Goal: Task Accomplishment & Management: Complete application form

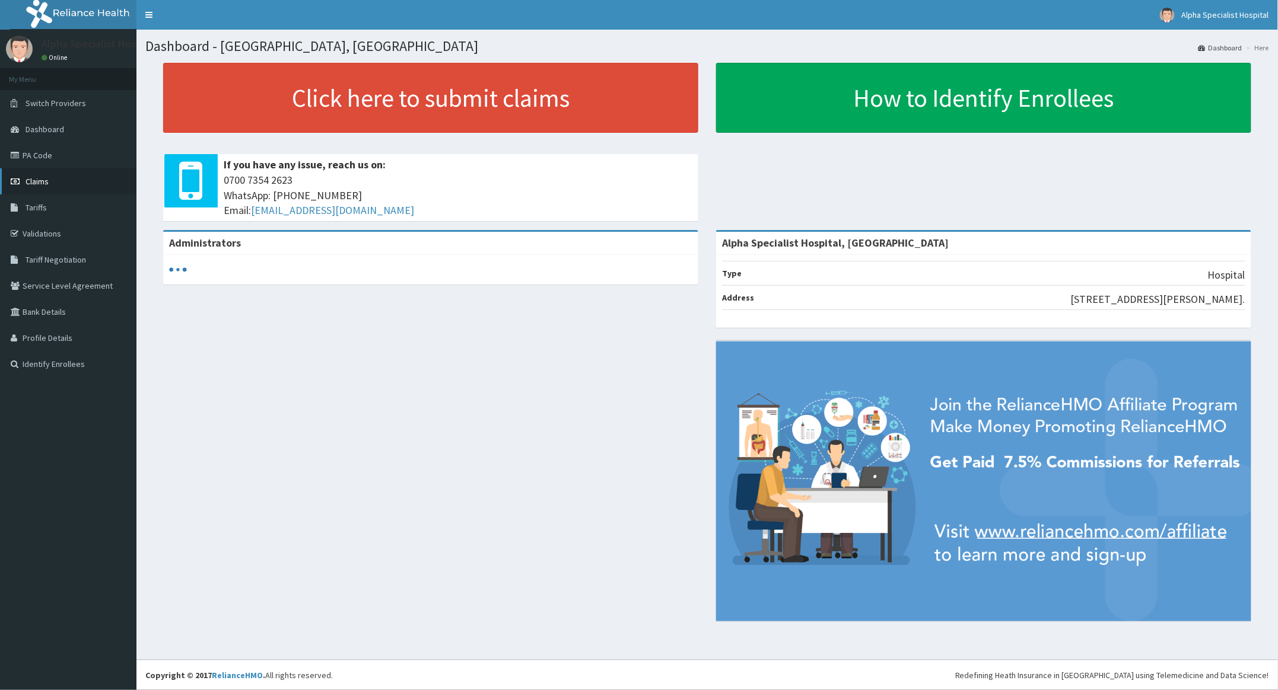
click at [39, 180] on span "Claims" at bounding box center [37, 181] width 23 height 11
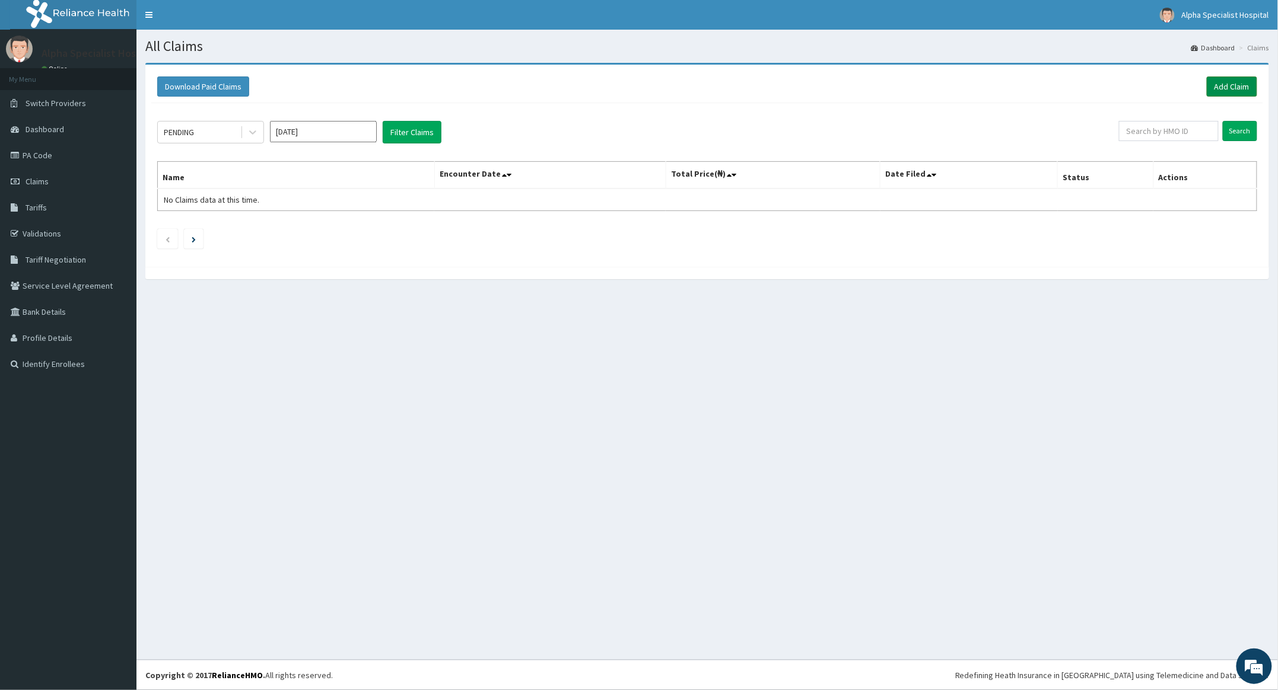
click at [1225, 85] on link "Add Claim" at bounding box center [1232, 87] width 50 height 20
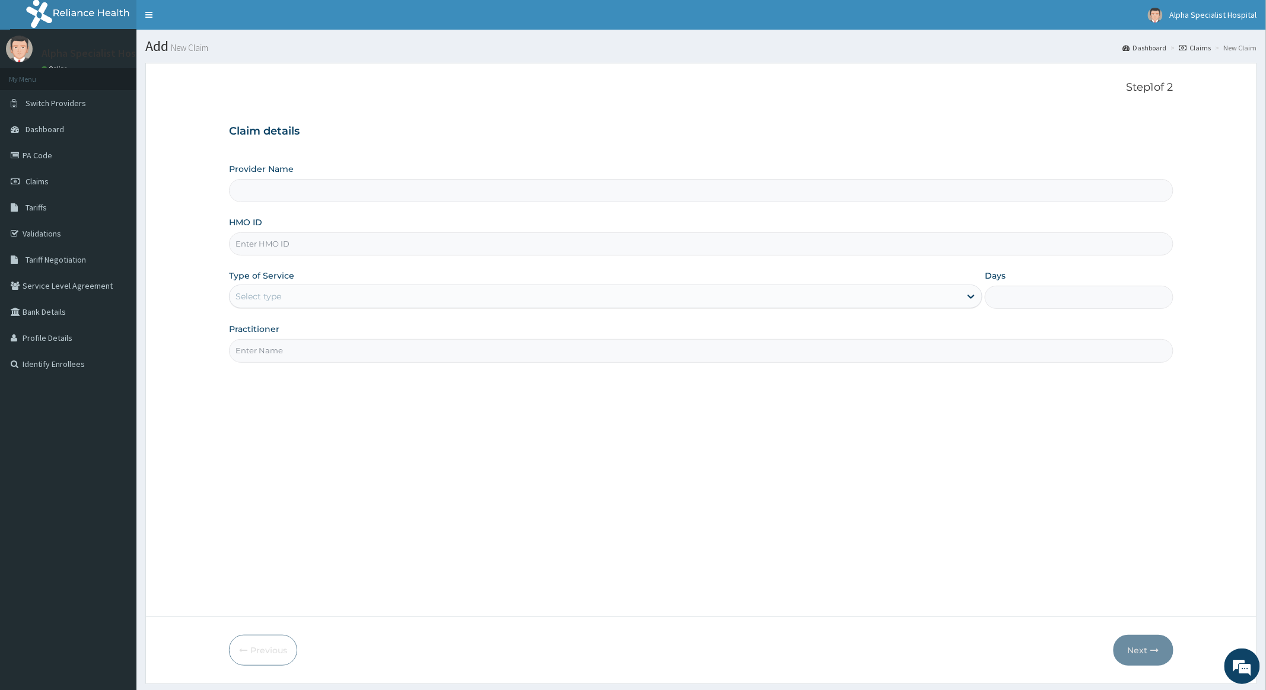
type input "Alpha Specialist Hospital, [GEOGRAPHIC_DATA]"
click at [319, 247] on input "HMO ID" at bounding box center [701, 244] width 944 height 23
type input "FBL/10432/A"
click at [279, 298] on div "Select type" at bounding box center [258, 297] width 46 height 12
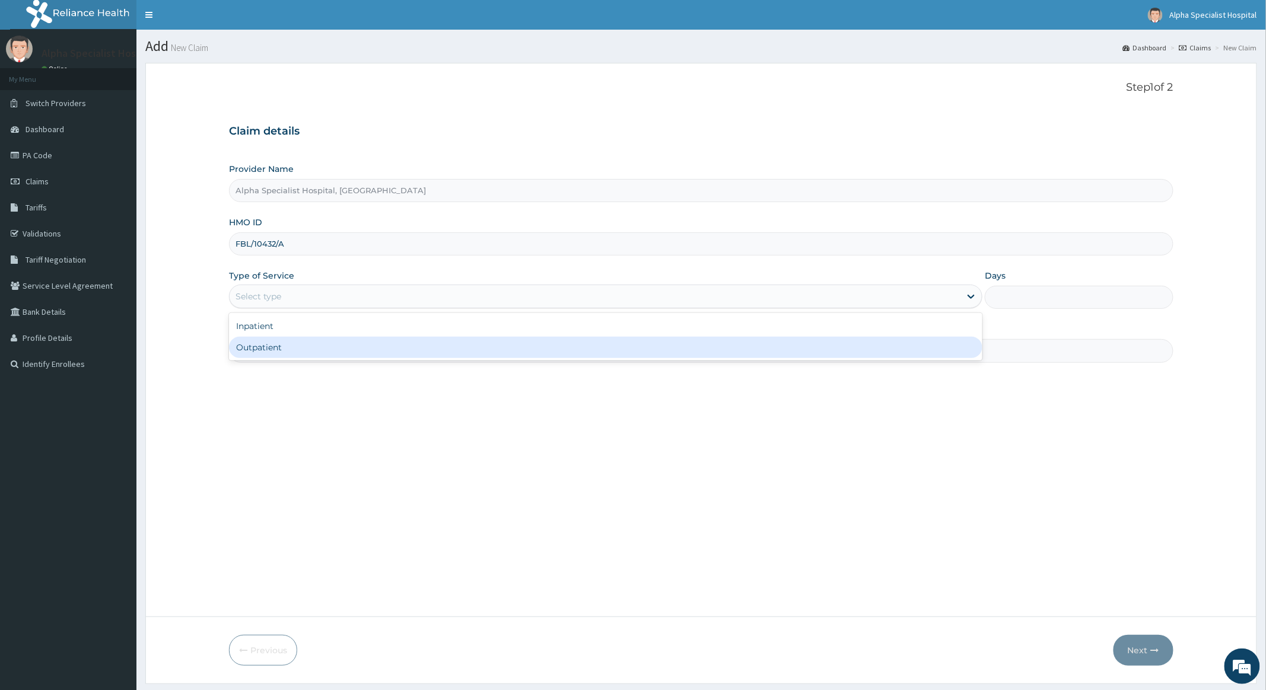
click at [271, 348] on div "Outpatient" at bounding box center [605, 347] width 753 height 21
type input "1"
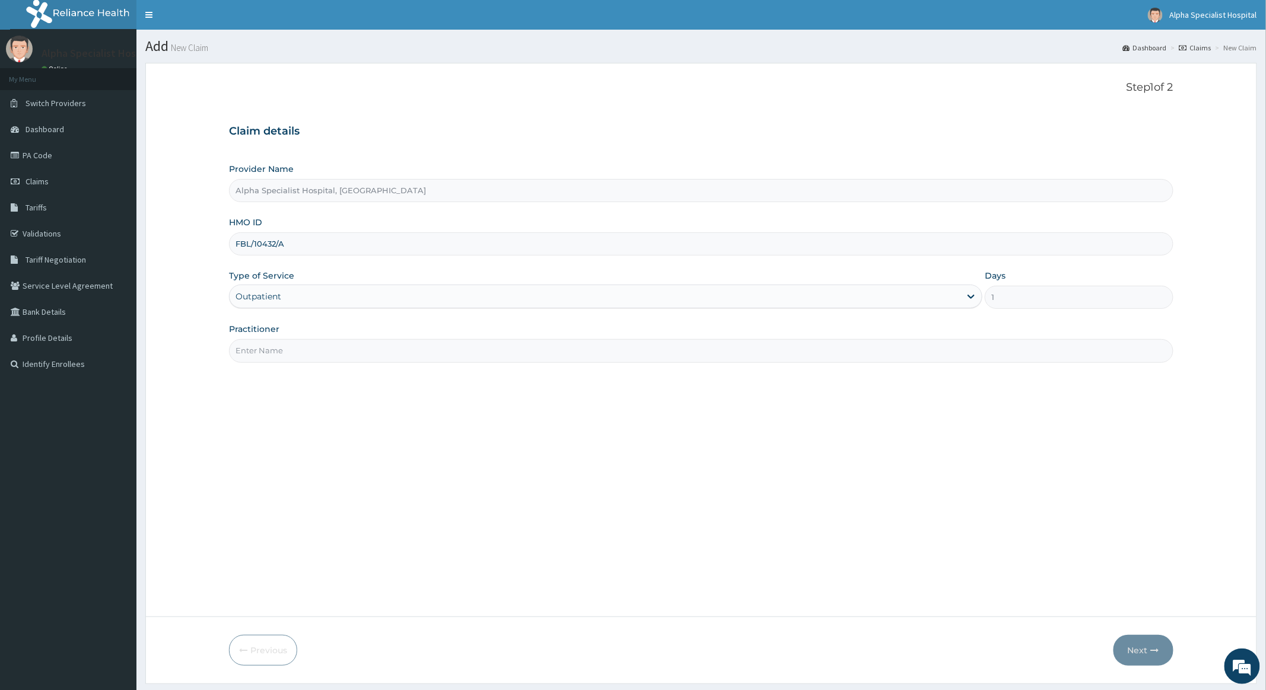
click at [278, 357] on input "Practitioner" at bounding box center [701, 350] width 944 height 23
type input "Dr Abioye"
click at [1133, 644] on button "Next" at bounding box center [1143, 650] width 60 height 31
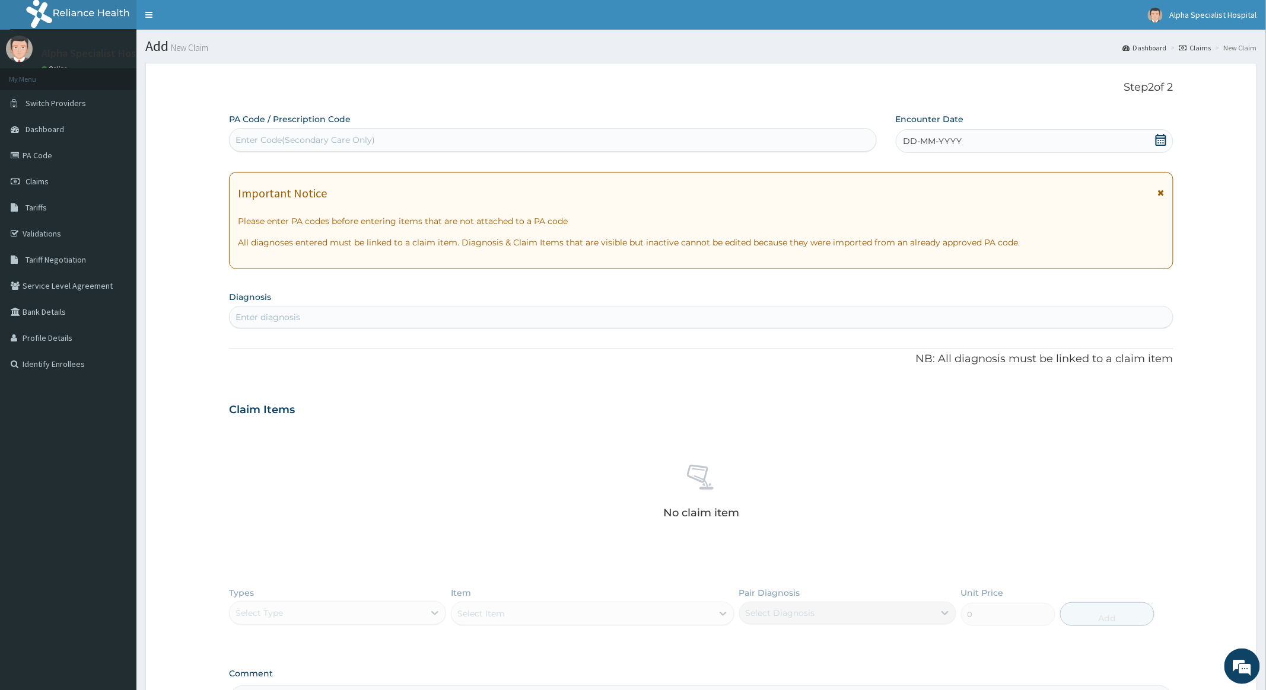
click at [1156, 136] on icon at bounding box center [1161, 140] width 11 height 12
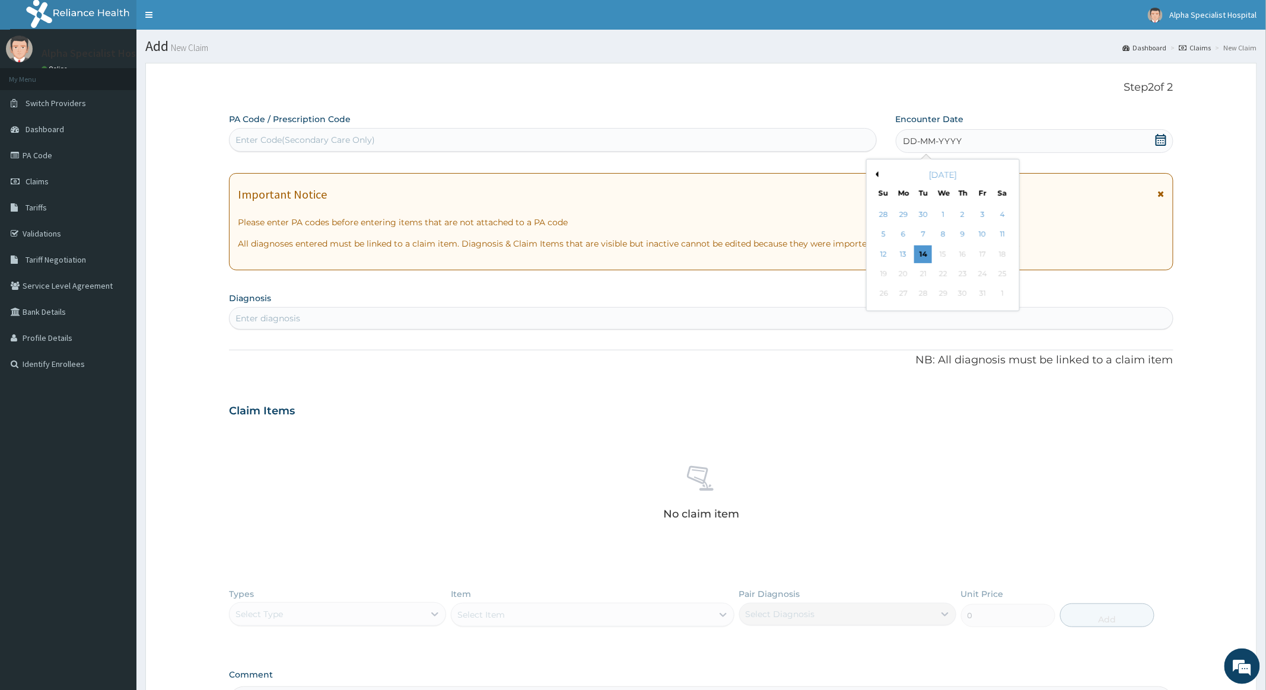
click at [877, 174] on button "Previous Month" at bounding box center [876, 174] width 6 height 6
click at [924, 210] on div "2" at bounding box center [923, 215] width 18 height 18
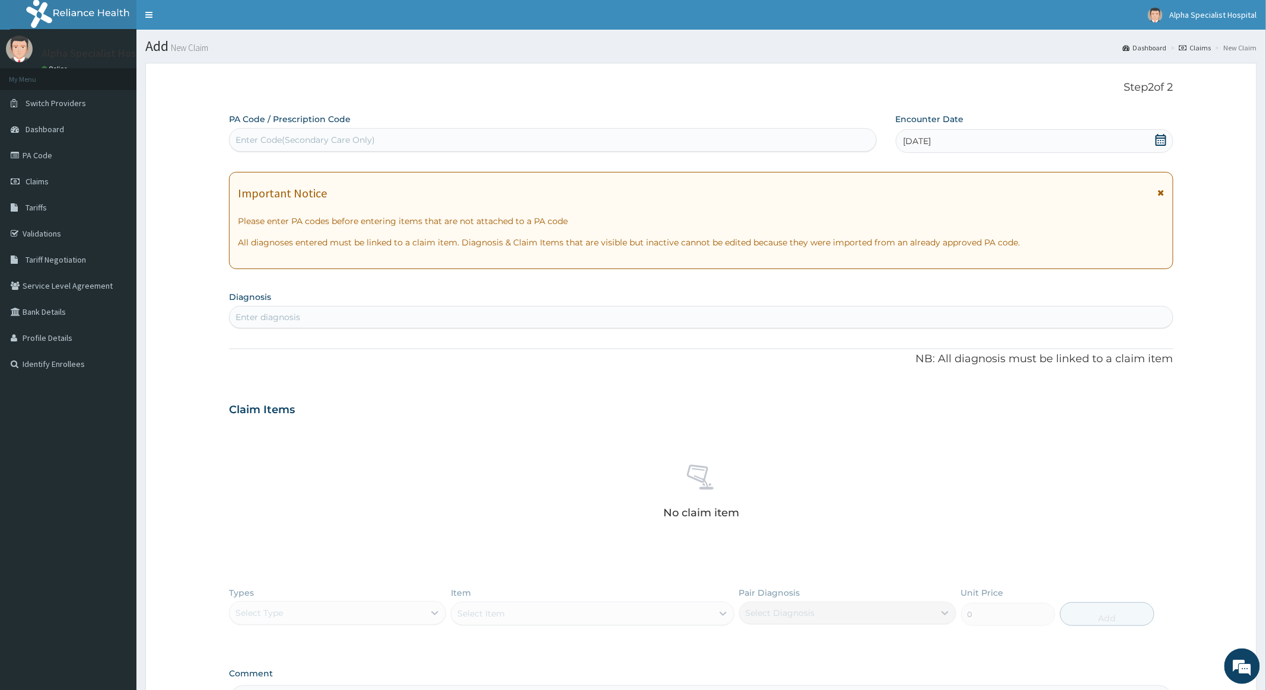
click at [306, 319] on div "Enter diagnosis" at bounding box center [701, 317] width 943 height 19
type input "S"
type input "L"
type input "SPONDYLO"
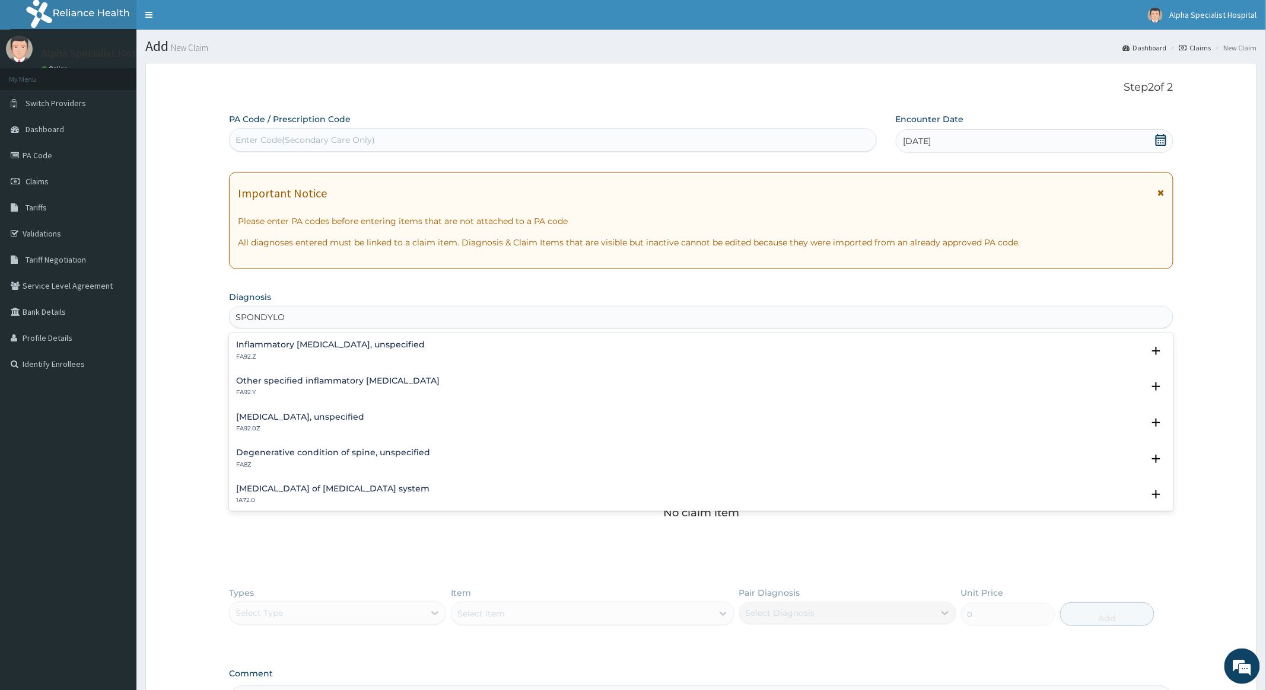
click at [311, 342] on h4 "Inflammatory spondyloarthritis, unspecified" at bounding box center [330, 344] width 189 height 9
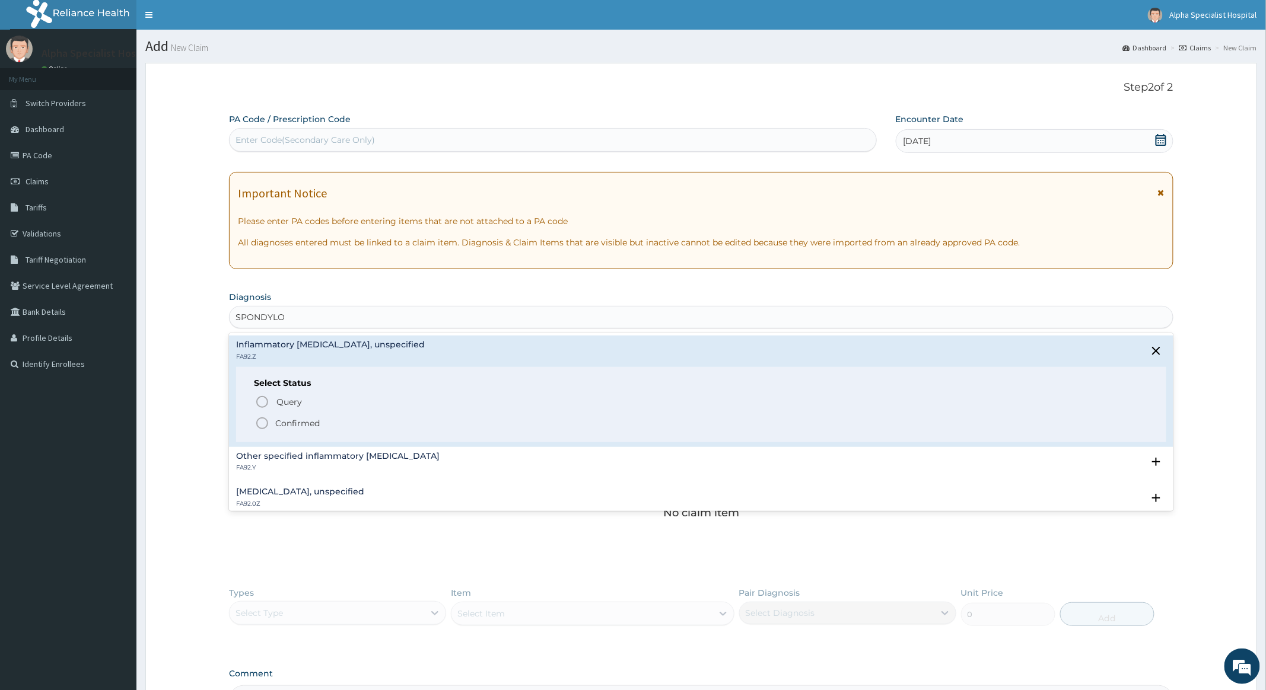
click at [262, 421] on icon "status option filled" at bounding box center [262, 423] width 14 height 14
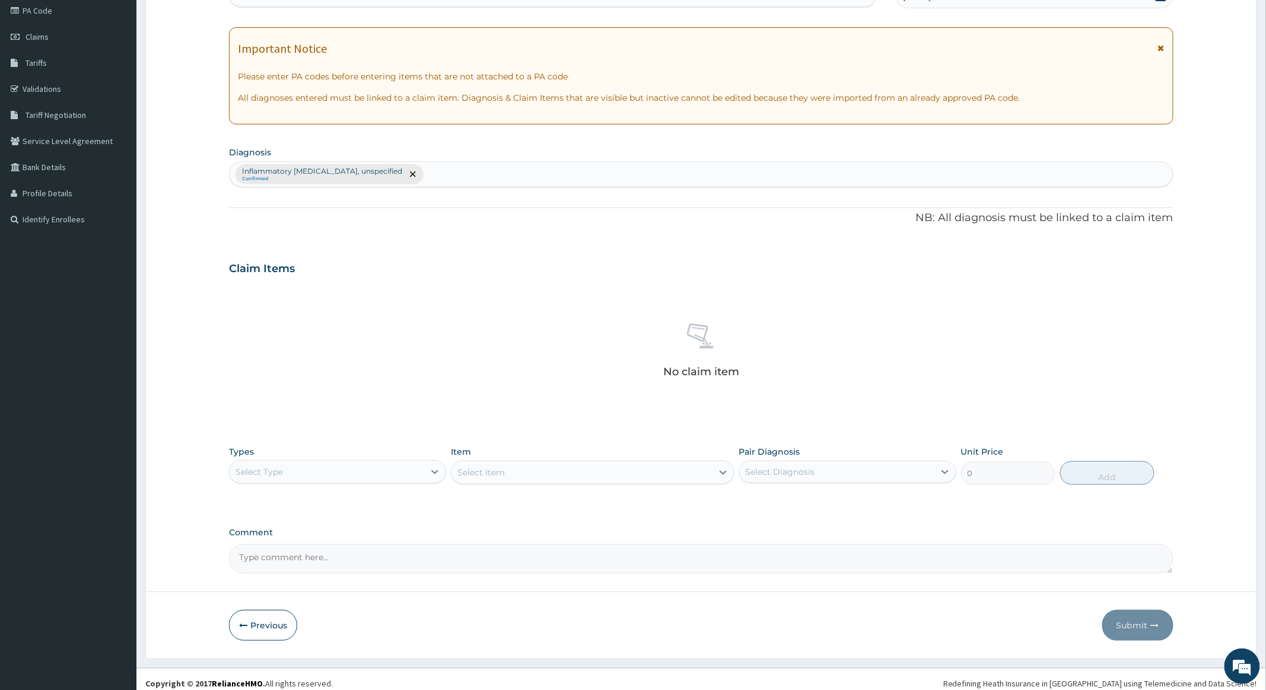
scroll to position [155, 0]
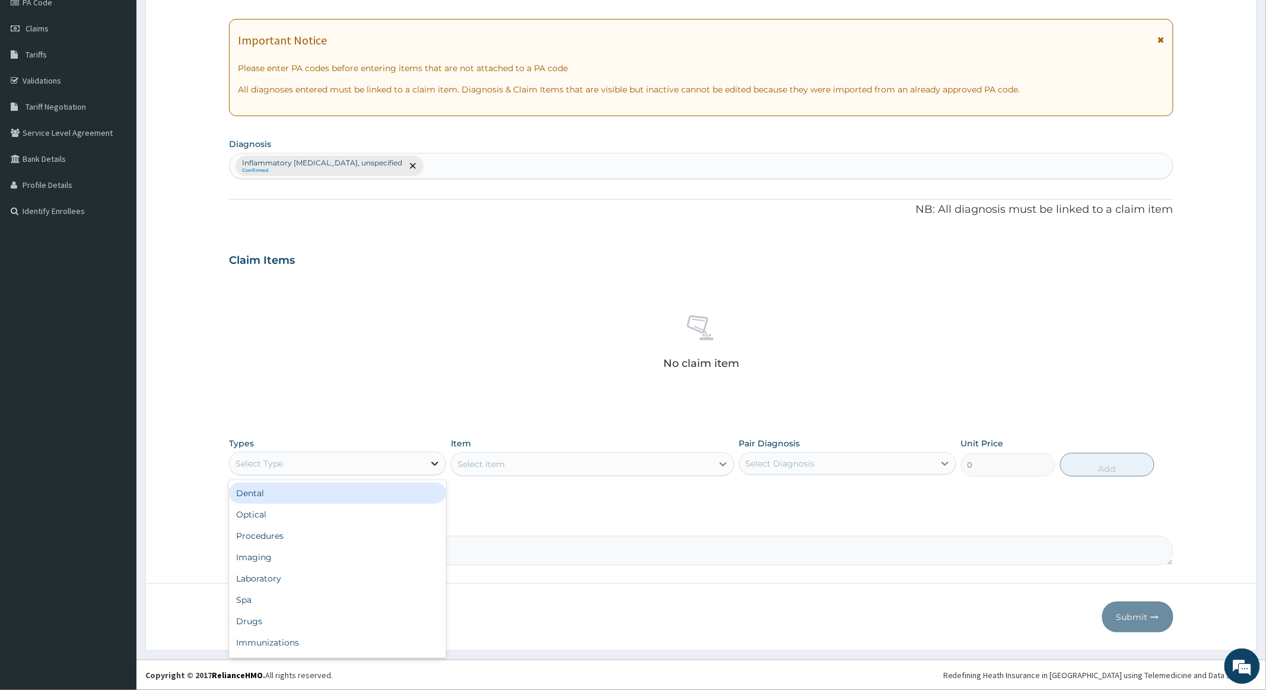
click at [430, 463] on icon at bounding box center [435, 464] width 12 height 12
click at [266, 534] on div "Procedures" at bounding box center [337, 536] width 217 height 21
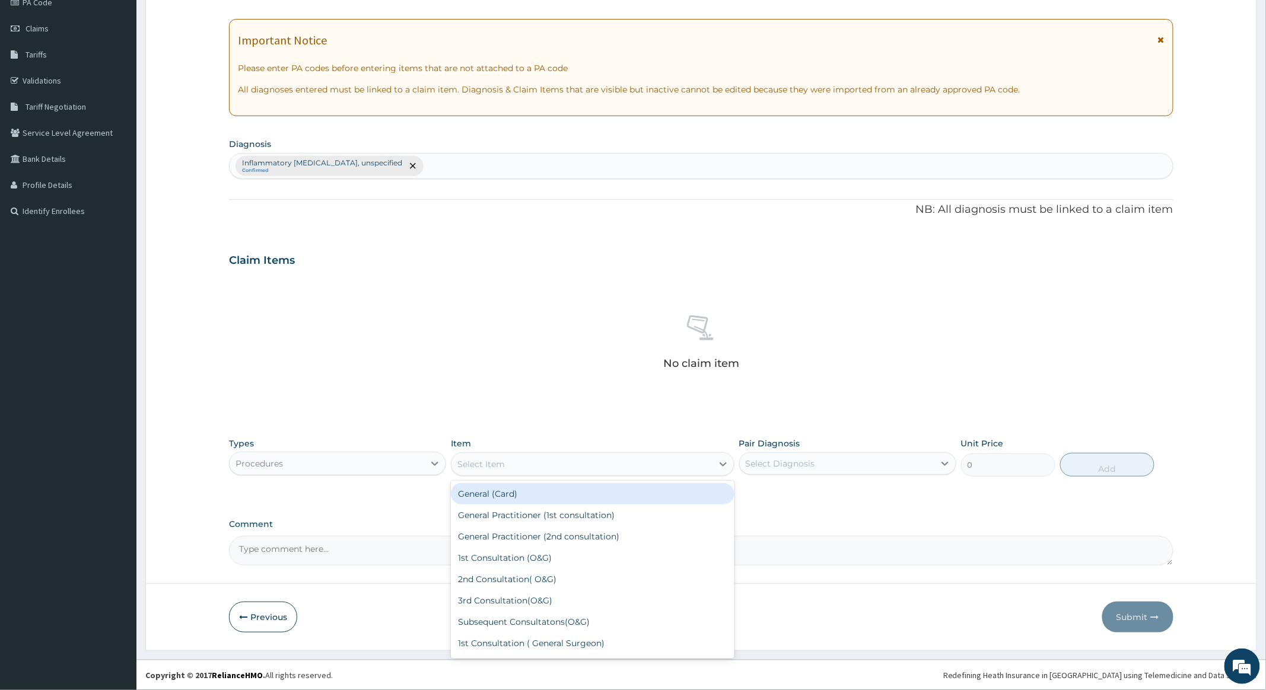
click at [688, 462] on div "Select Item" at bounding box center [581, 464] width 260 height 19
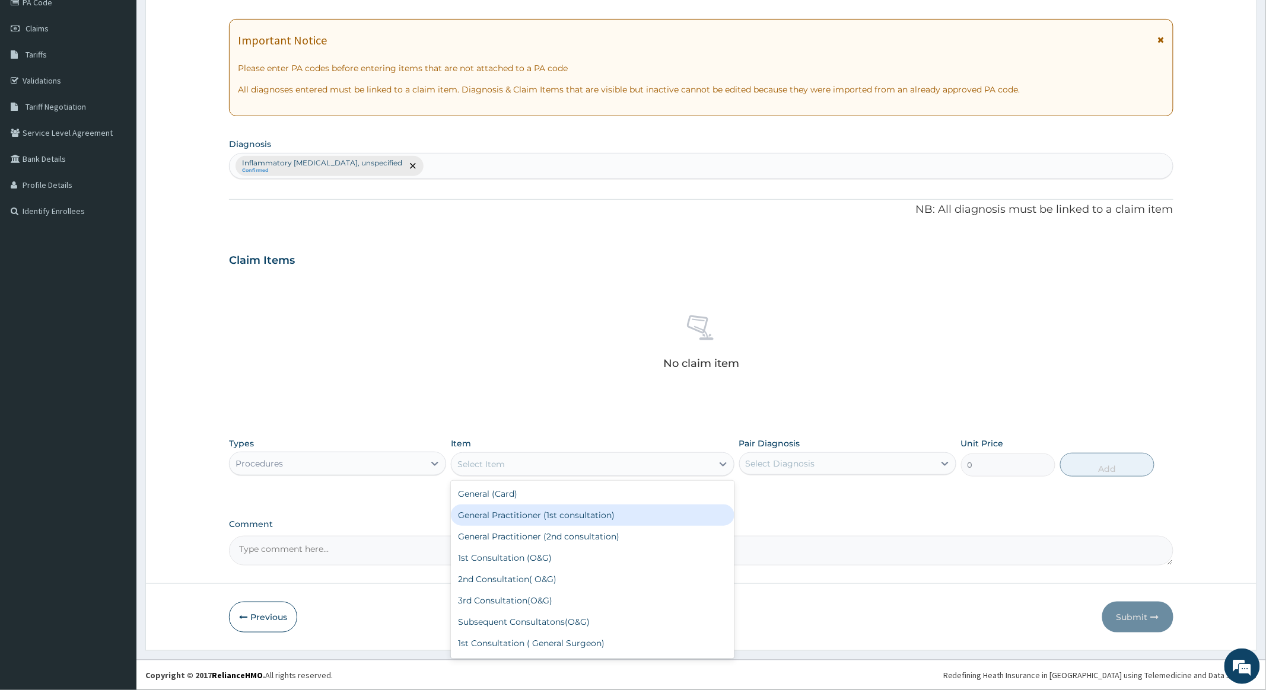
click at [539, 511] on div "General Practitioner (1st consultation)" at bounding box center [592, 515] width 283 height 21
type input "4000"
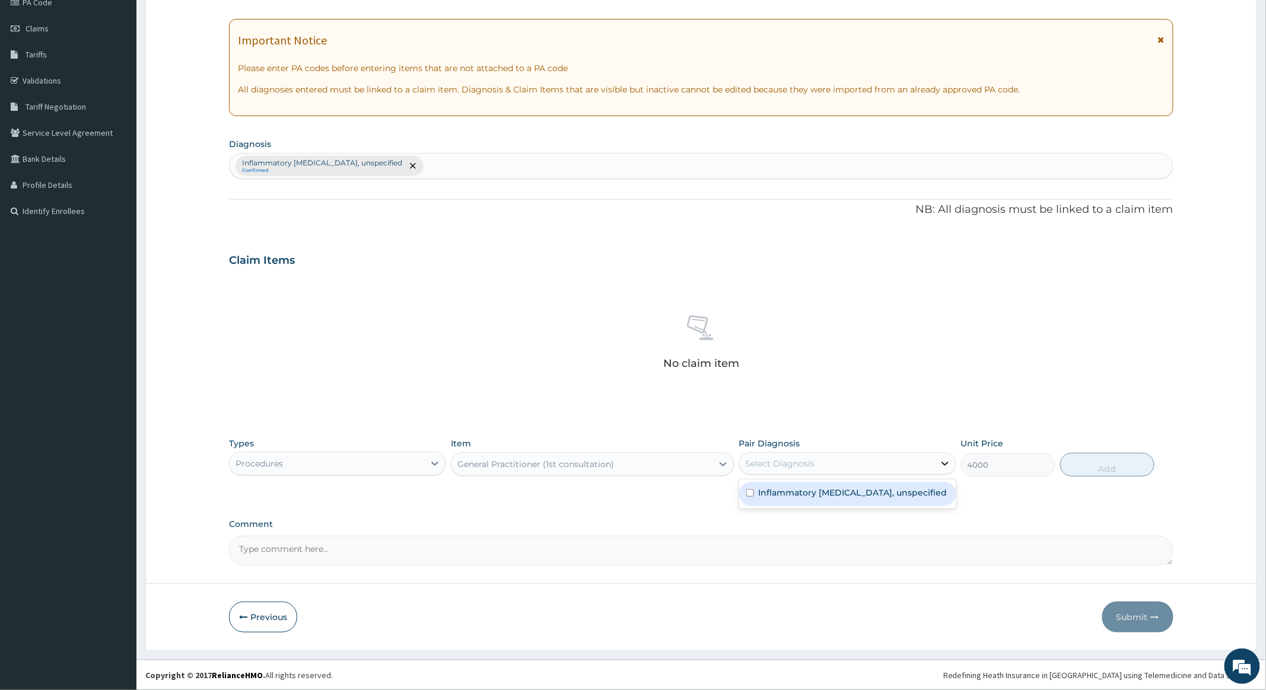
click at [945, 462] on icon at bounding box center [945, 464] width 12 height 12
click at [747, 492] on input "checkbox" at bounding box center [750, 493] width 8 height 8
checkbox input "true"
click at [1107, 463] on button "Add" at bounding box center [1107, 465] width 94 height 24
type input "0"
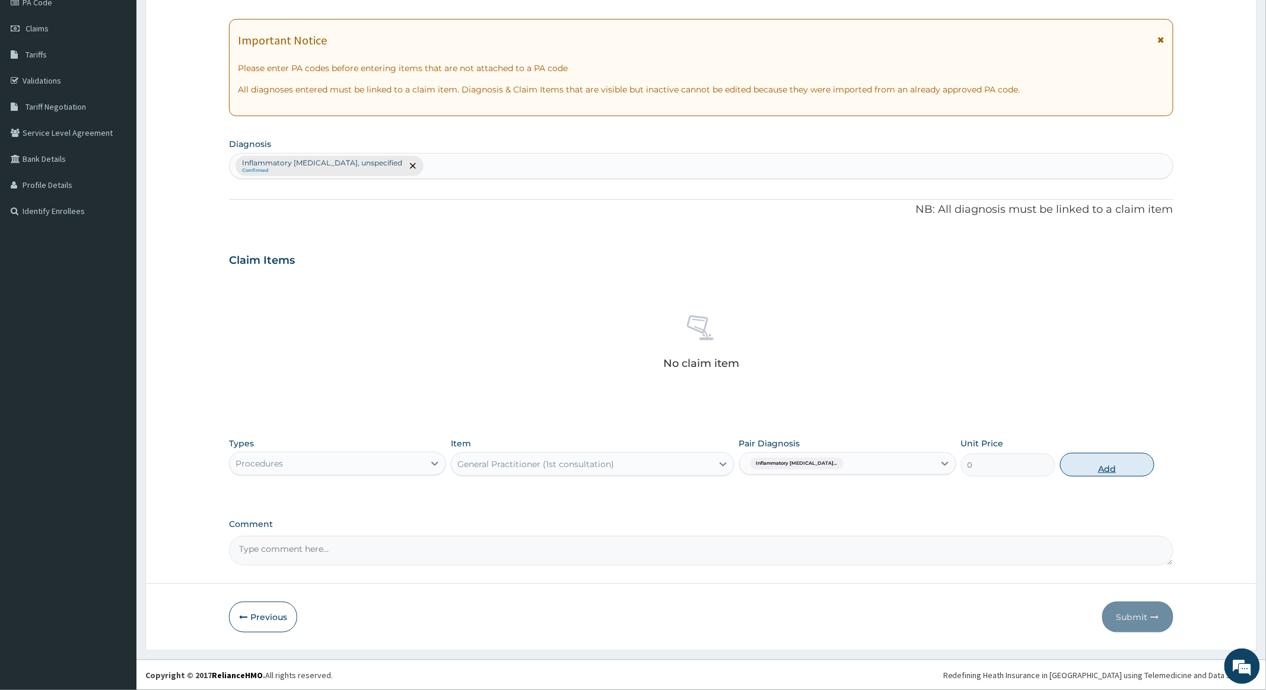
scroll to position [97, 0]
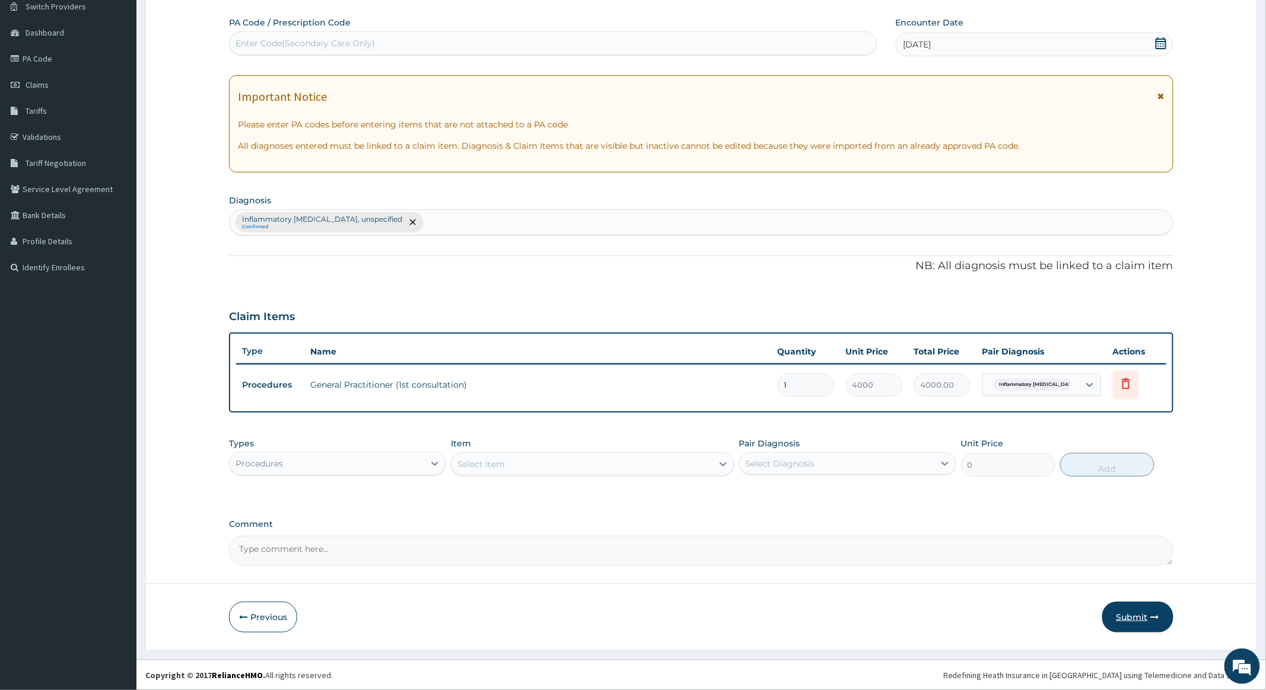
click at [1135, 612] on button "Submit" at bounding box center [1137, 617] width 71 height 31
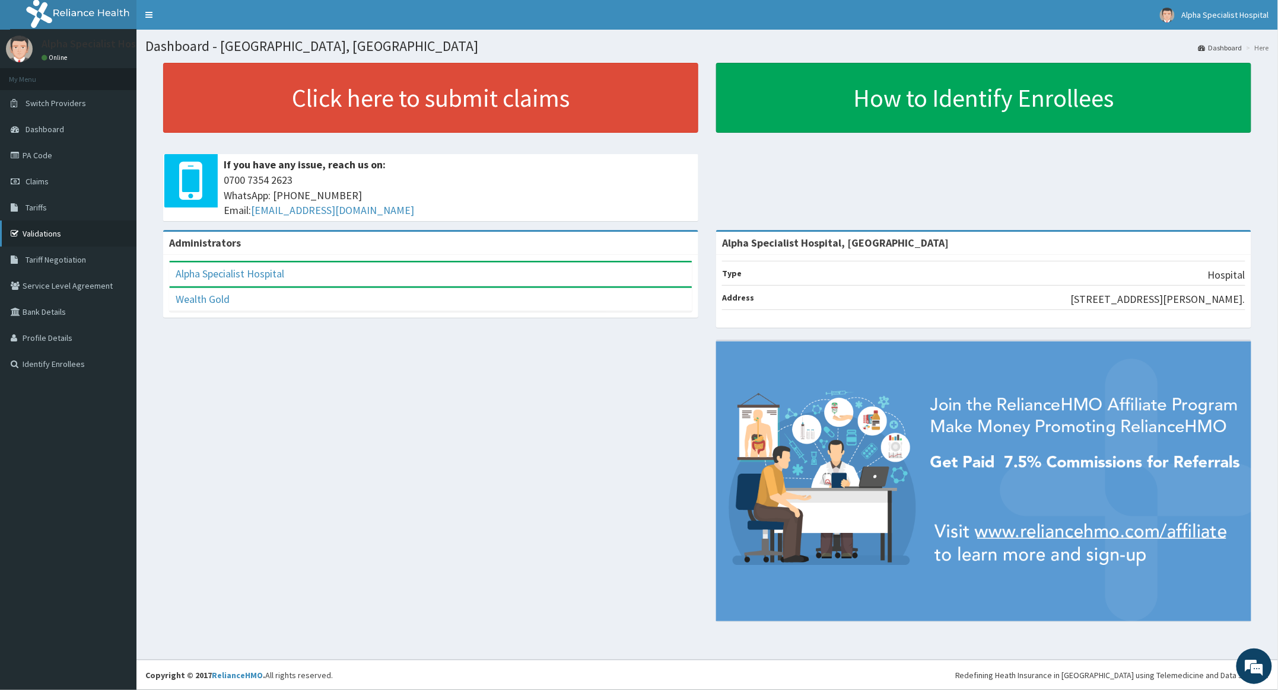
click at [50, 233] on link "Validations" at bounding box center [68, 234] width 136 height 26
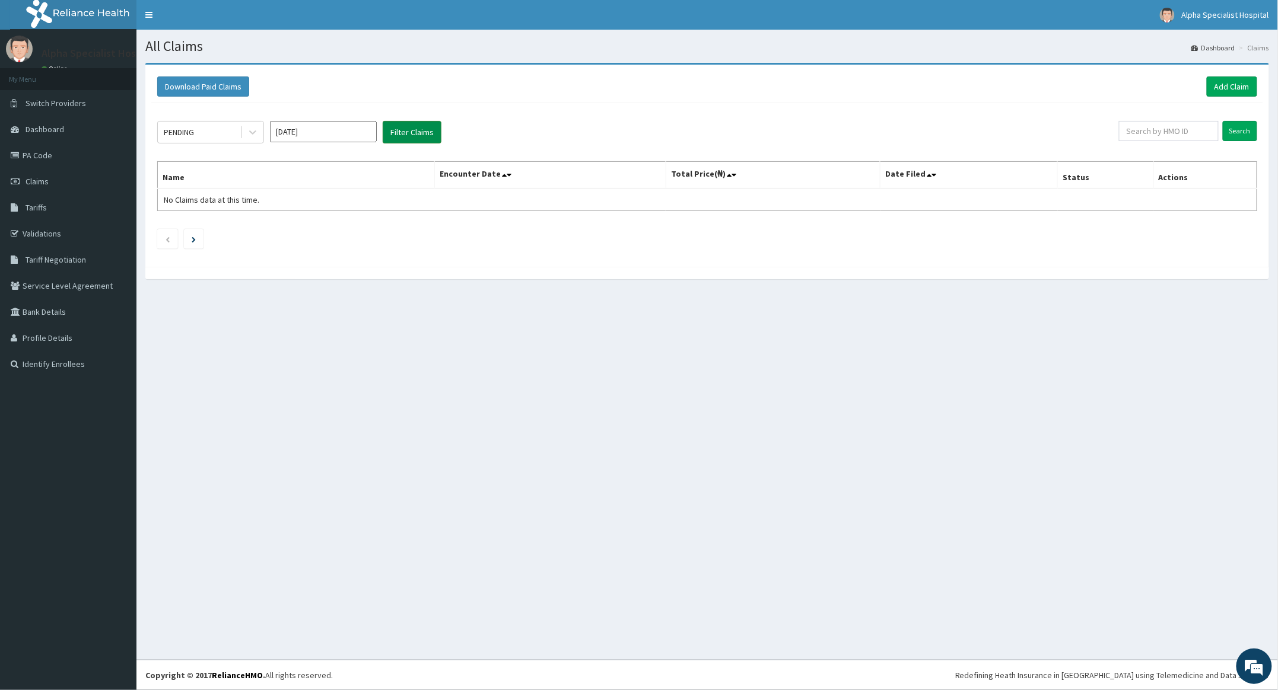
click at [421, 128] on button "Filter Claims" at bounding box center [412, 132] width 59 height 23
click at [358, 128] on input "Oct 2025" at bounding box center [323, 131] width 107 height 21
click at [357, 230] on div "Sep" at bounding box center [358, 231] width 24 height 22
type input "Sep 2025"
click at [250, 132] on icon at bounding box center [252, 133] width 7 height 4
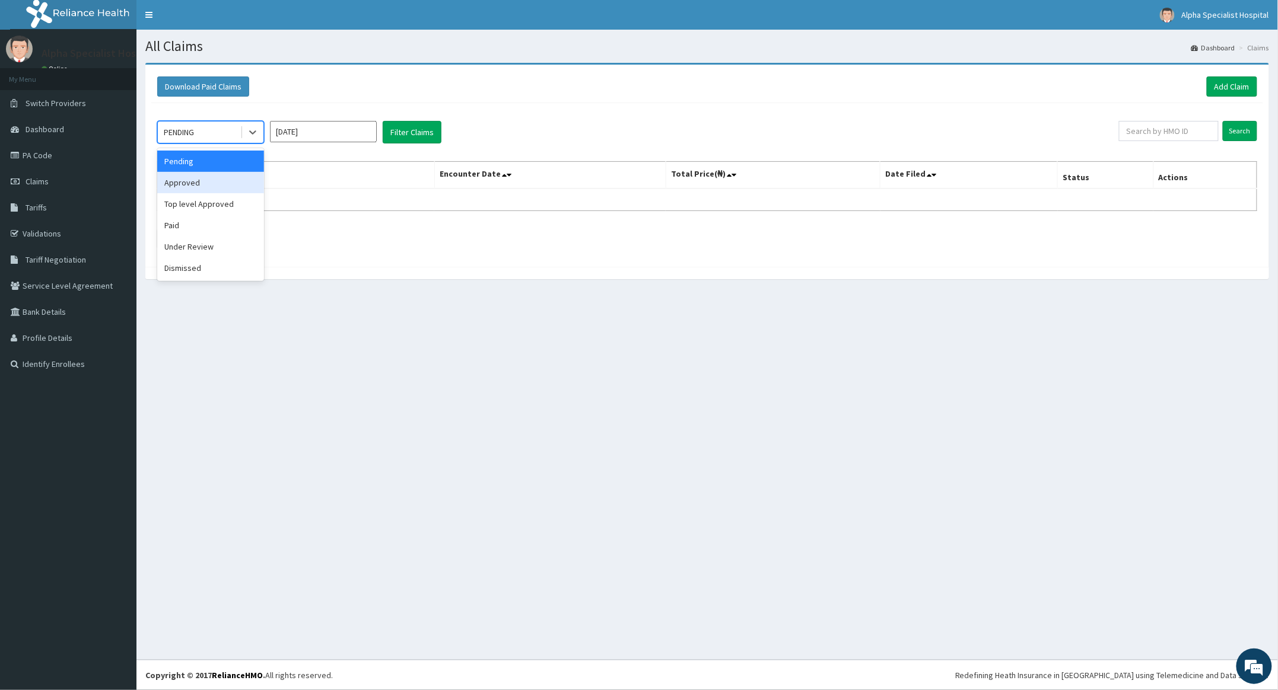
click at [191, 180] on div "Approved" at bounding box center [210, 182] width 107 height 21
click at [409, 129] on button "Filter Claims" at bounding box center [412, 132] width 59 height 23
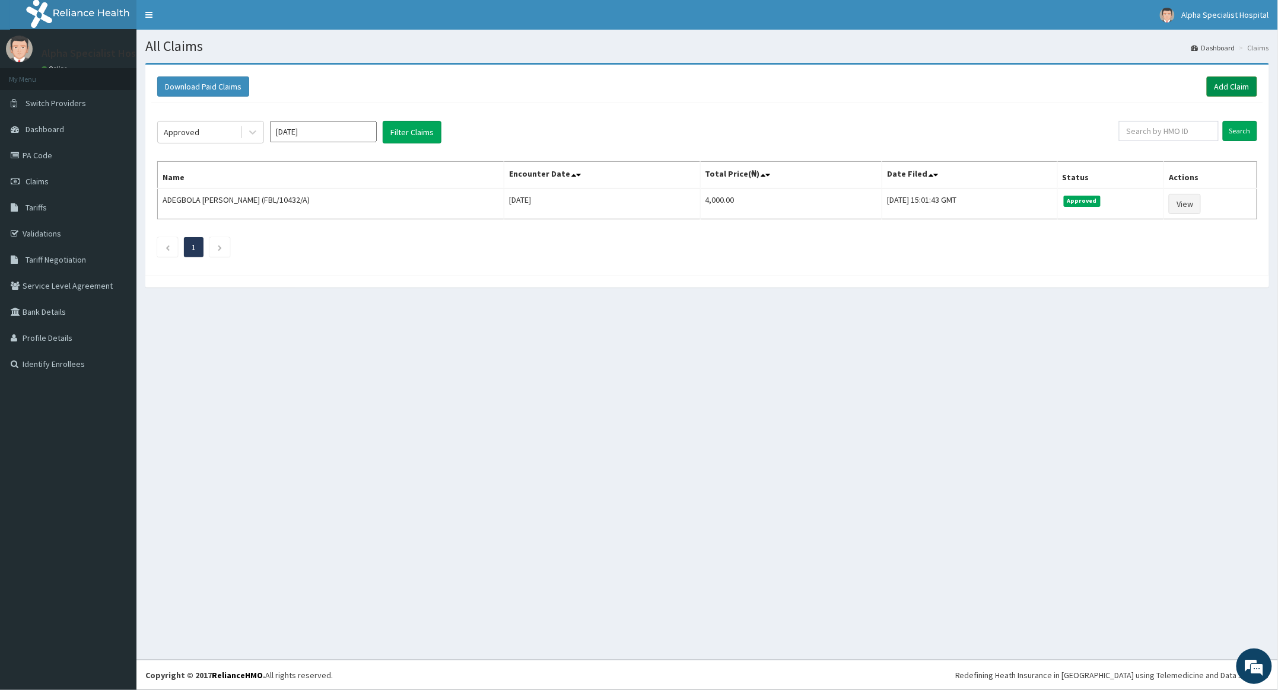
click at [1231, 85] on link "Add Claim" at bounding box center [1232, 87] width 50 height 20
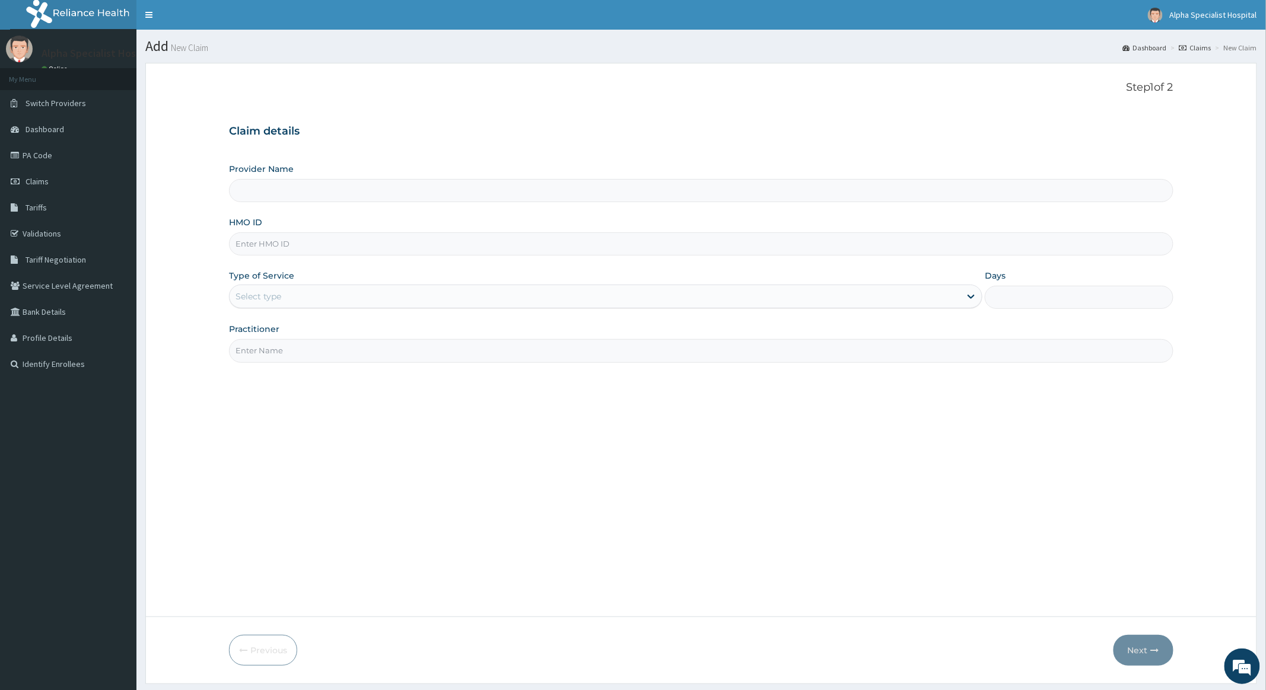
type input "Alpha Specialist Hospital, [GEOGRAPHIC_DATA]"
click at [290, 247] on input "HMO ID" at bounding box center [701, 244] width 944 height 23
type input "FRC/10016/E"
click at [292, 293] on div "Select type" at bounding box center [595, 296] width 731 height 19
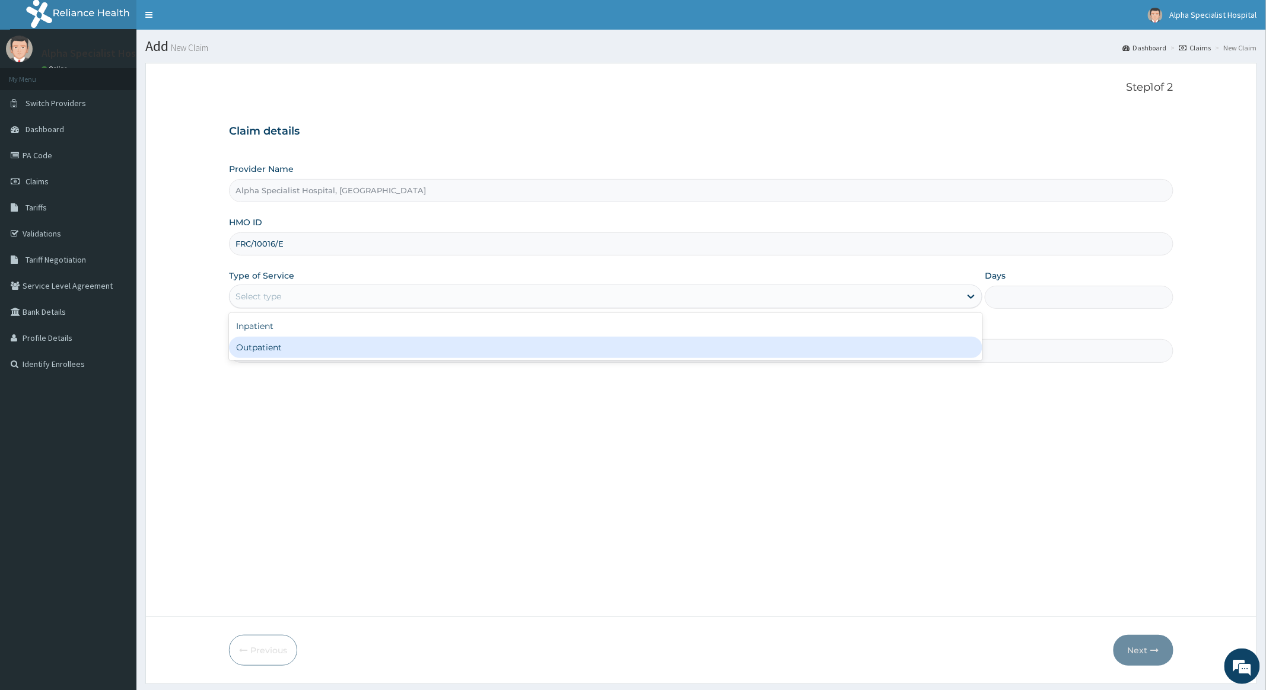
click at [242, 349] on div "Outpatient" at bounding box center [605, 347] width 753 height 21
type input "1"
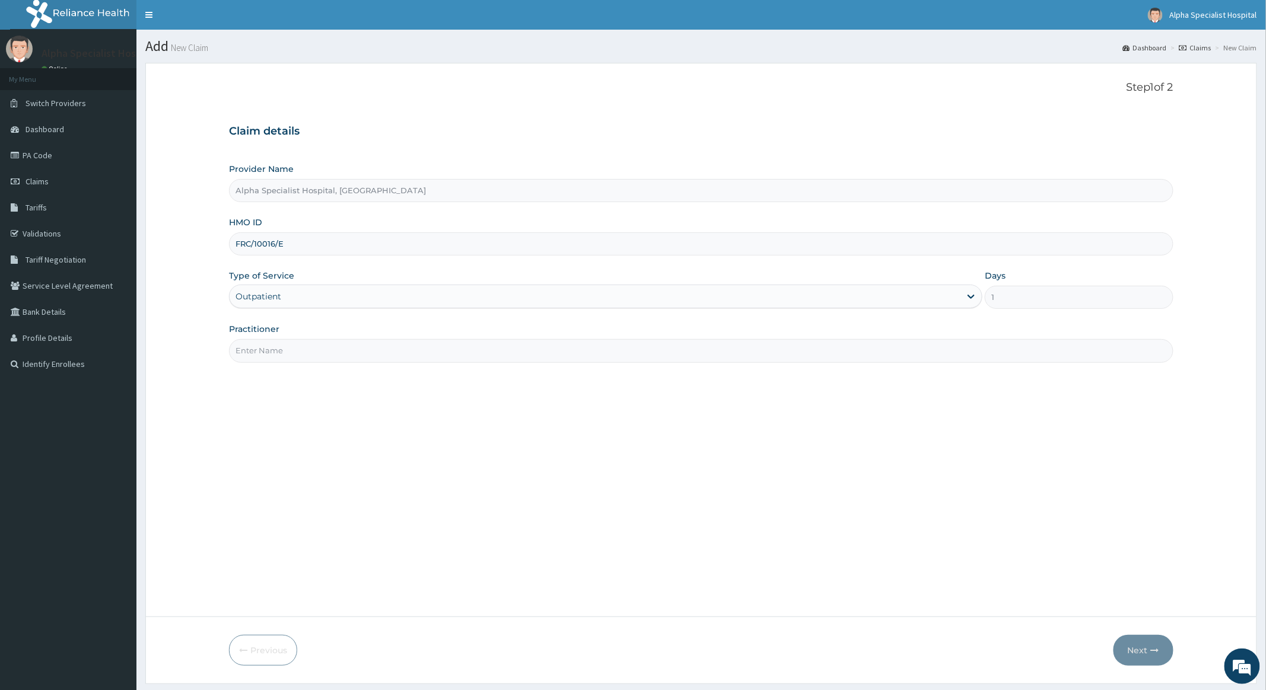
click at [288, 352] on input "Practitioner" at bounding box center [701, 350] width 944 height 23
type input "Dr [PERSON_NAME]"
click at [1138, 644] on button "Next" at bounding box center [1143, 650] width 60 height 31
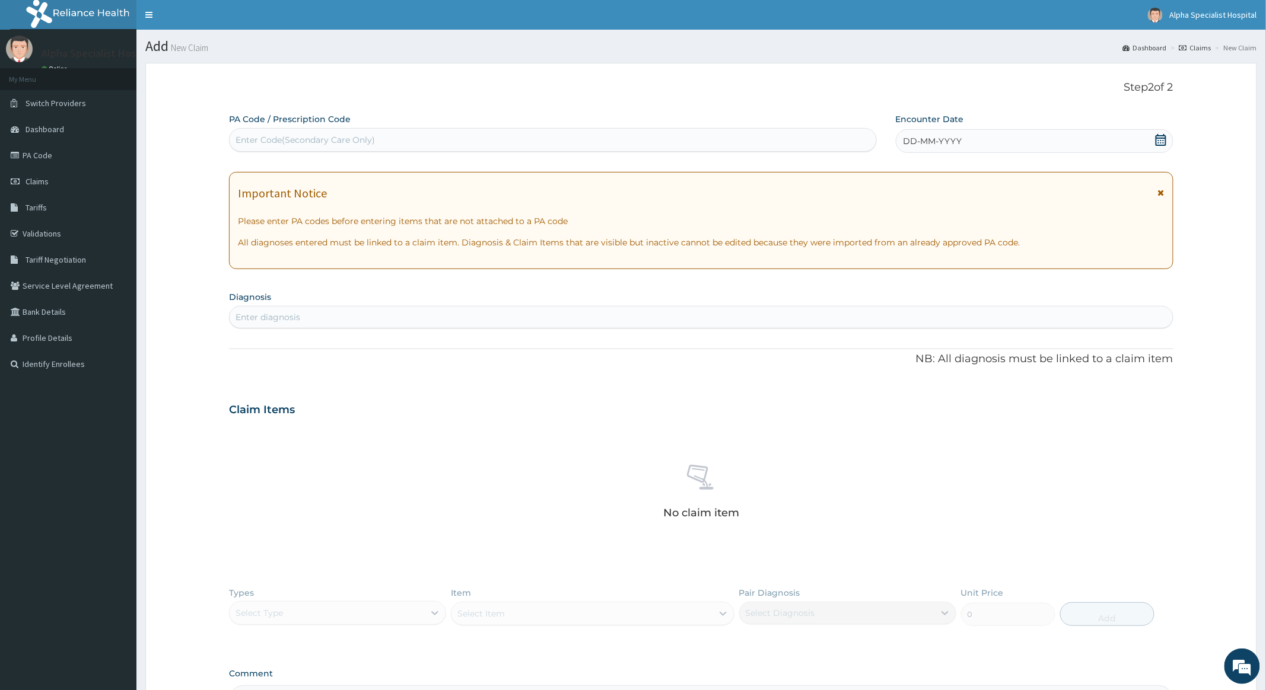
click at [1159, 141] on icon at bounding box center [1161, 140] width 12 height 12
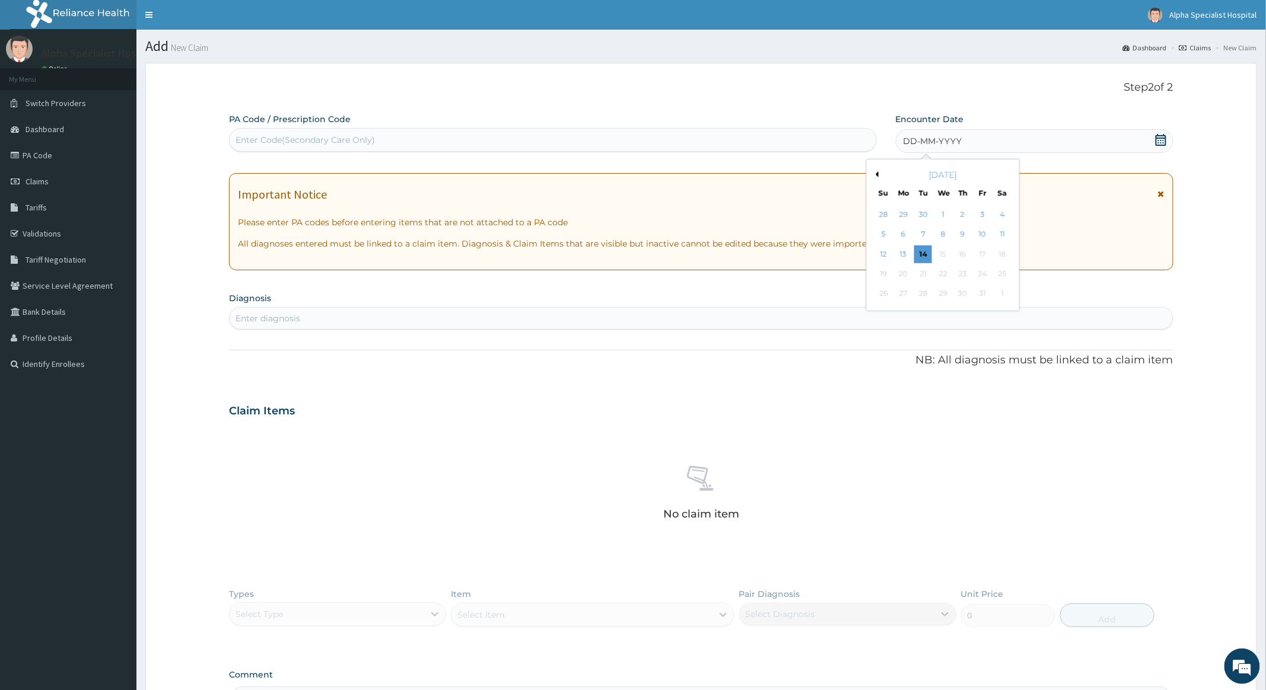
click at [878, 176] on button "Previous Month" at bounding box center [876, 174] width 6 height 6
click at [886, 233] on div "7" at bounding box center [883, 235] width 18 height 18
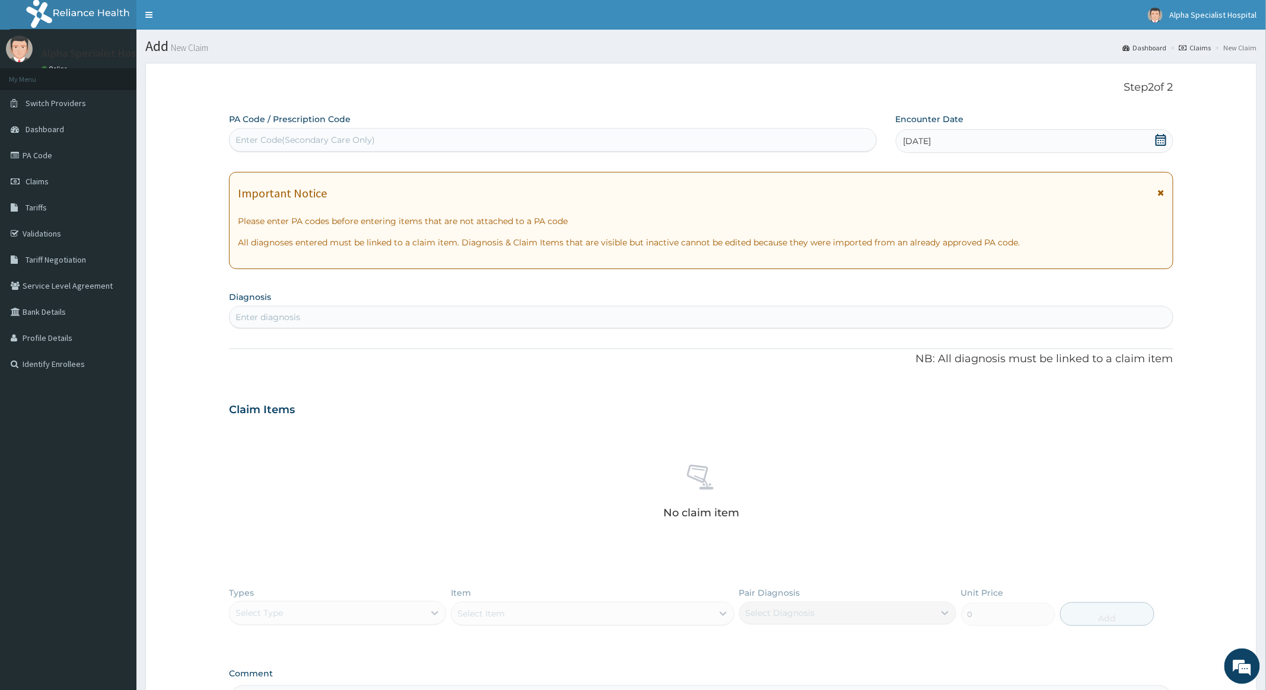
click at [295, 314] on div "Enter diagnosis" at bounding box center [267, 317] width 65 height 12
type input "MALARIA"
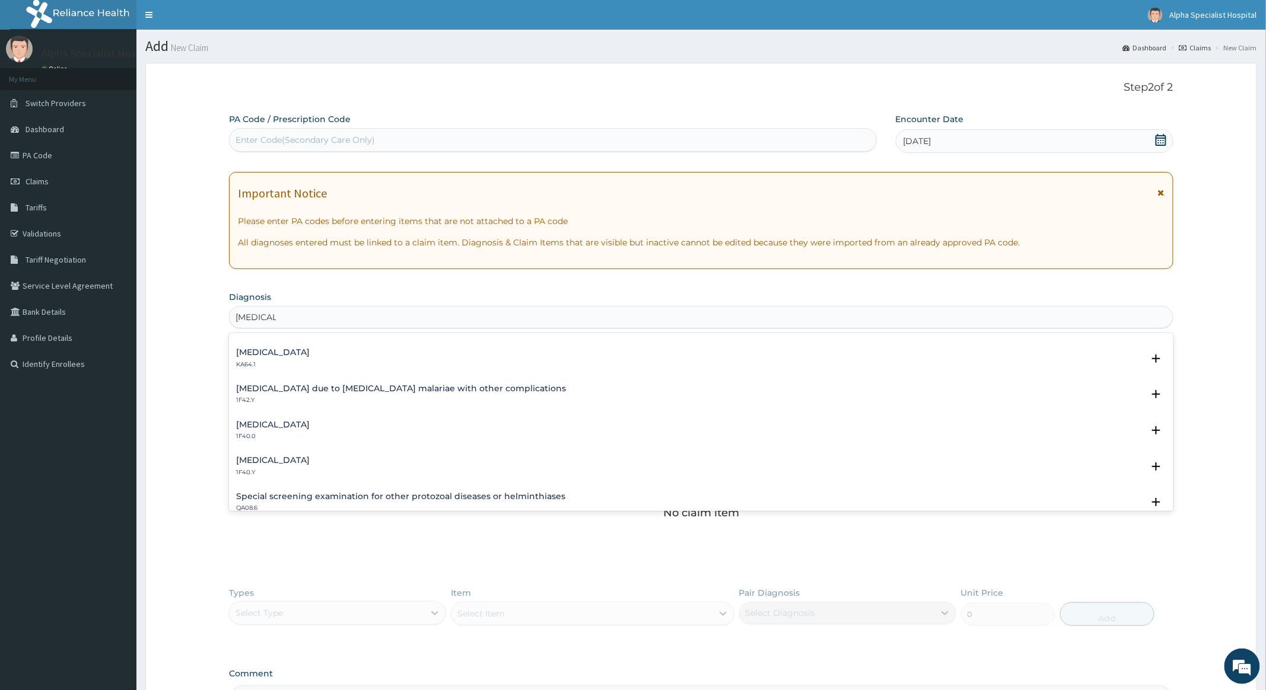
scroll to position [395, 0]
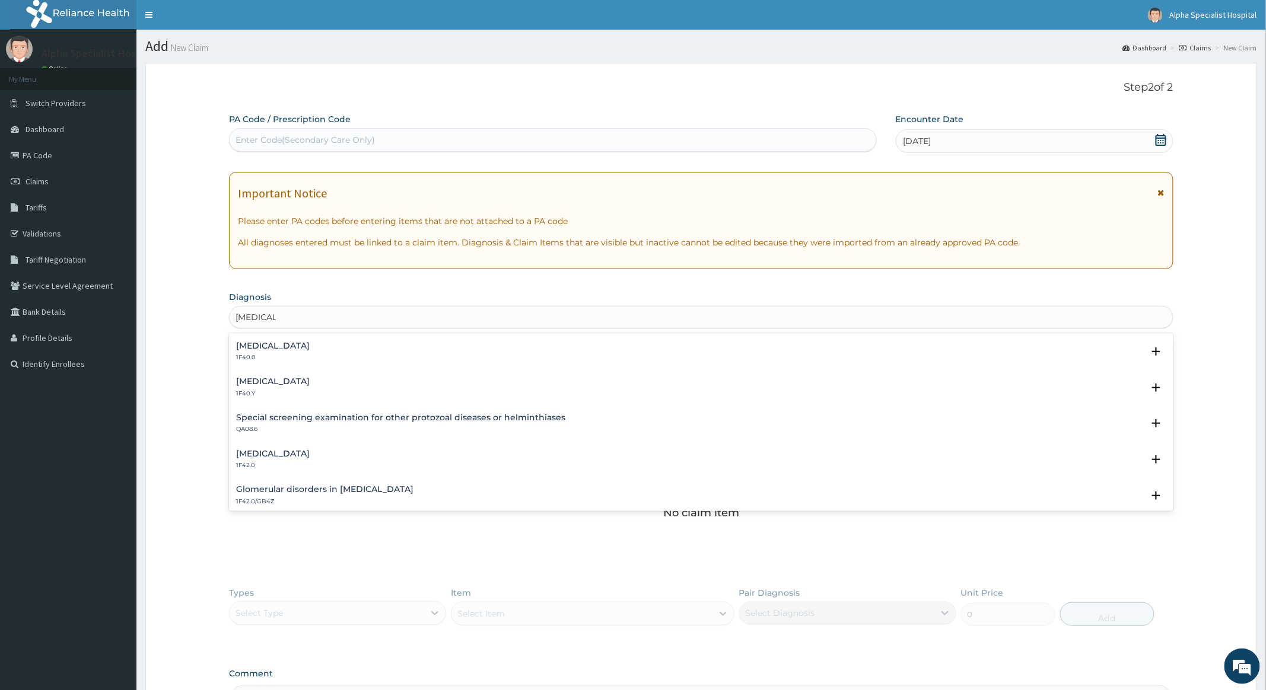
click at [310, 378] on h4 "[MEDICAL_DATA]" at bounding box center [273, 381] width 74 height 9
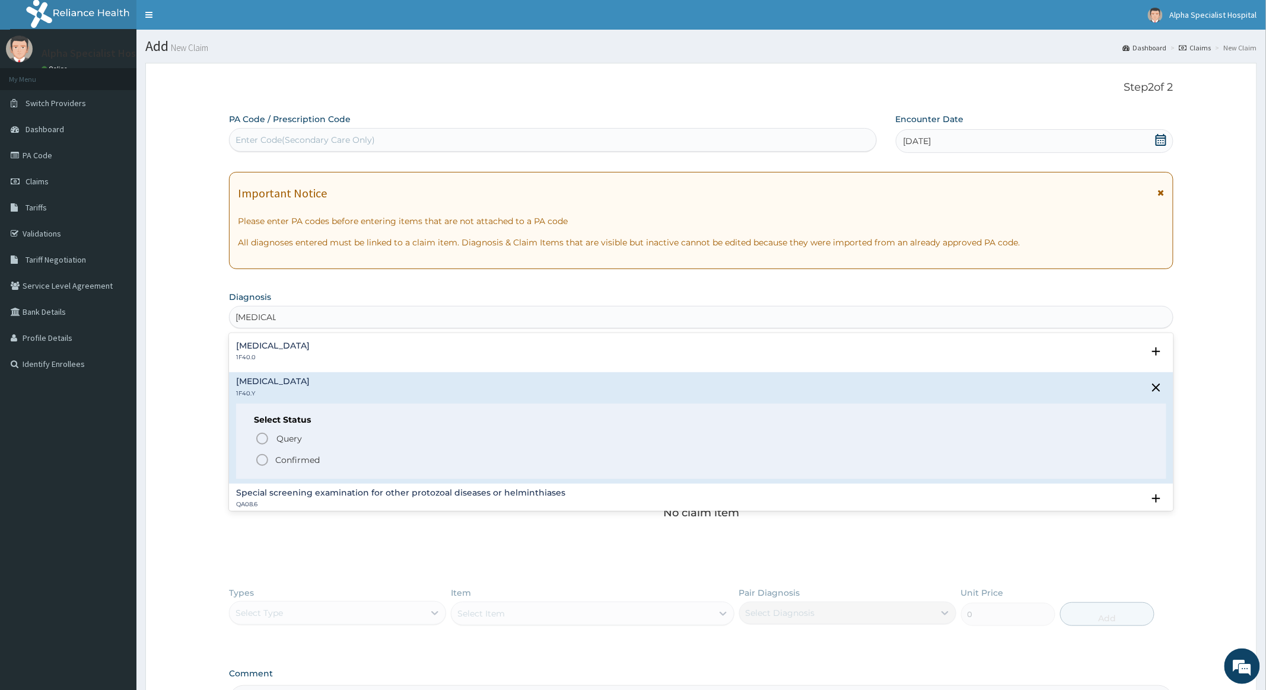
click at [259, 456] on circle "status option filled" at bounding box center [262, 460] width 11 height 11
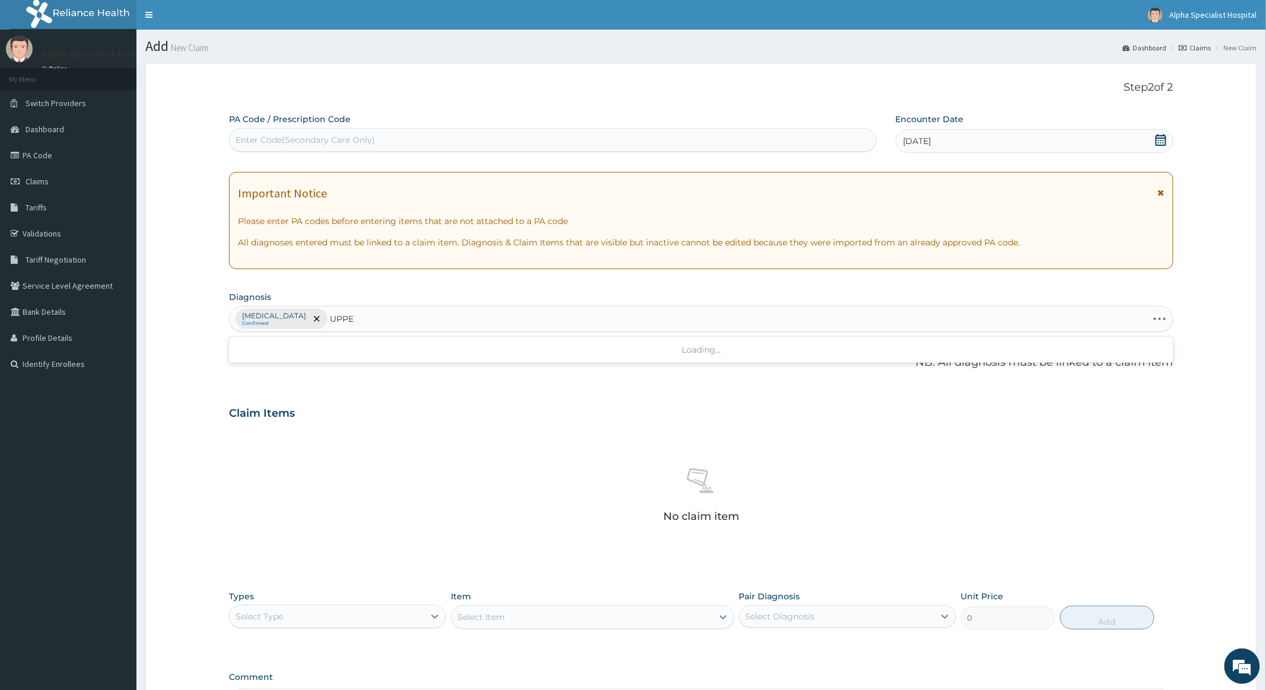
type input "UPPER"
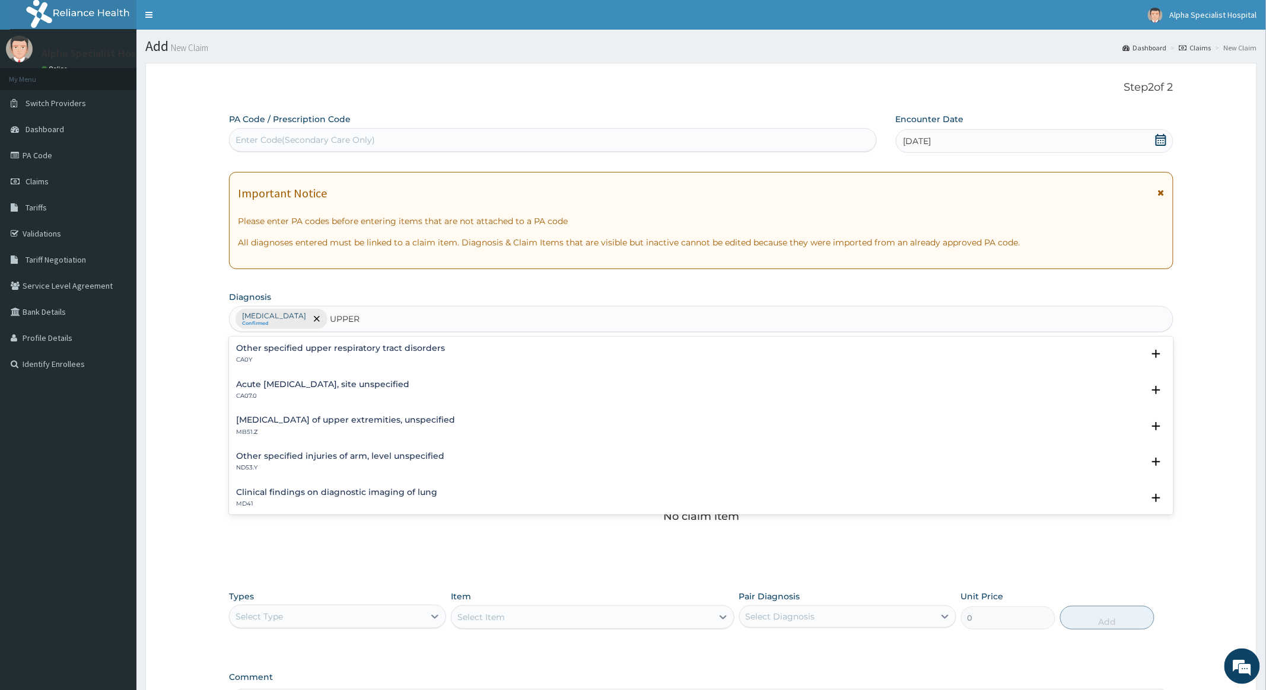
click at [344, 382] on h4 "Acute [MEDICAL_DATA], site unspecified" at bounding box center [322, 384] width 173 height 9
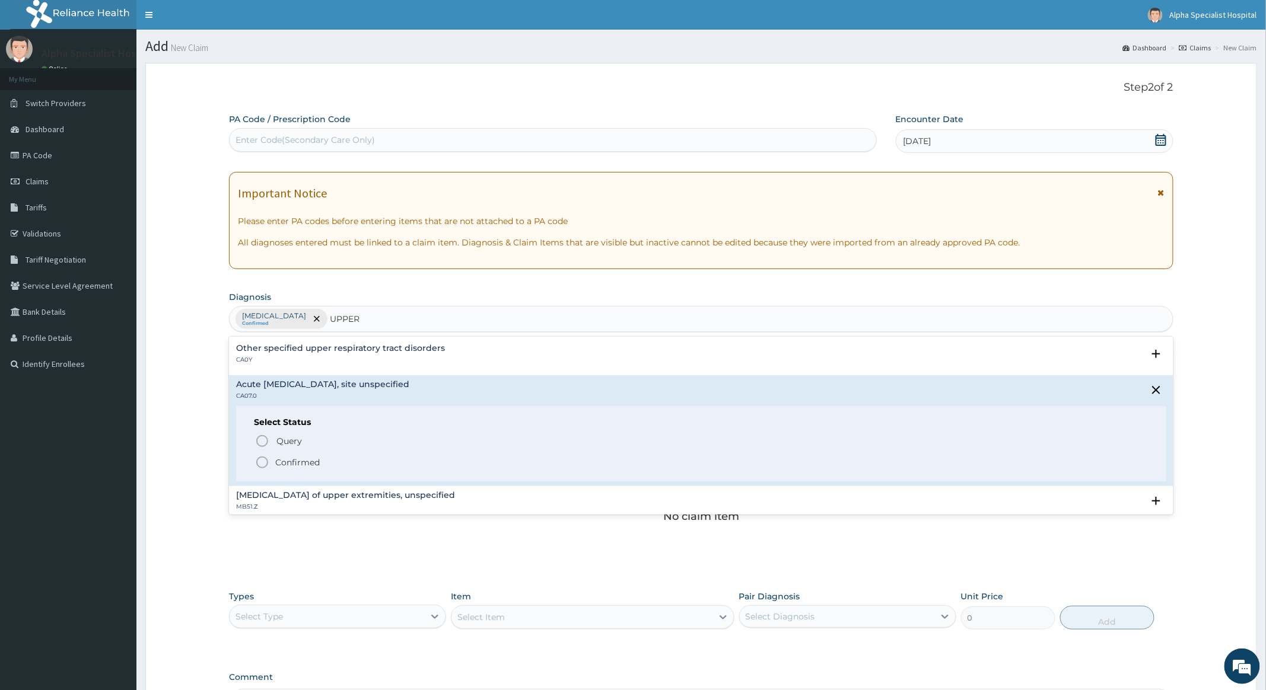
click at [264, 465] on icon "status option filled" at bounding box center [262, 463] width 14 height 14
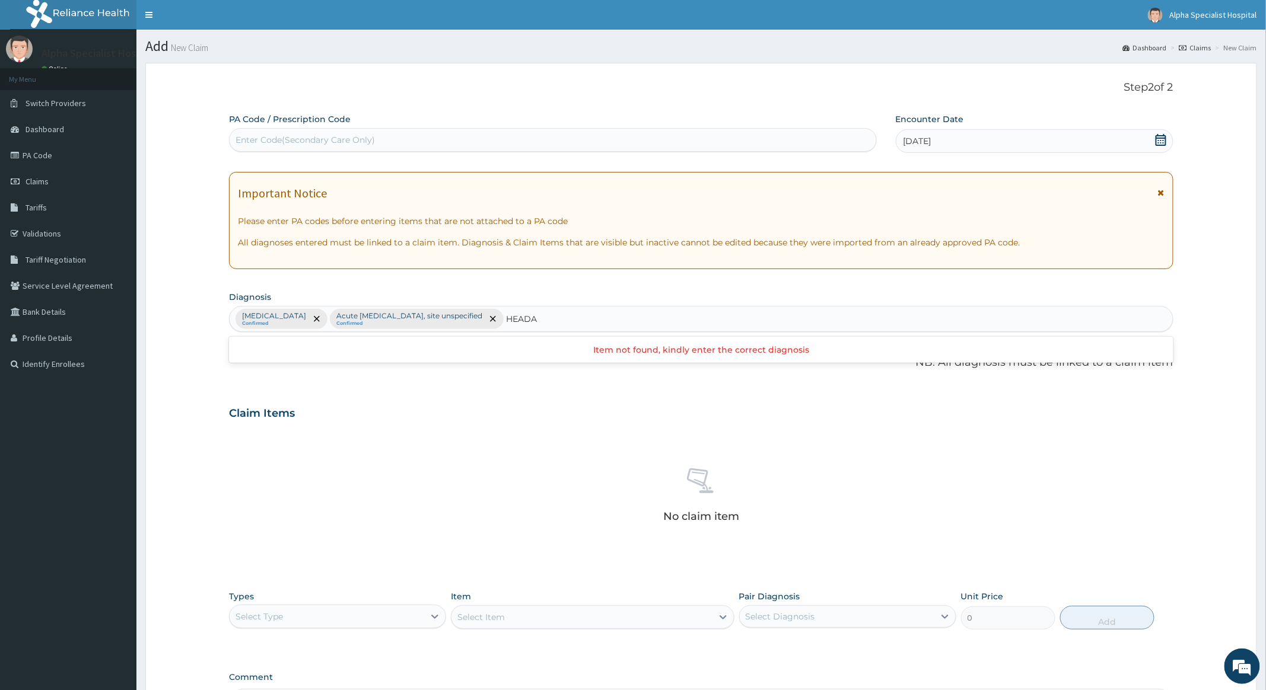
type input "HEAD"
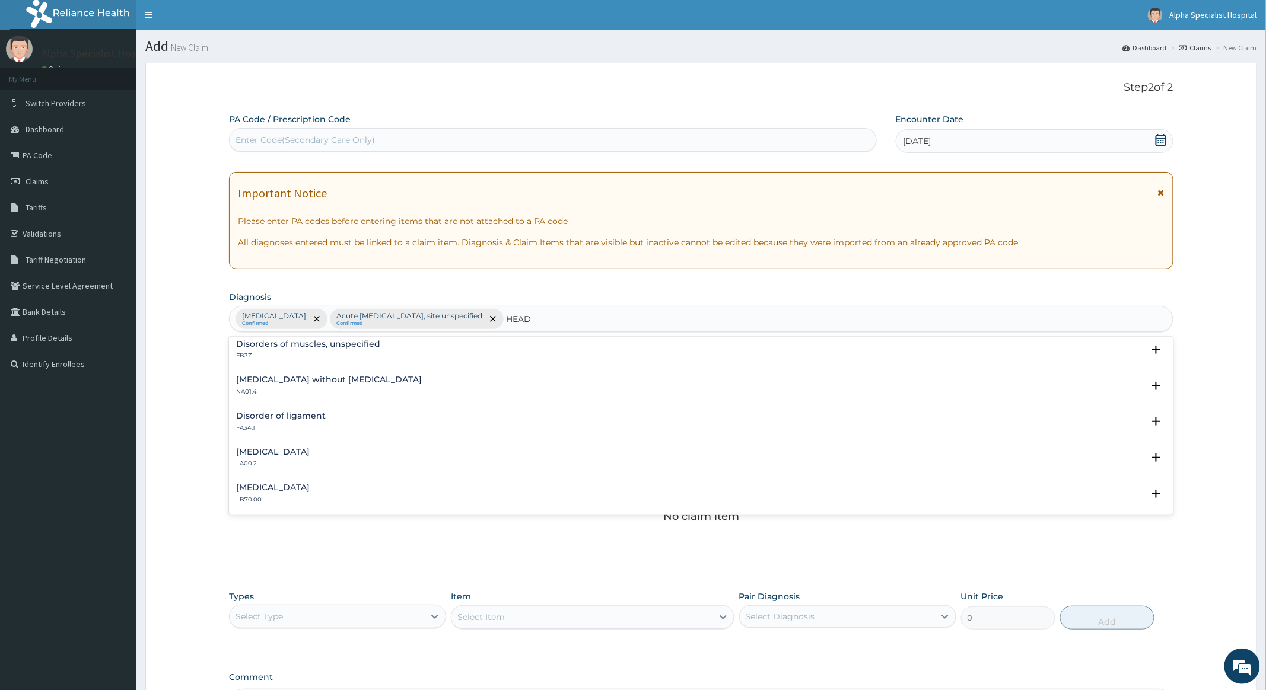
scroll to position [0, 0]
click at [319, 383] on h4 "Headache, not elsewhere classified" at bounding box center [311, 384] width 151 height 9
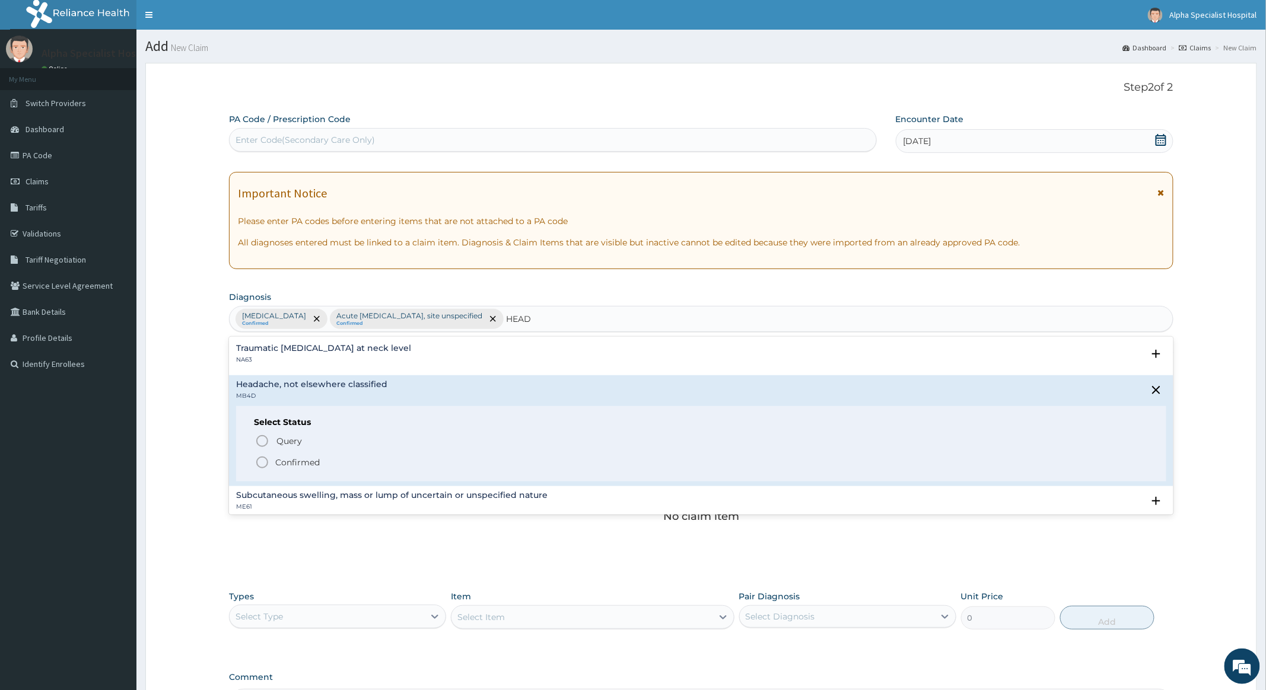
click at [261, 464] on icon "status option filled" at bounding box center [262, 463] width 14 height 14
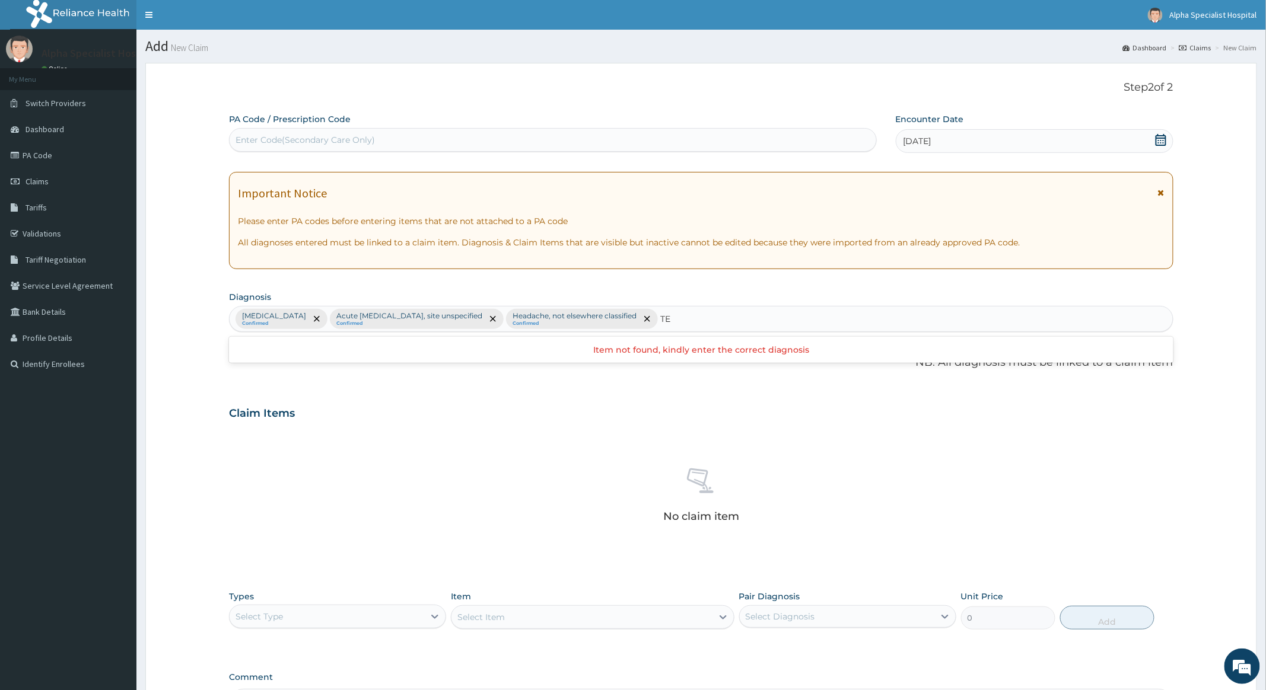
type input "T"
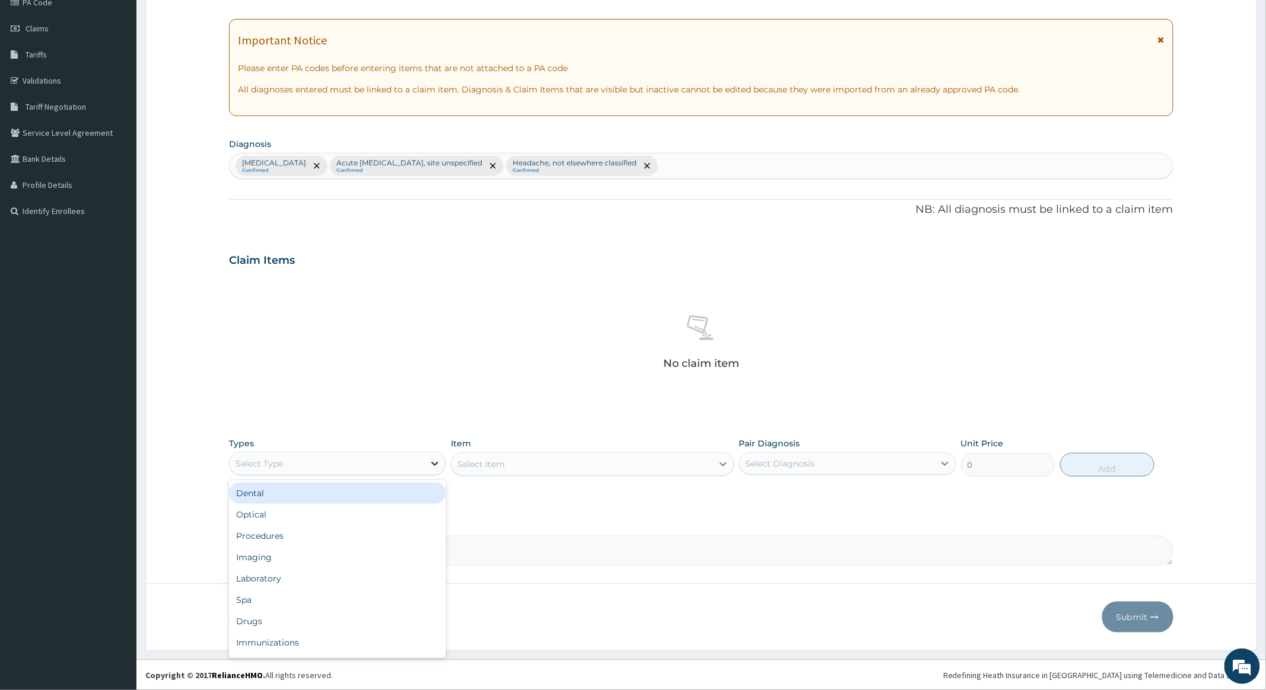
click at [432, 463] on icon at bounding box center [435, 464] width 12 height 12
click at [262, 537] on div "Procedures" at bounding box center [337, 536] width 217 height 21
click at [679, 461] on div "Select Item" at bounding box center [581, 464] width 260 height 19
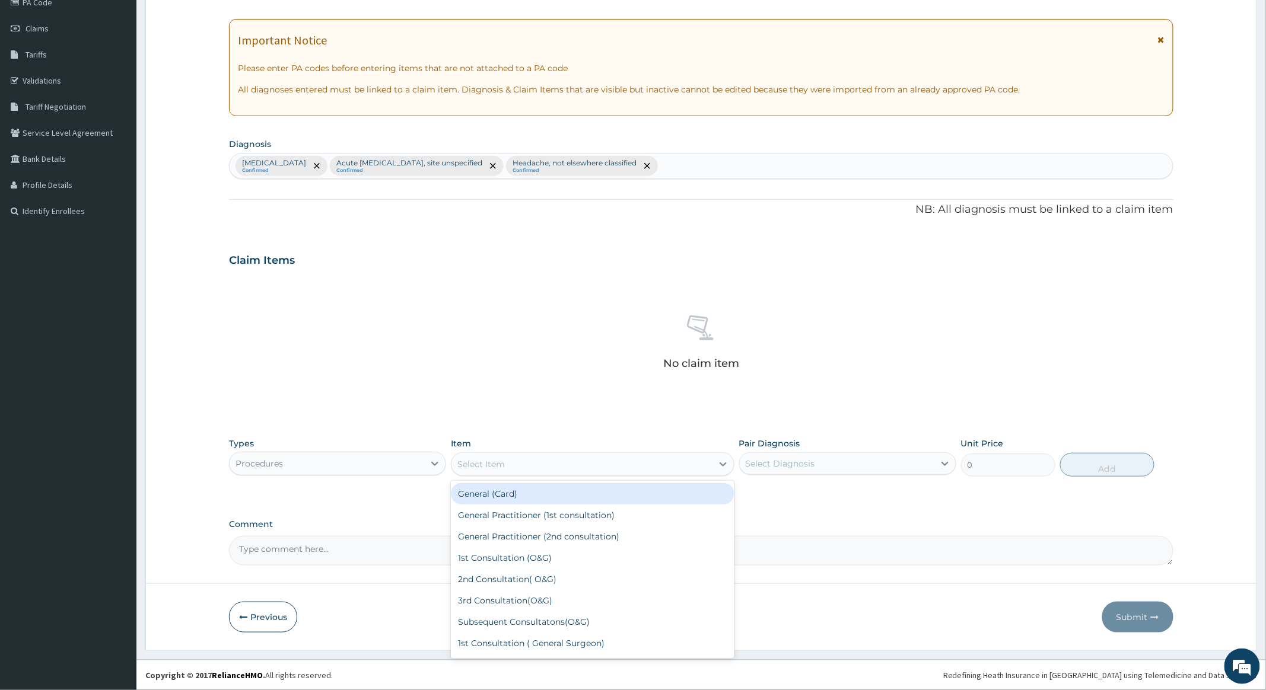
click at [479, 494] on div "General (Card)" at bounding box center [592, 493] width 283 height 21
type input "2000"
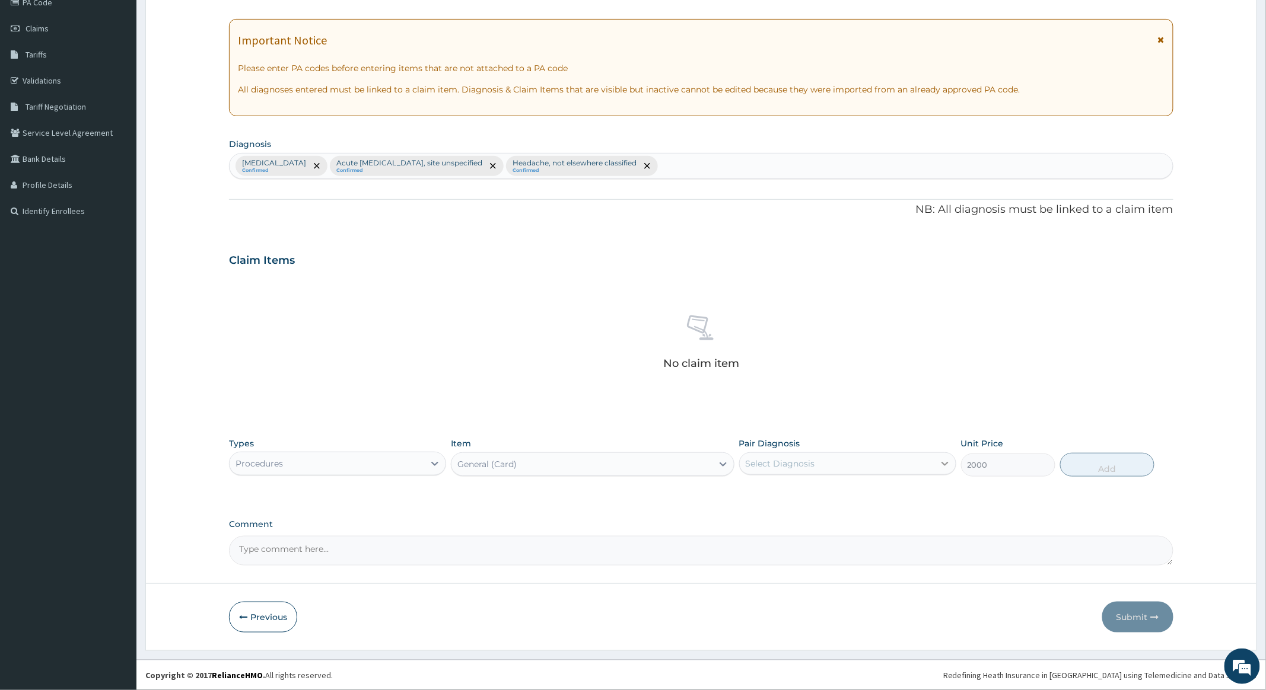
click at [946, 463] on icon at bounding box center [944, 464] width 7 height 4
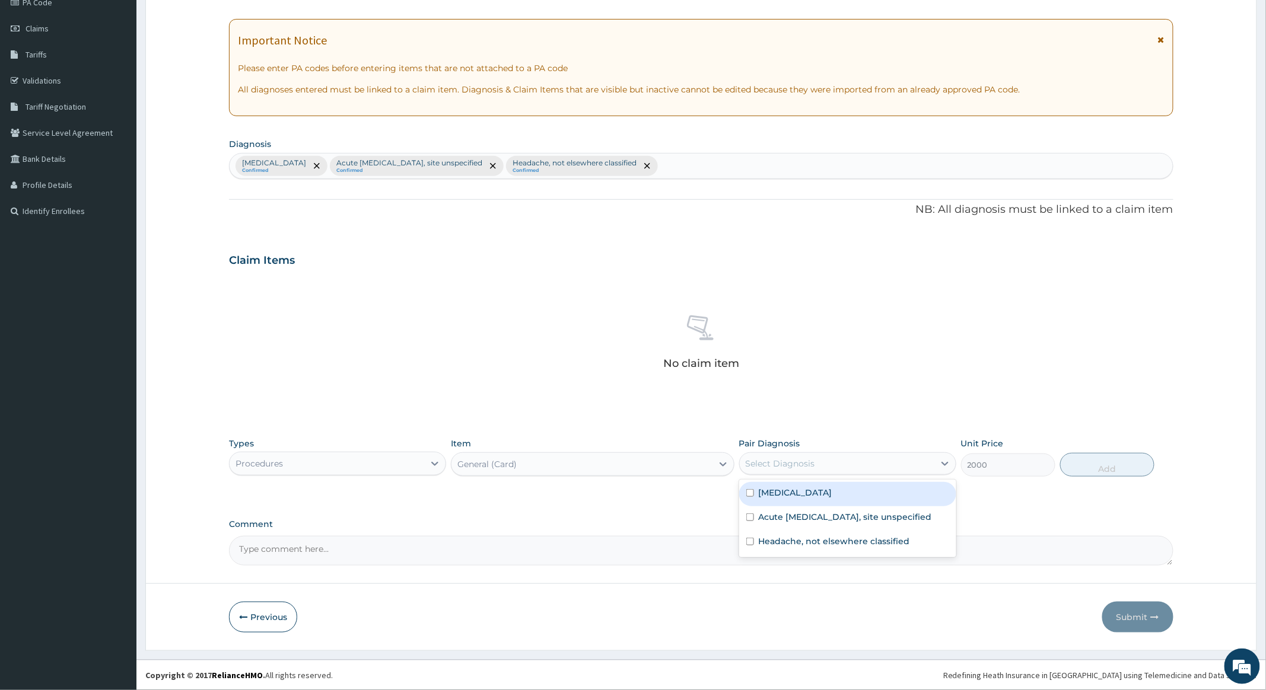
click at [750, 497] on input "checkbox" at bounding box center [750, 493] width 8 height 8
checkbox input "true"
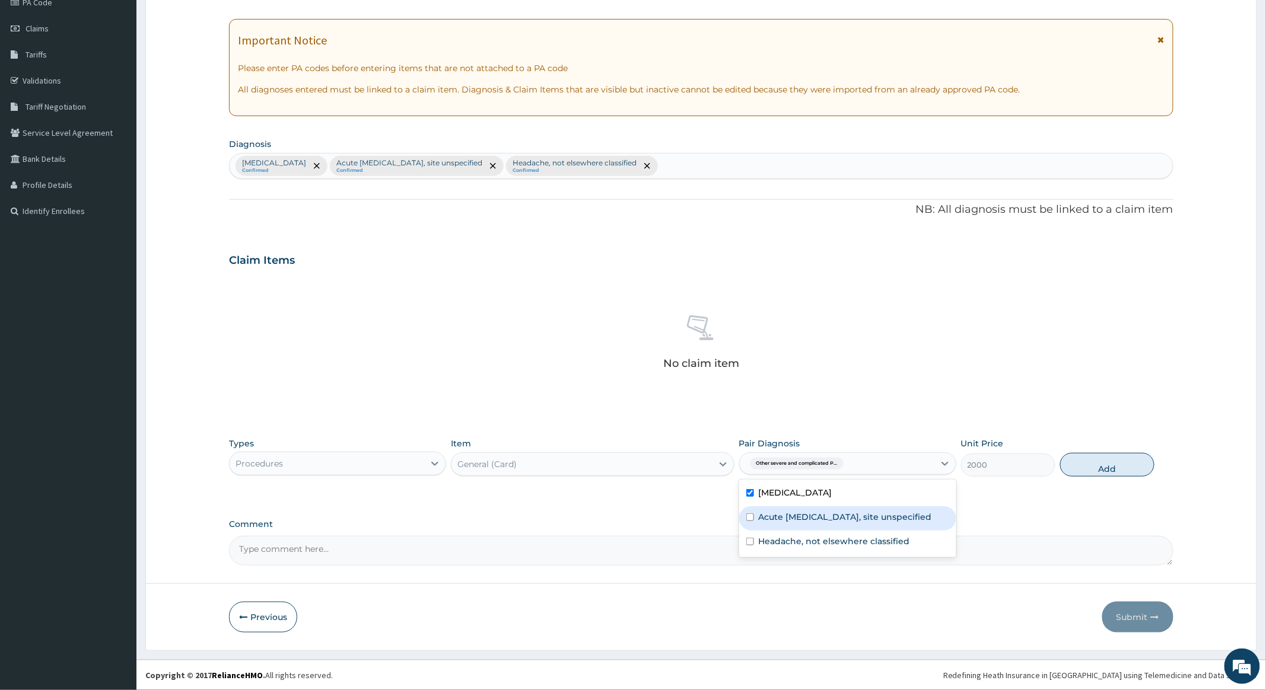
click at [749, 521] on input "checkbox" at bounding box center [750, 518] width 8 height 8
checkbox input "true"
click at [748, 546] on input "checkbox" at bounding box center [750, 542] width 8 height 8
checkbox input "true"
click at [1118, 460] on button "Add" at bounding box center [1107, 465] width 94 height 24
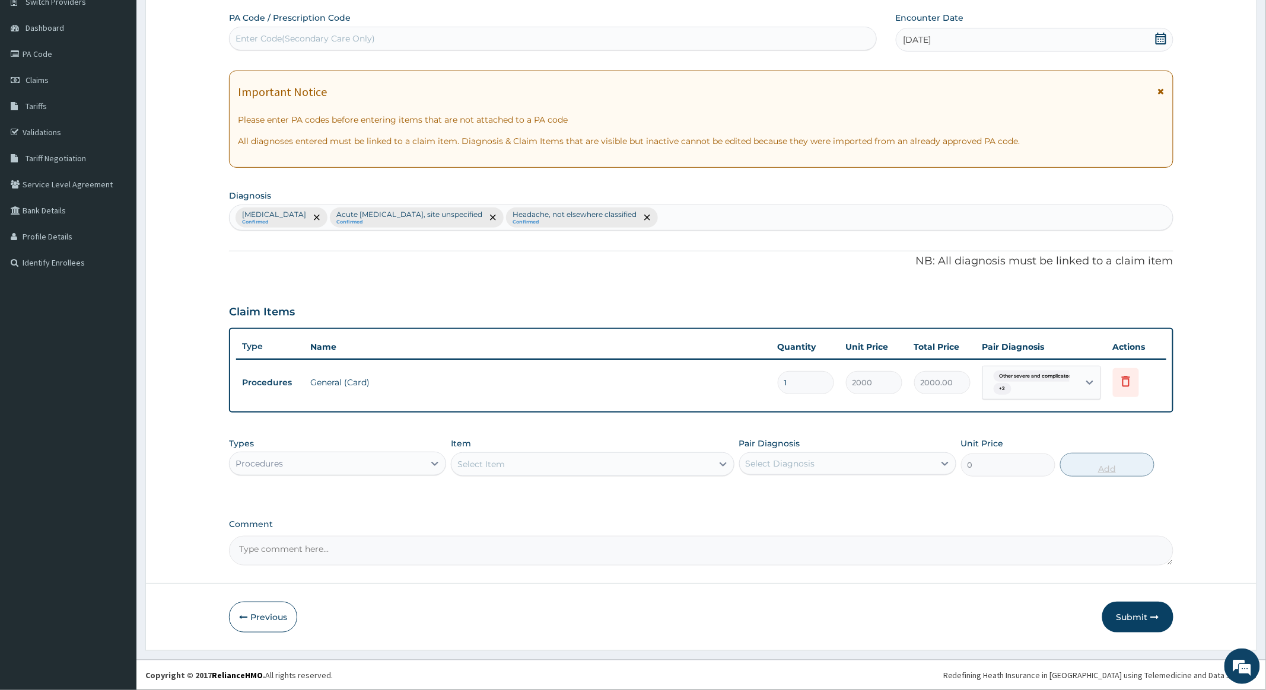
scroll to position [103, 0]
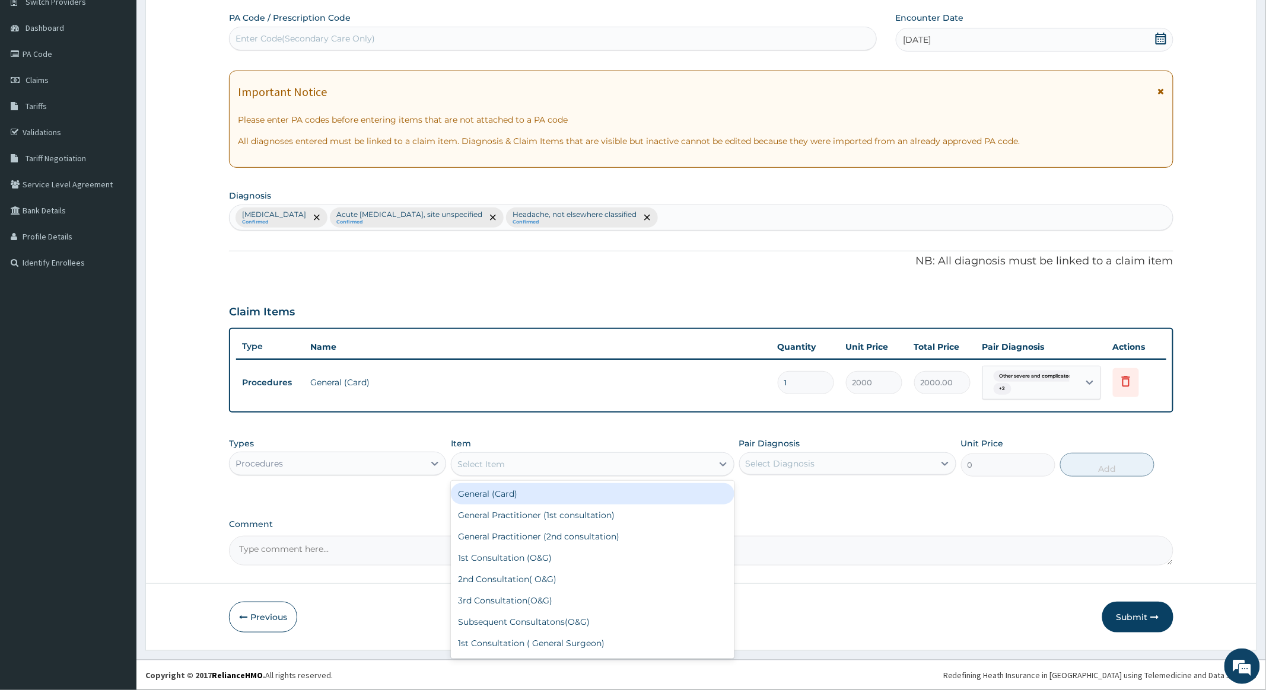
click at [554, 464] on div "Select Item" at bounding box center [581, 464] width 260 height 19
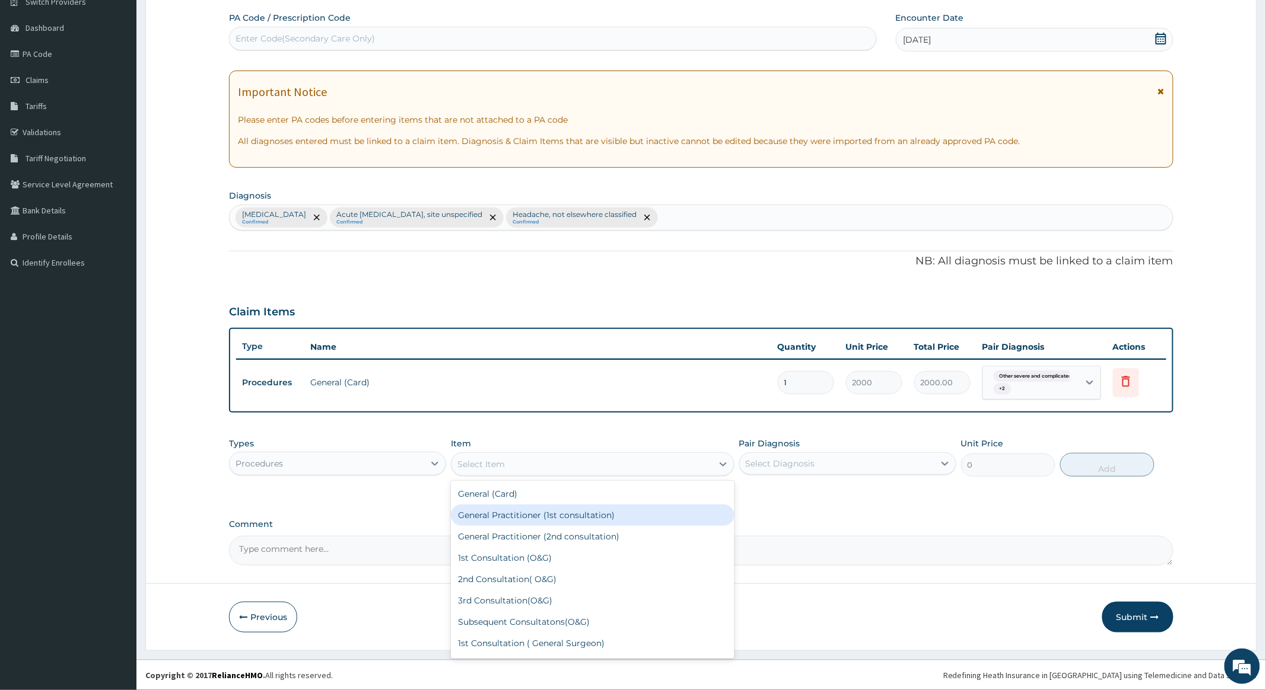
click at [547, 514] on div "General Practitioner (1st consultation)" at bounding box center [592, 515] width 283 height 21
type input "4000"
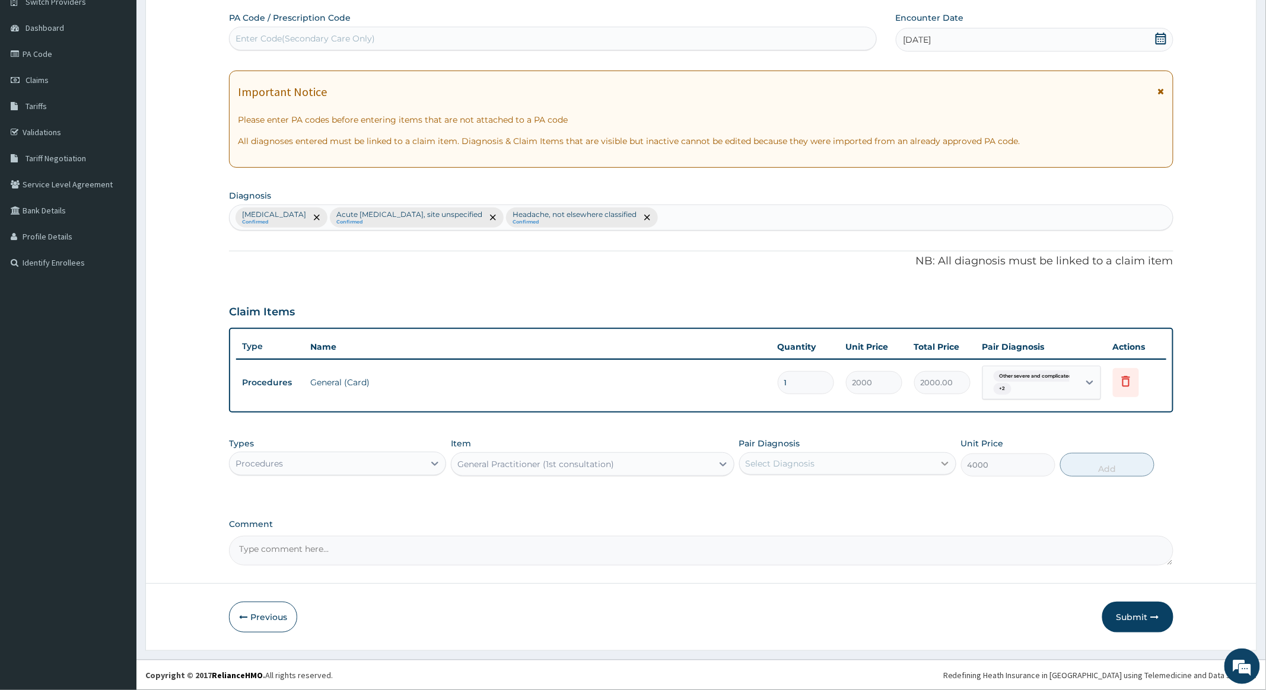
click at [943, 463] on icon at bounding box center [944, 464] width 7 height 4
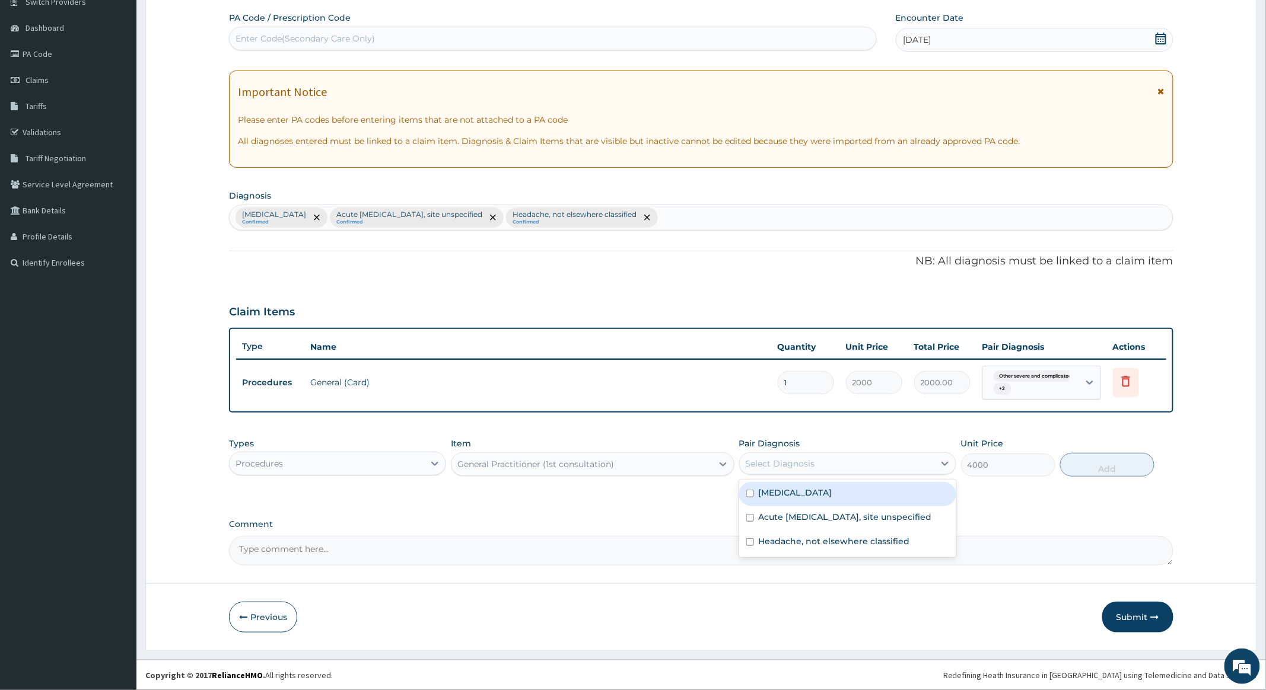
click at [751, 498] on input "checkbox" at bounding box center [750, 494] width 8 height 8
checkbox input "true"
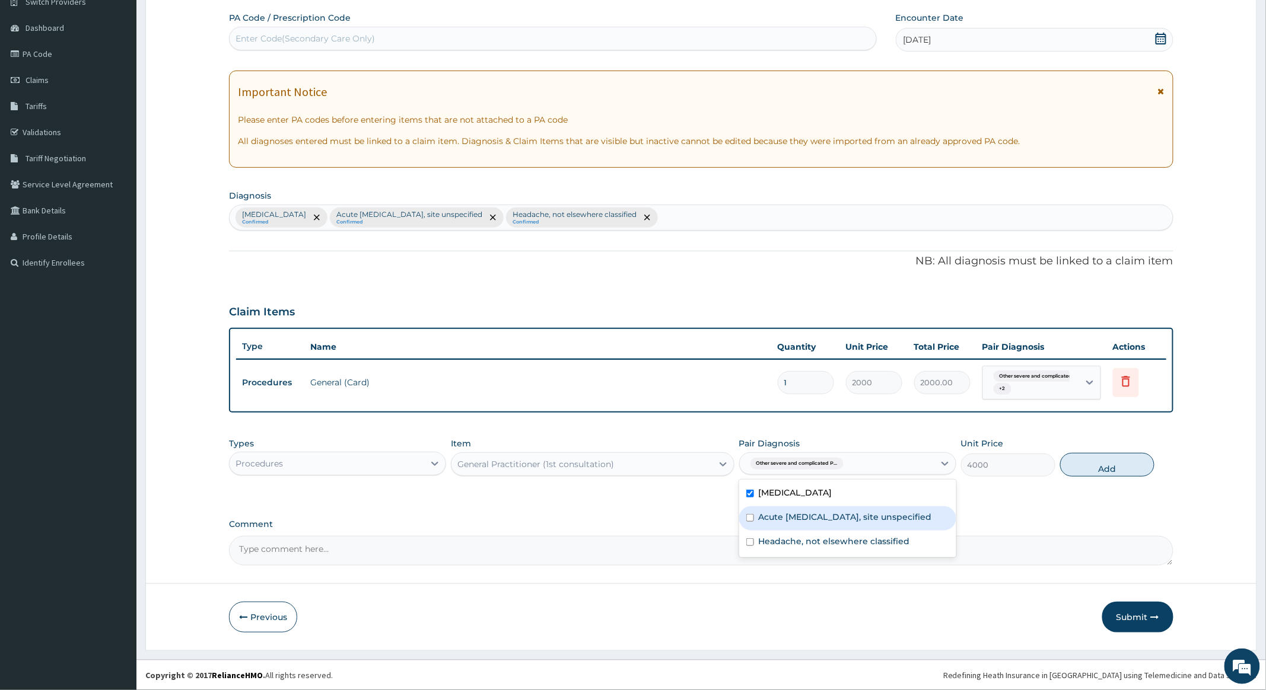
click at [748, 522] on input "checkbox" at bounding box center [750, 518] width 8 height 8
checkbox input "true"
click at [750, 546] on input "checkbox" at bounding box center [750, 543] width 8 height 8
checkbox input "true"
click at [1116, 460] on button "Add" at bounding box center [1107, 465] width 94 height 24
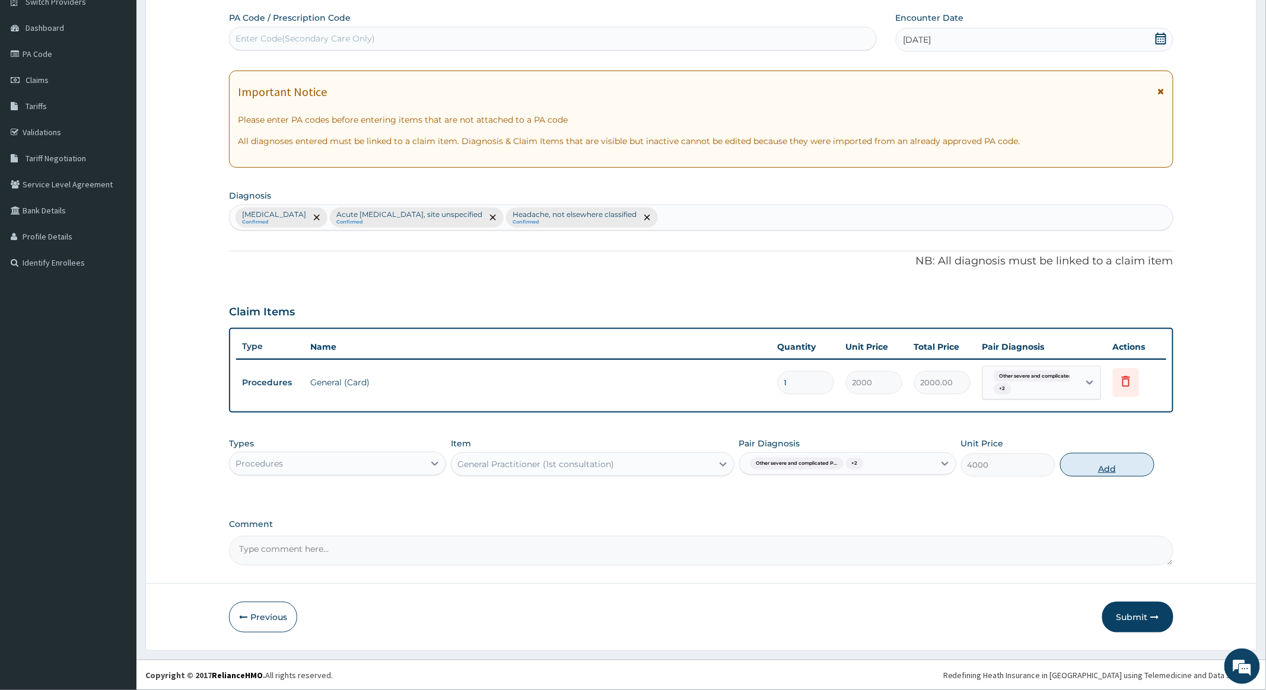
type input "0"
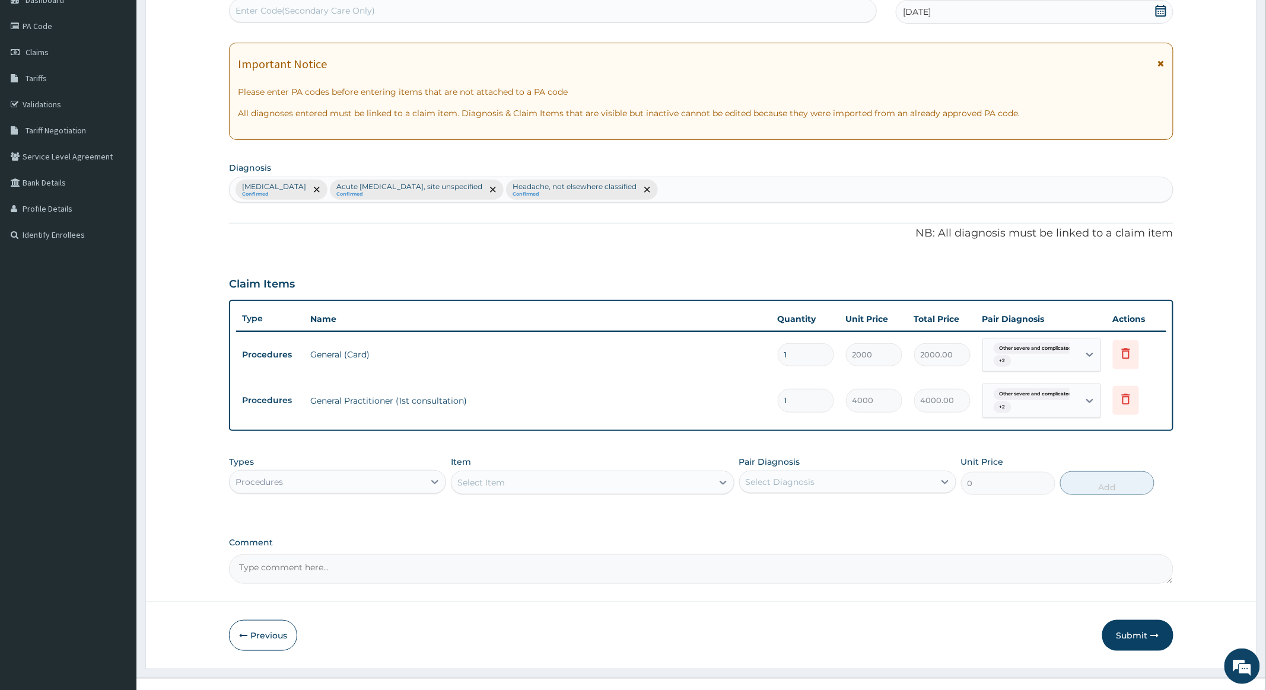
scroll to position [148, 0]
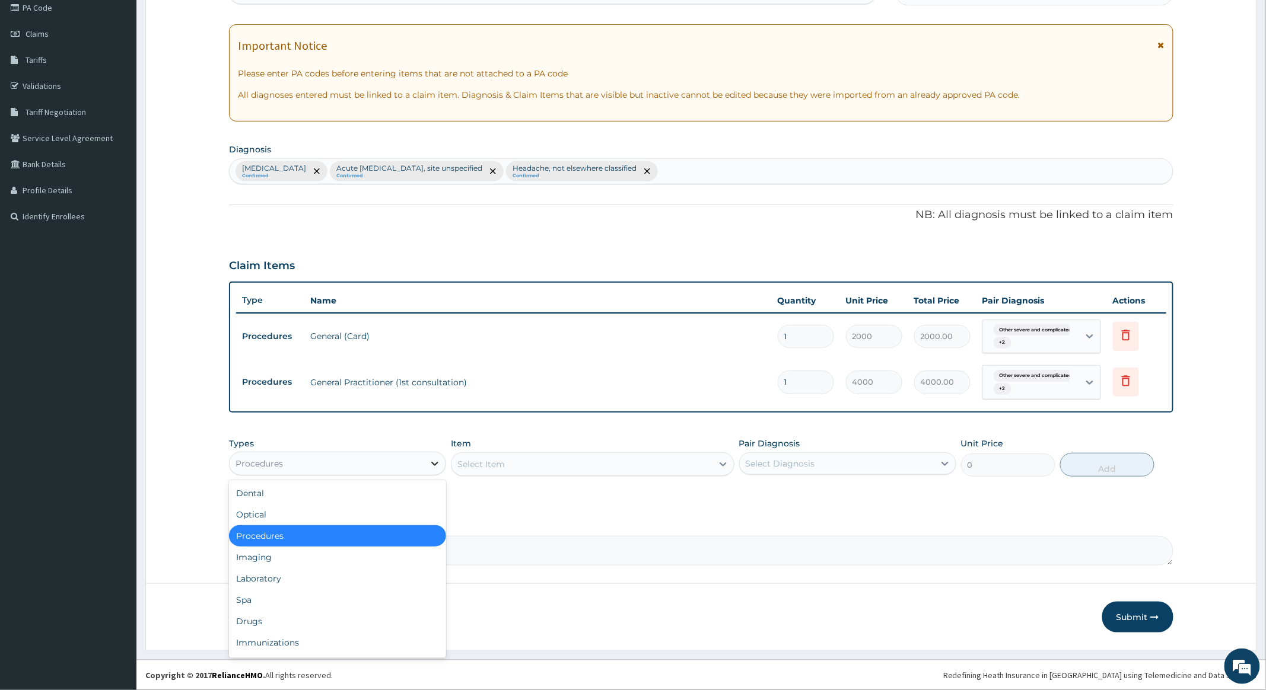
click at [435, 463] on icon at bounding box center [435, 464] width 12 height 12
click at [257, 620] on div "Drugs" at bounding box center [337, 621] width 217 height 21
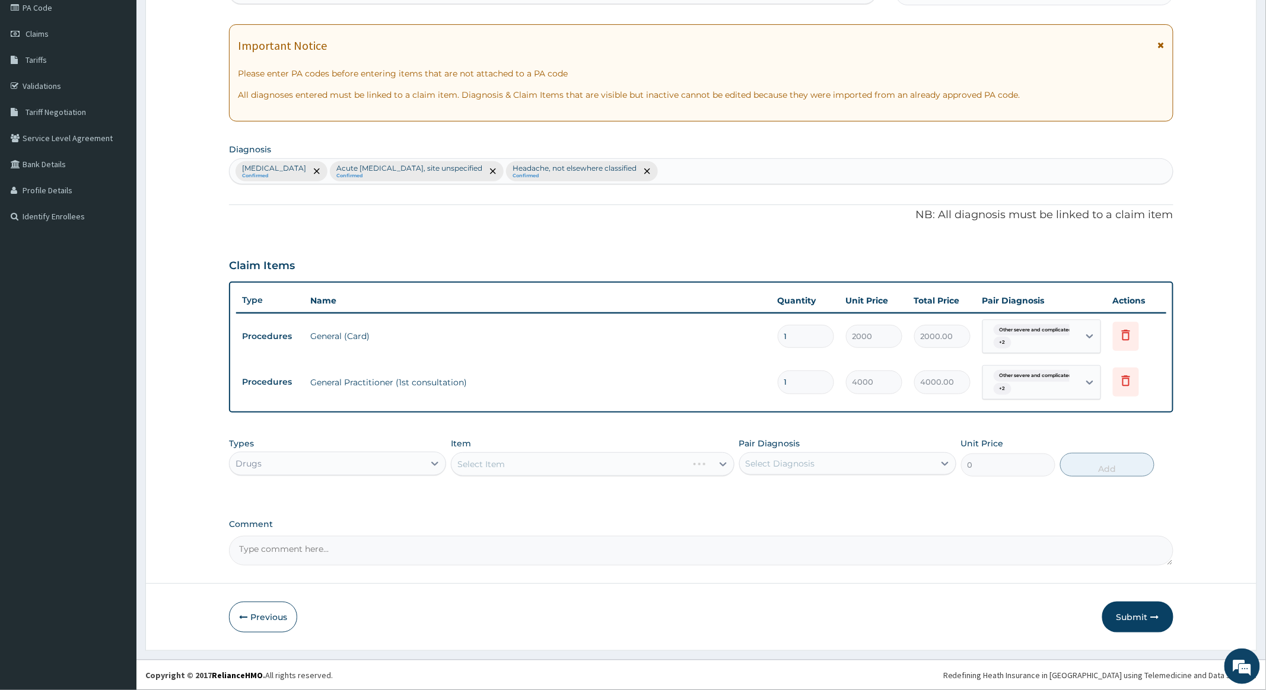
click at [630, 463] on div "Select Item" at bounding box center [592, 465] width 283 height 24
click at [660, 466] on div "Select Item" at bounding box center [581, 464] width 260 height 19
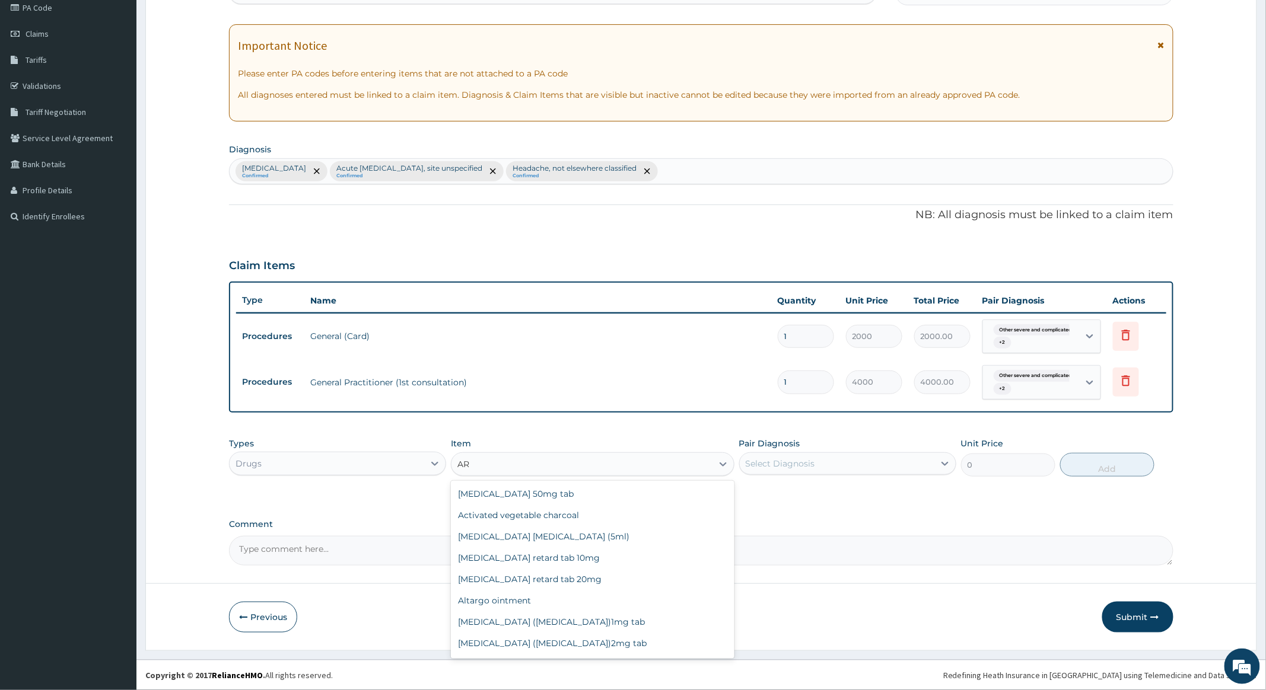
type input "A"
type input "INJ"
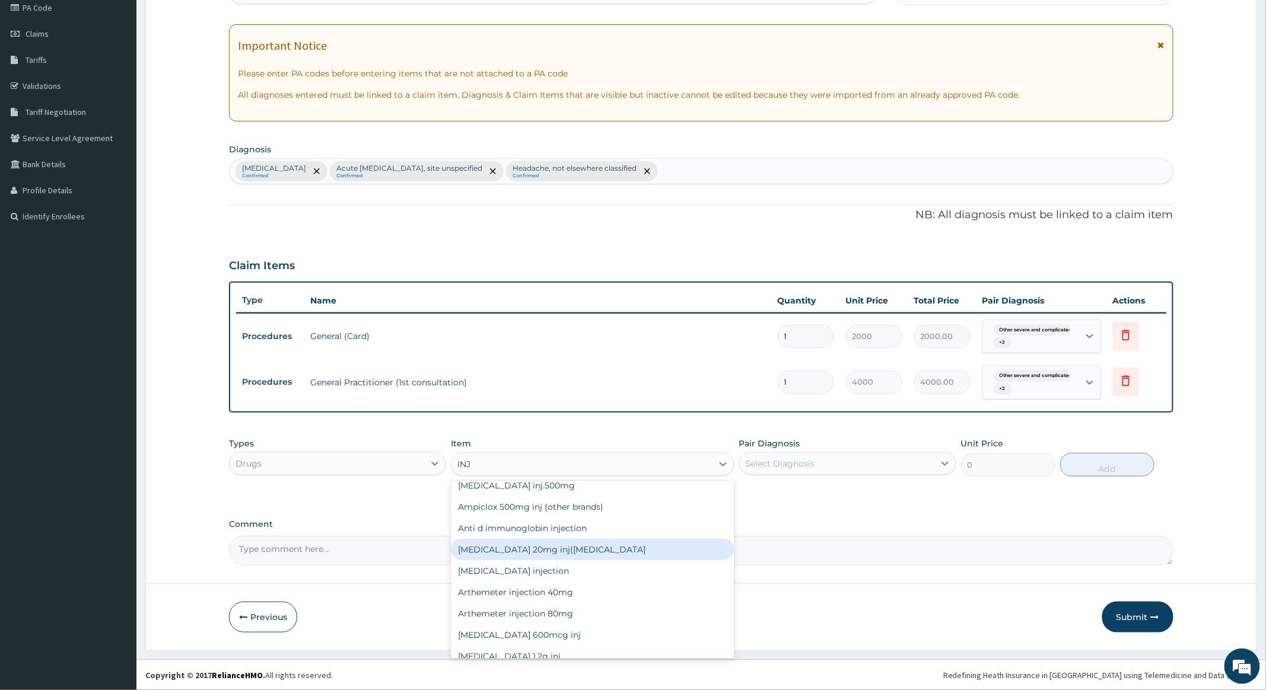
scroll to position [237, 0]
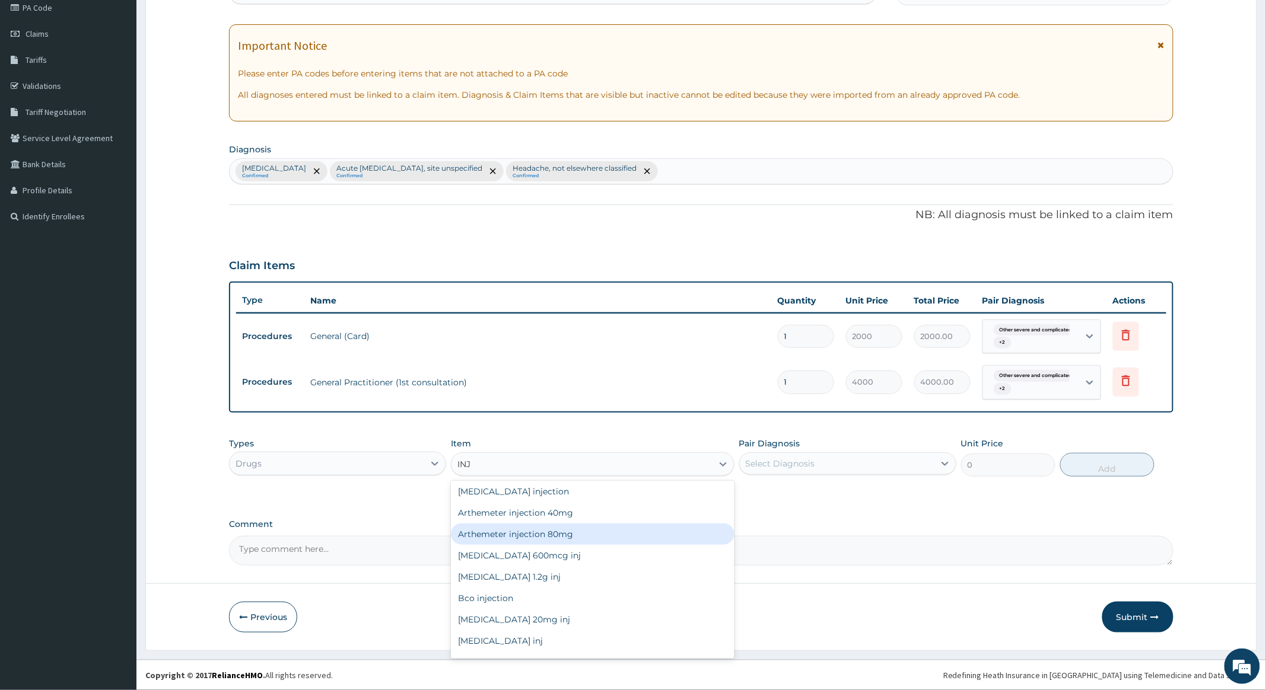
click at [525, 532] on div "Arthemeter injection 80mg" at bounding box center [592, 534] width 283 height 21
type input "940.74"
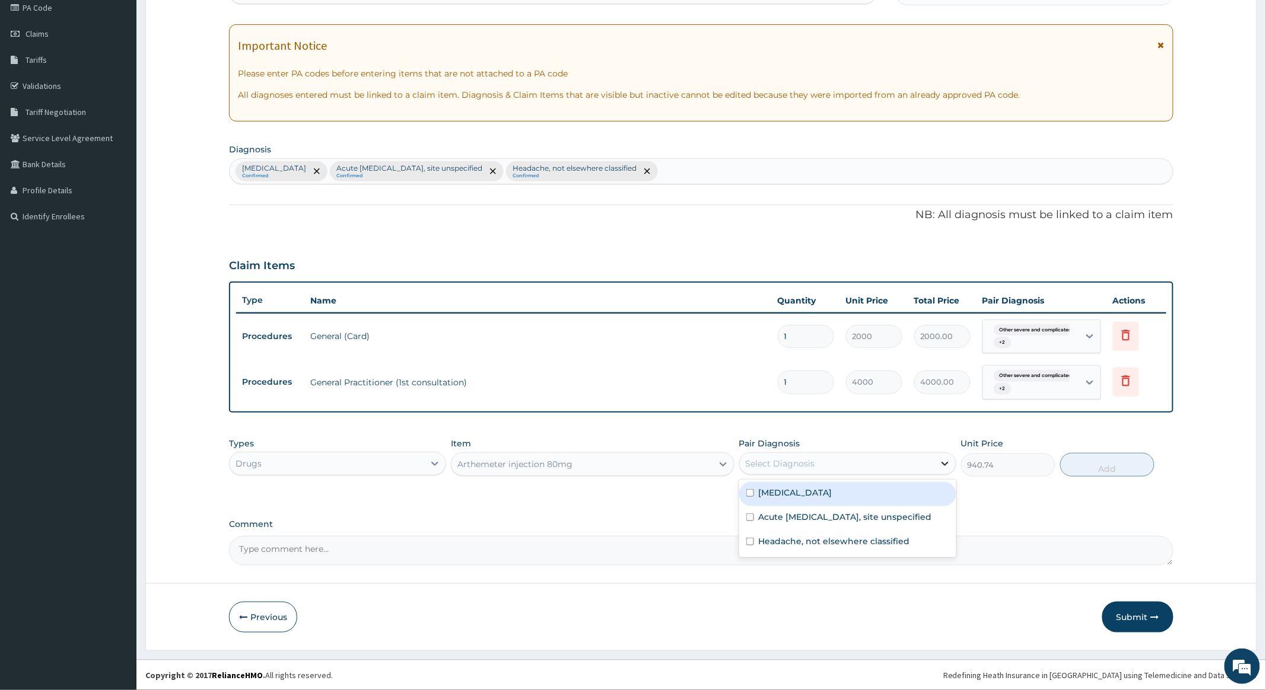
click at [942, 463] on icon at bounding box center [944, 464] width 7 height 4
click at [749, 497] on input "checkbox" at bounding box center [750, 493] width 8 height 8
checkbox input "true"
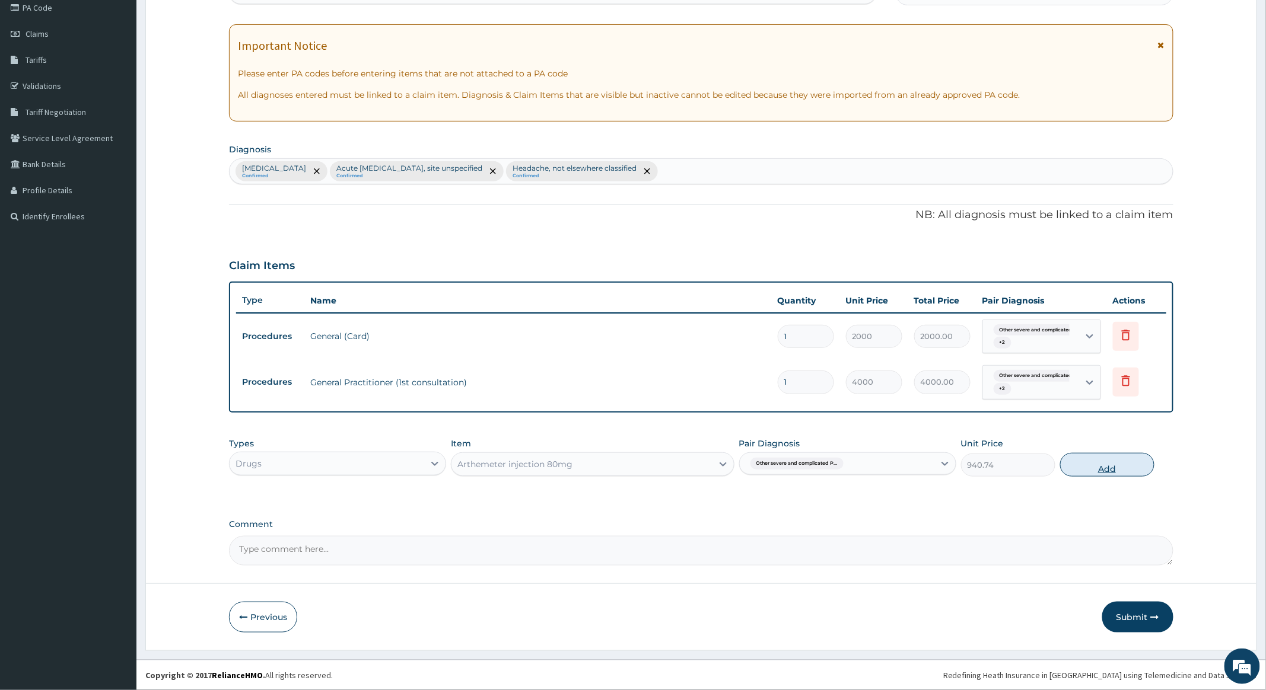
click at [1115, 466] on button "Add" at bounding box center [1107, 465] width 94 height 24
type input "0"
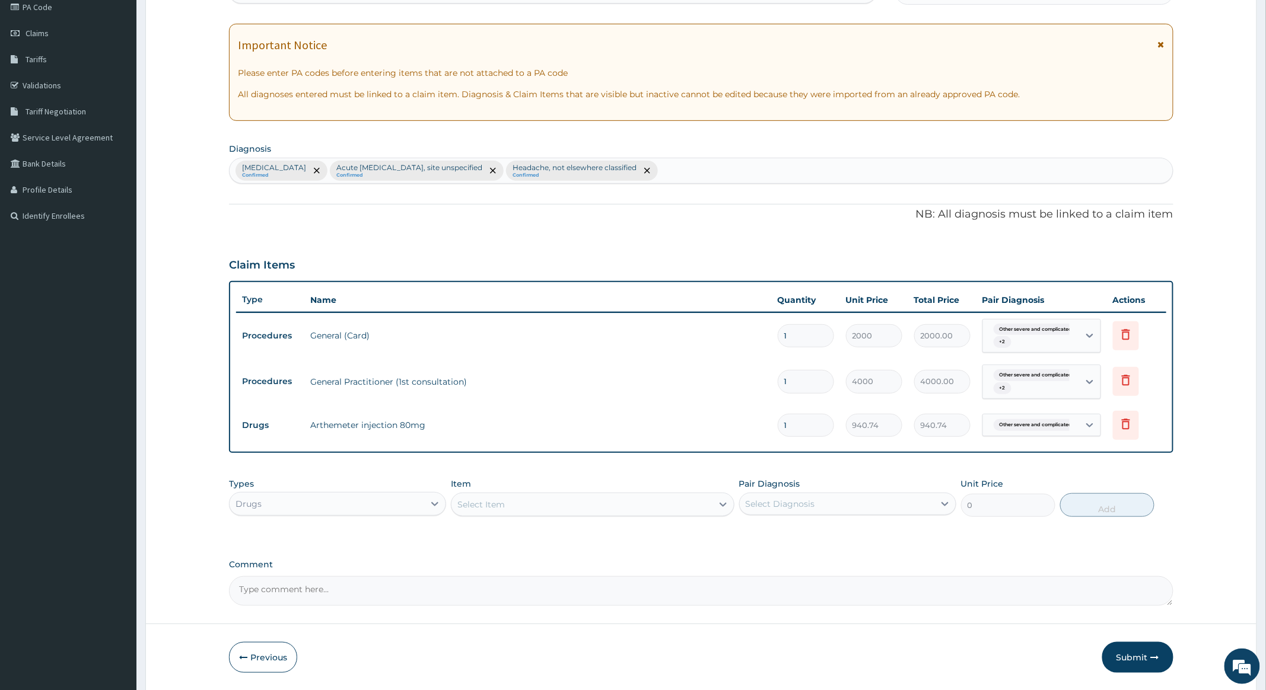
type input "0.00"
type input "3"
type input "2822.22"
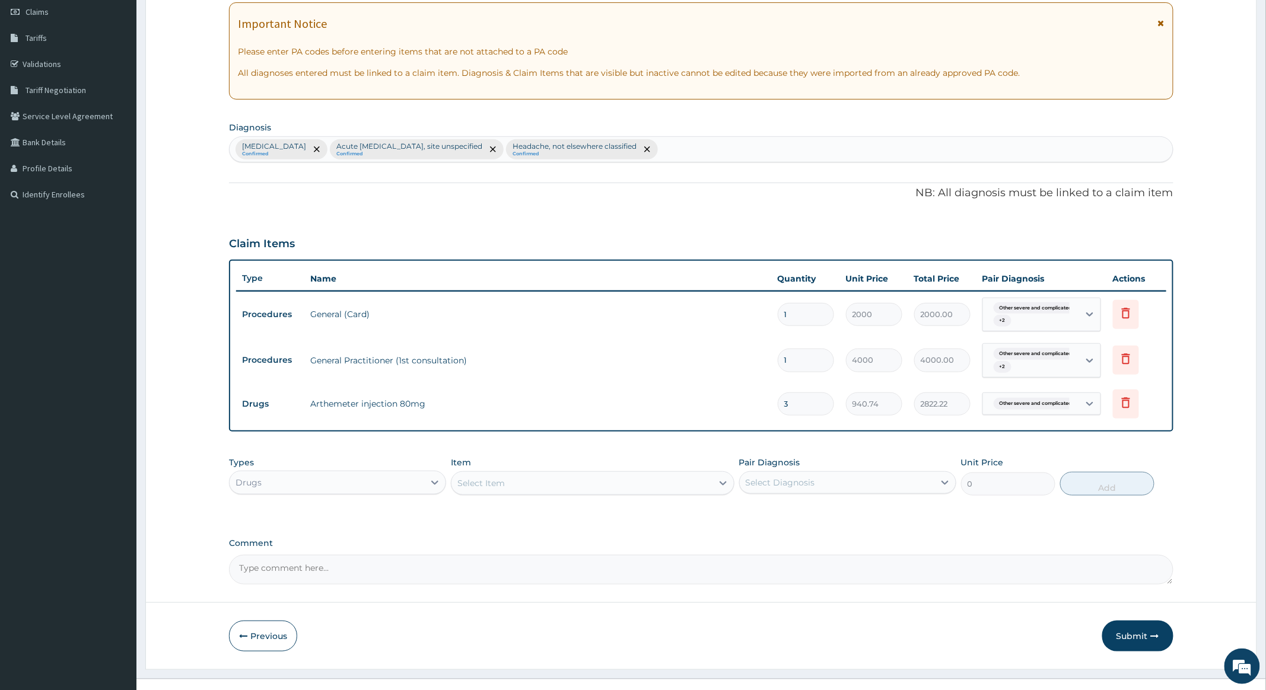
scroll to position [190, 0]
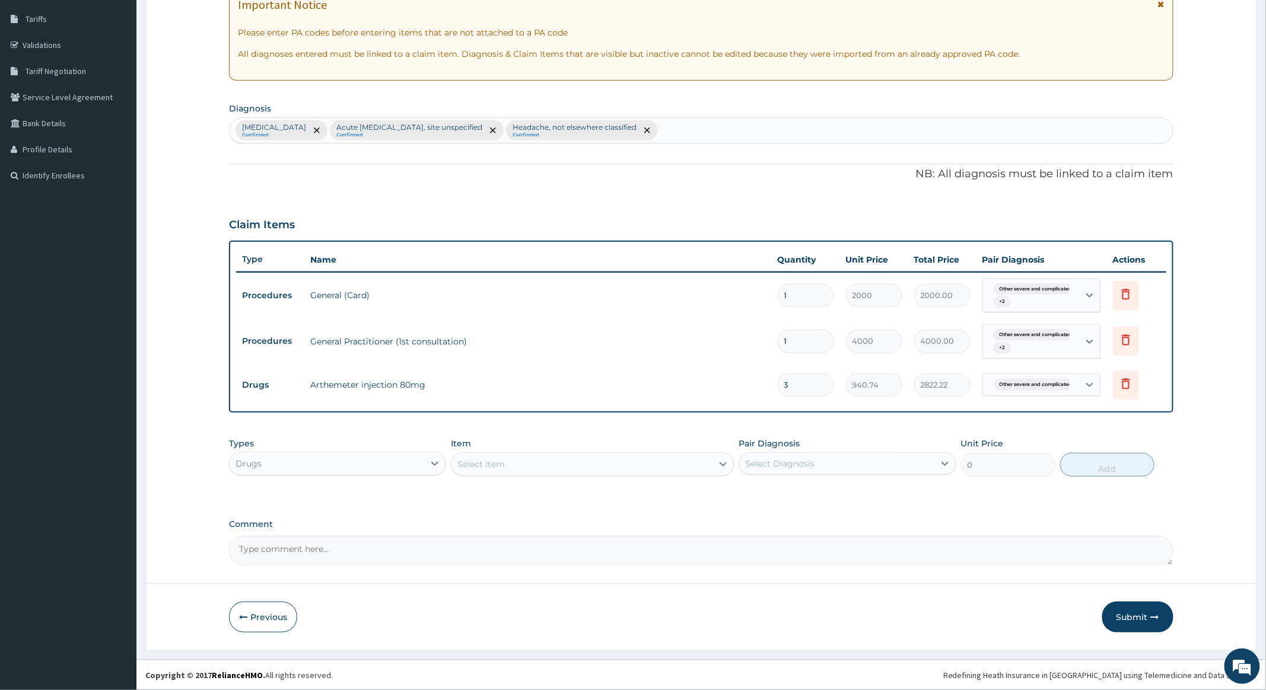
type input "3"
click at [559, 468] on div "Select Item" at bounding box center [581, 464] width 260 height 19
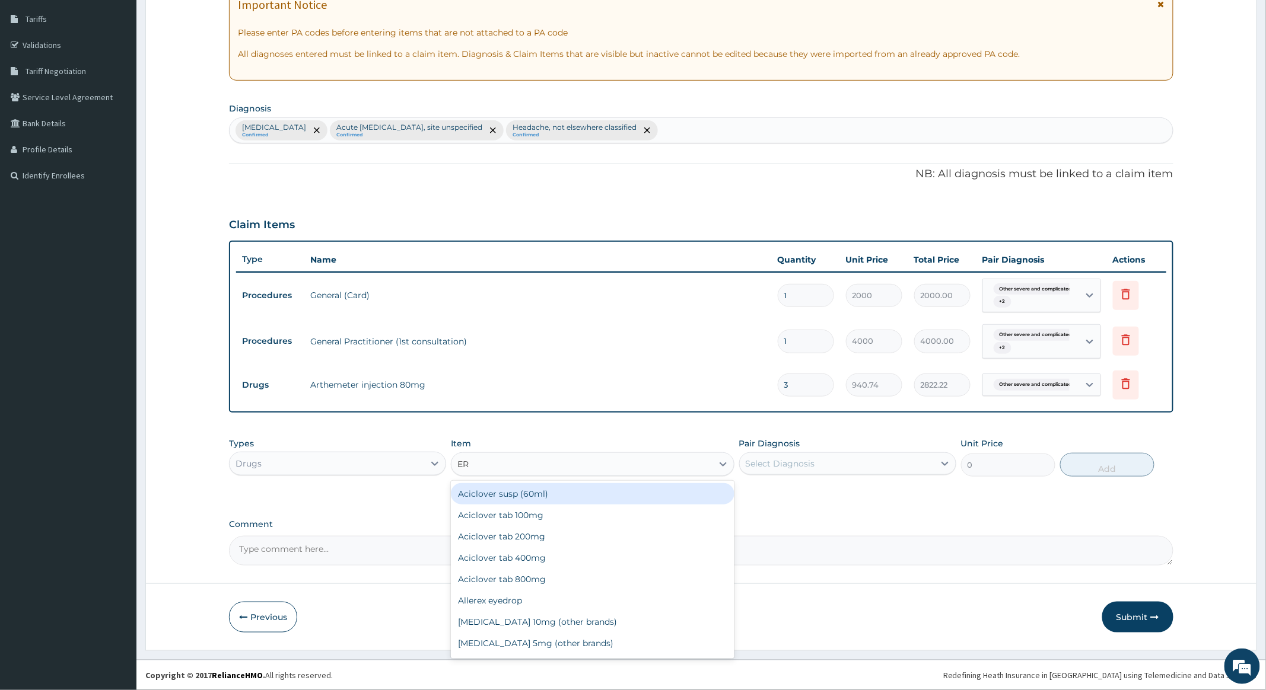
type input "ERY"
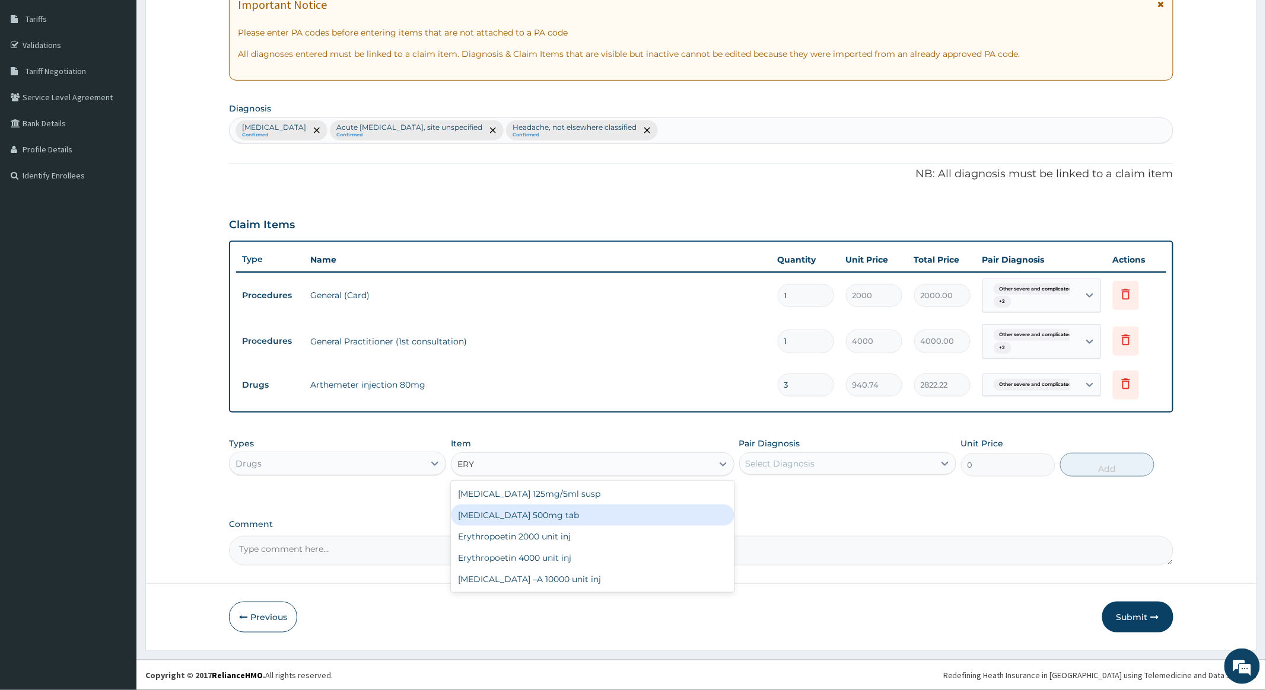
click at [518, 515] on div "[MEDICAL_DATA] 500mg tab" at bounding box center [592, 515] width 283 height 21
type input "150"
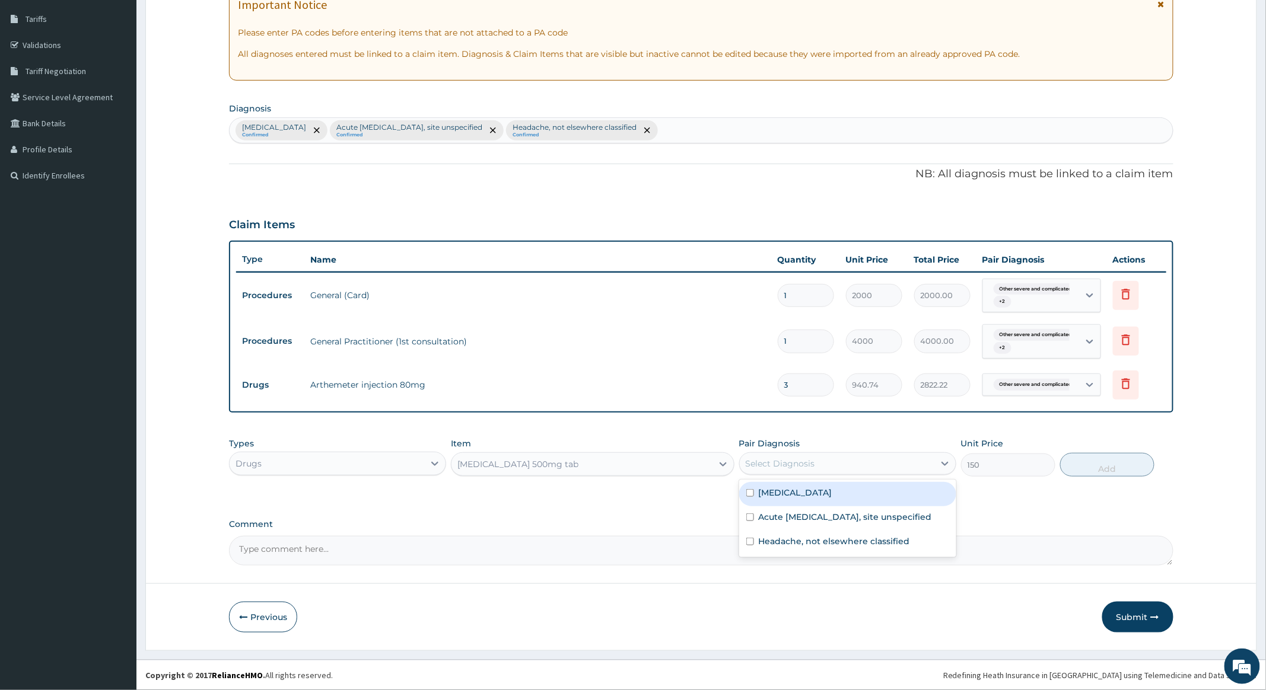
click at [909, 463] on div "Select Diagnosis" at bounding box center [837, 463] width 195 height 19
click at [745, 531] on div "Acute [MEDICAL_DATA], site unspecified" at bounding box center [847, 519] width 217 height 24
checkbox input "true"
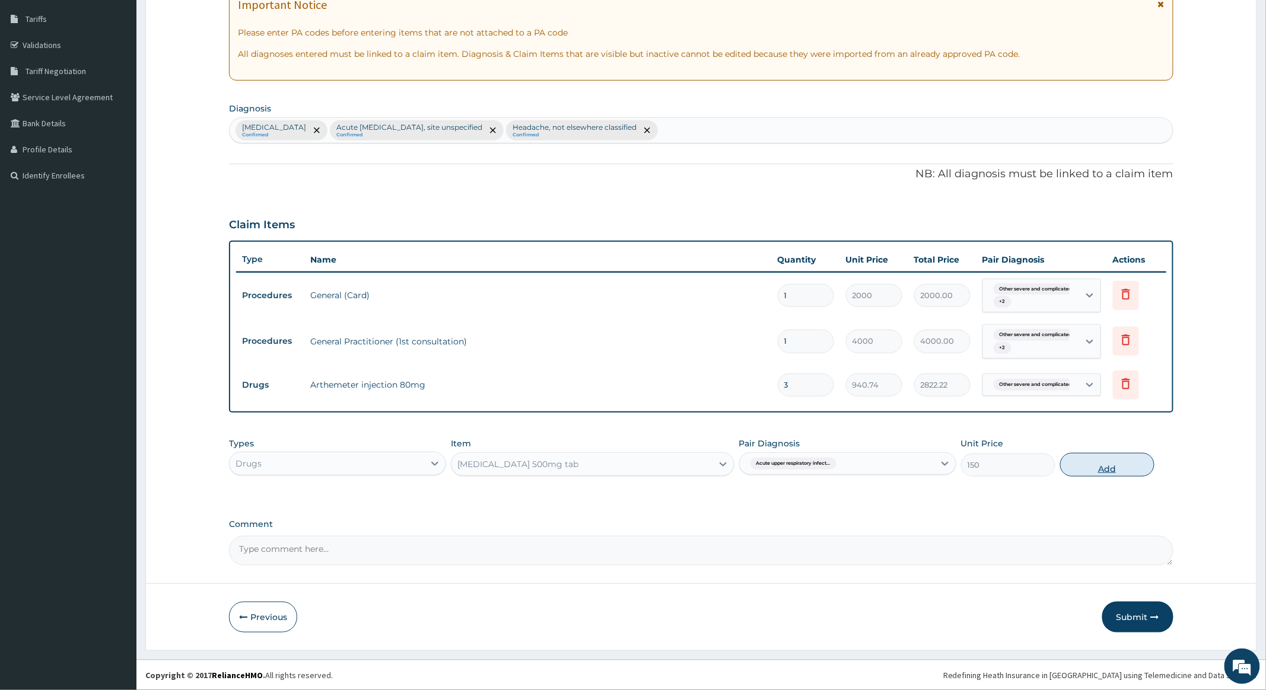
click at [1116, 467] on button "Add" at bounding box center [1107, 465] width 94 height 24
type input "0"
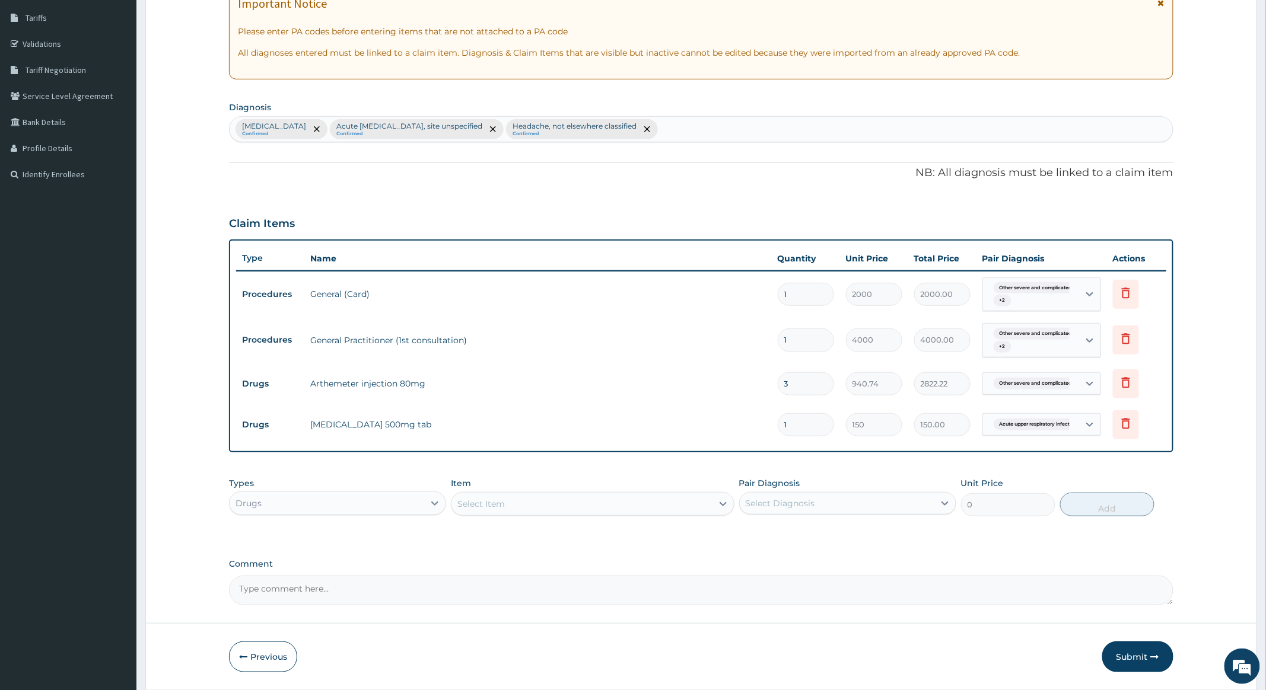
type input "0.00"
type input "9"
type input "1350.00"
type input "9"
click at [574, 502] on div "Select Item" at bounding box center [581, 504] width 260 height 19
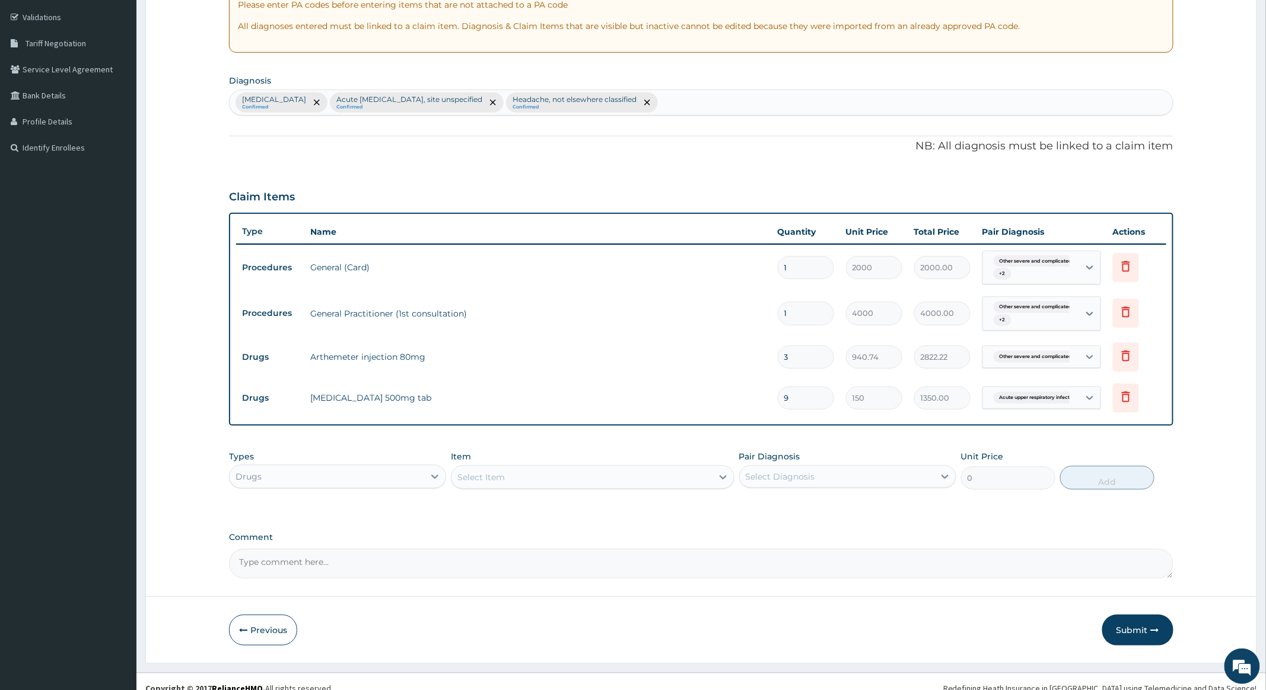
scroll to position [231, 0]
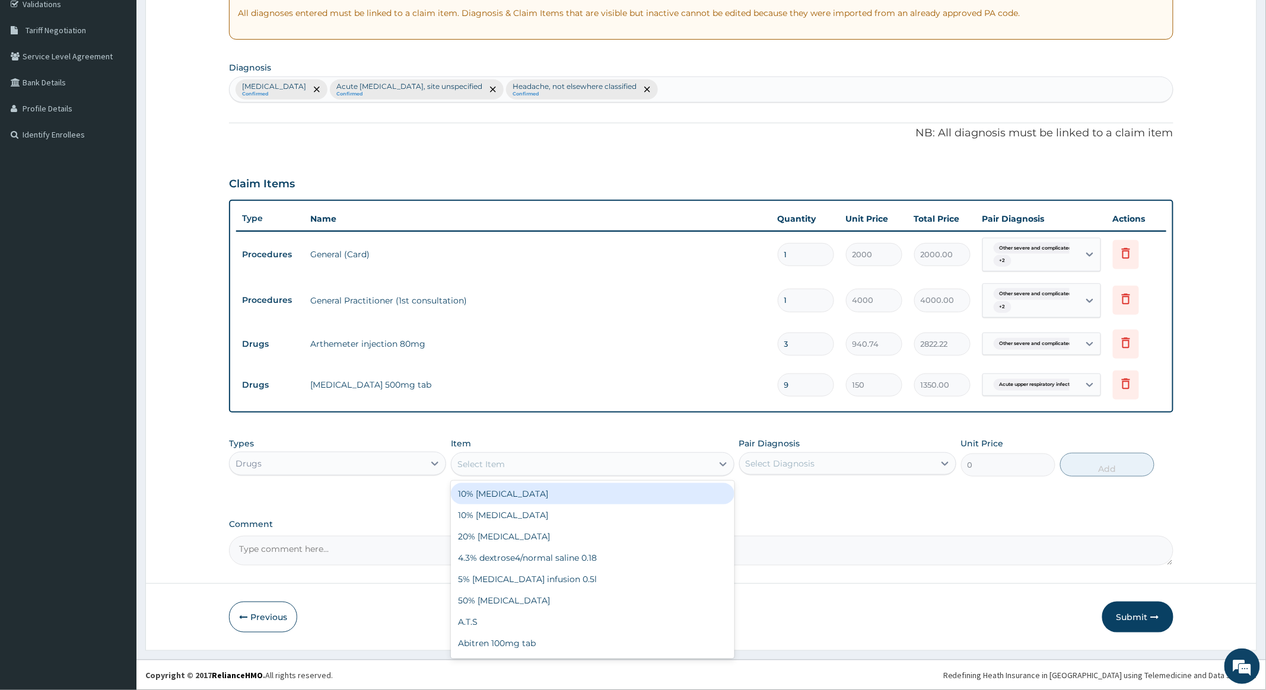
click at [603, 463] on div "Select Item" at bounding box center [581, 464] width 260 height 19
type input "DICLO"
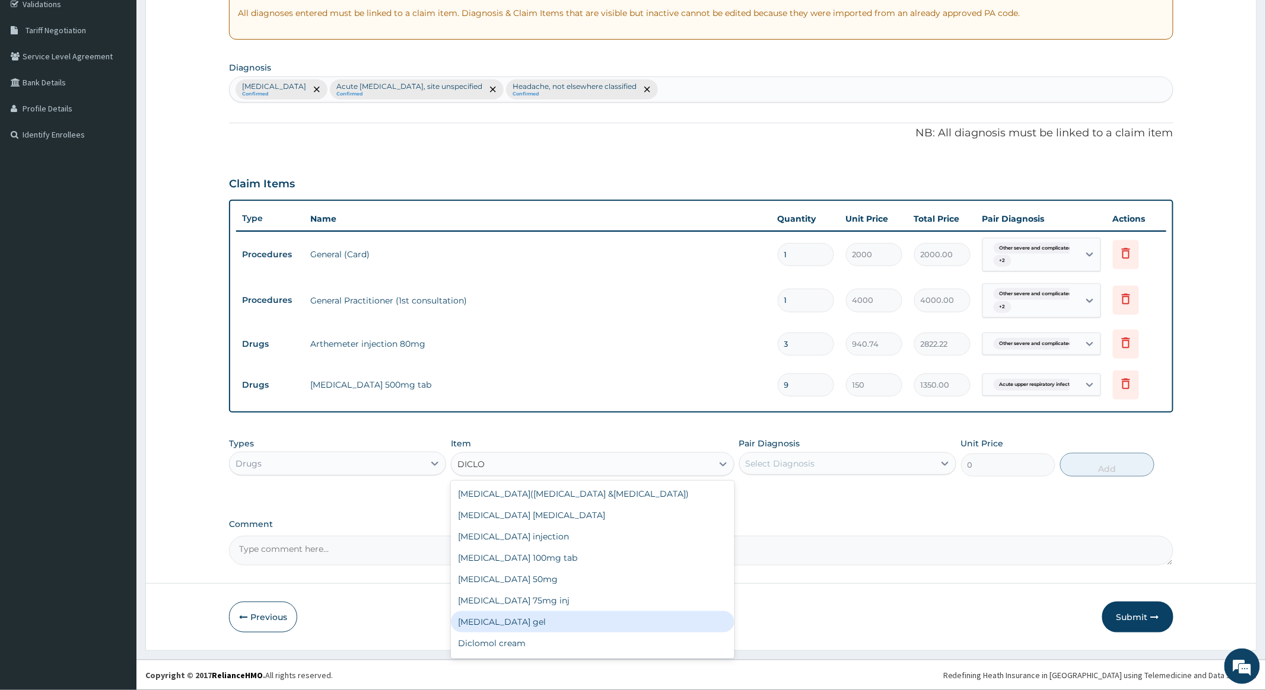
scroll to position [19, 0]
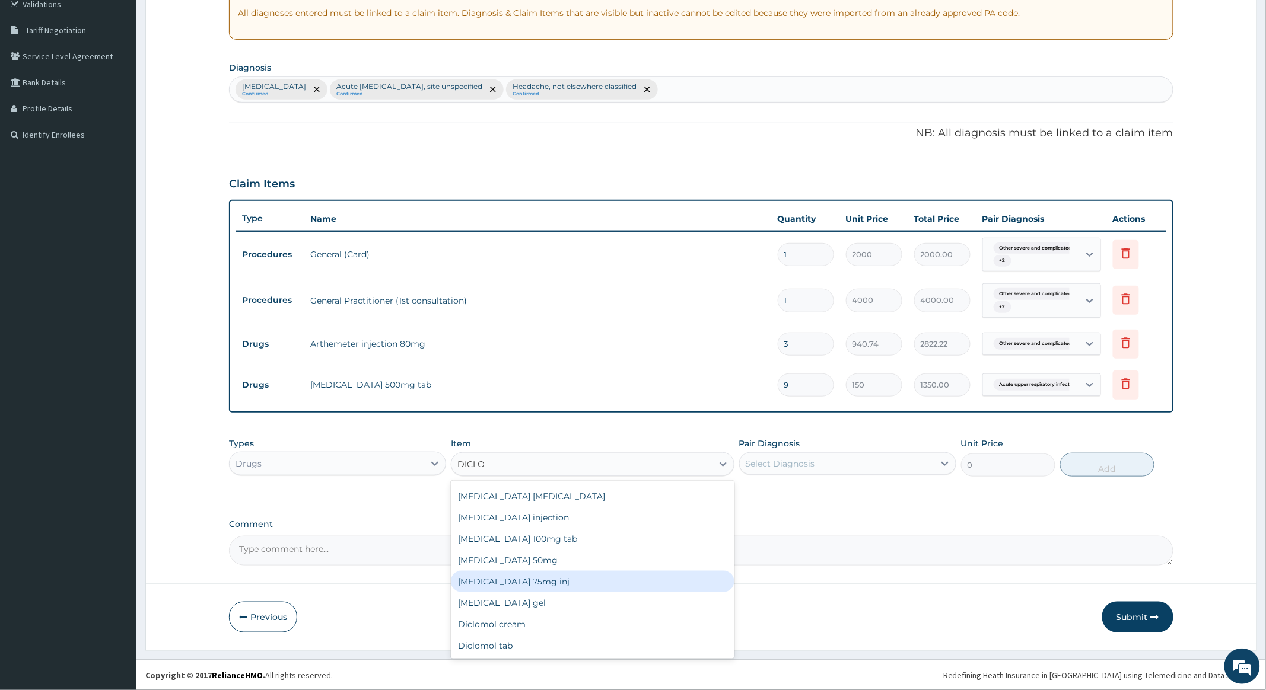
click at [525, 579] on div "[MEDICAL_DATA] 75mg inj" at bounding box center [592, 581] width 283 height 21
click at [657, 463] on div "[MEDICAL_DATA] 75mg inj" at bounding box center [581, 464] width 260 height 19
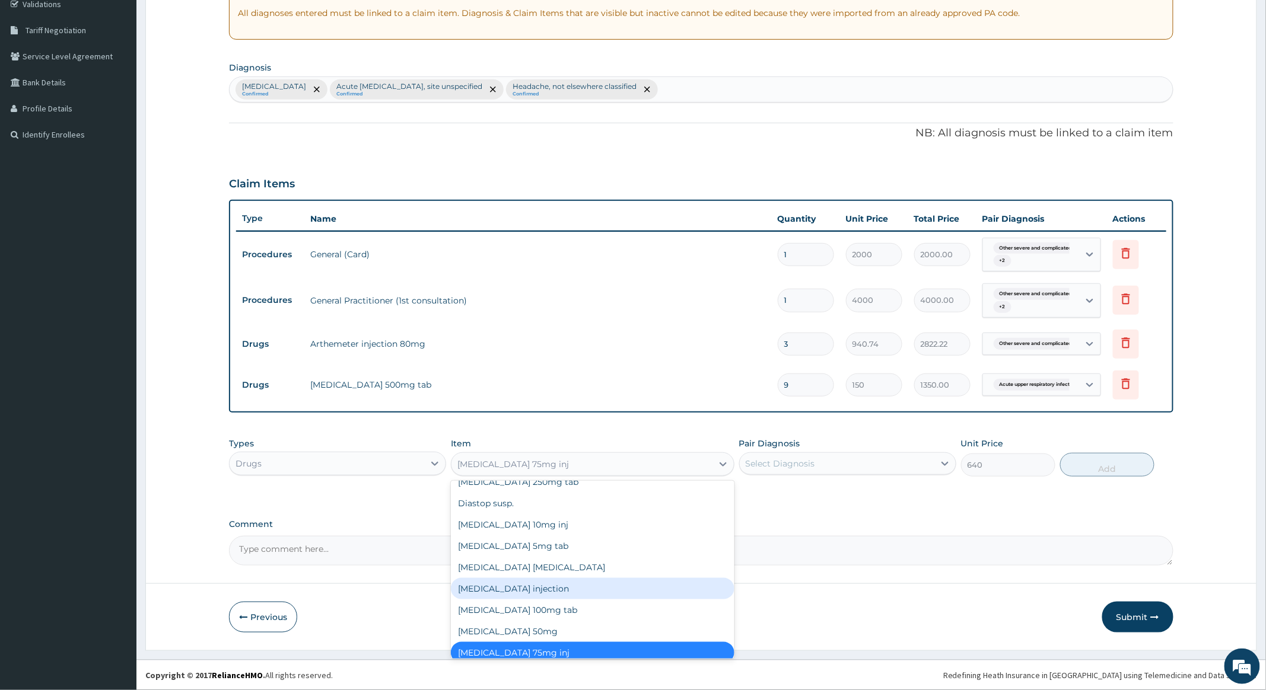
click at [497, 578] on div "[MEDICAL_DATA] injection" at bounding box center [592, 588] width 283 height 21
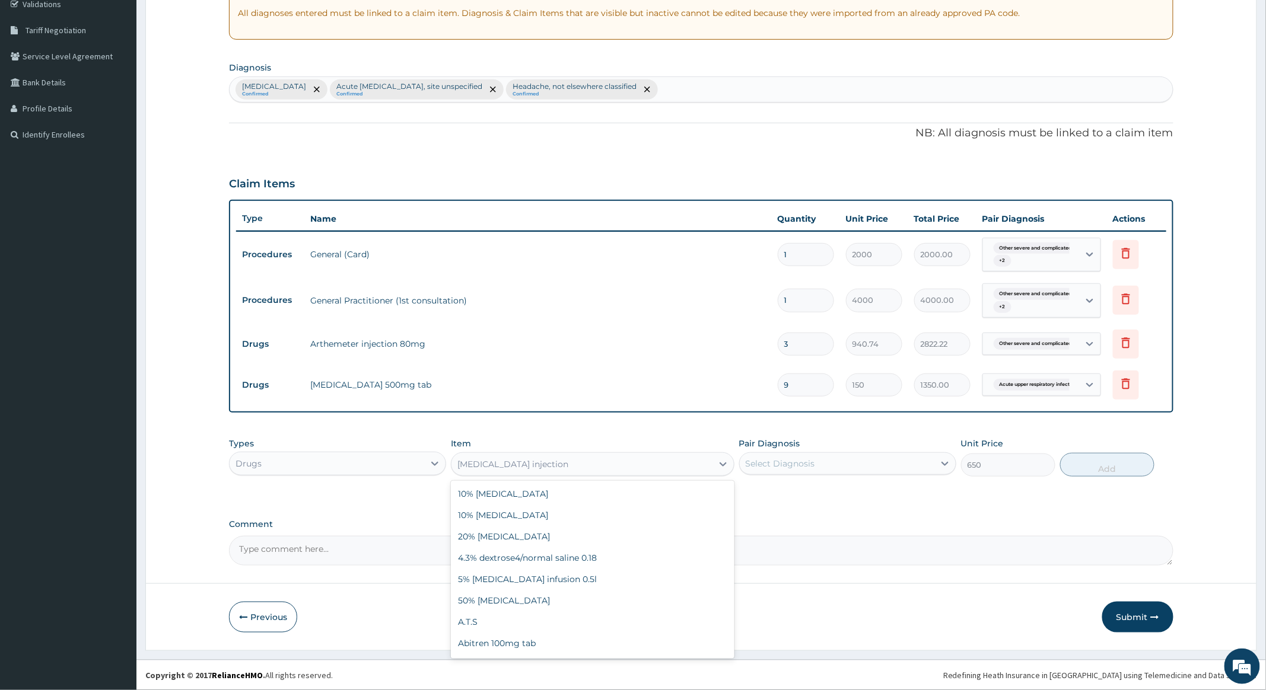
click at [705, 462] on div "[MEDICAL_DATA] injection" at bounding box center [581, 464] width 260 height 19
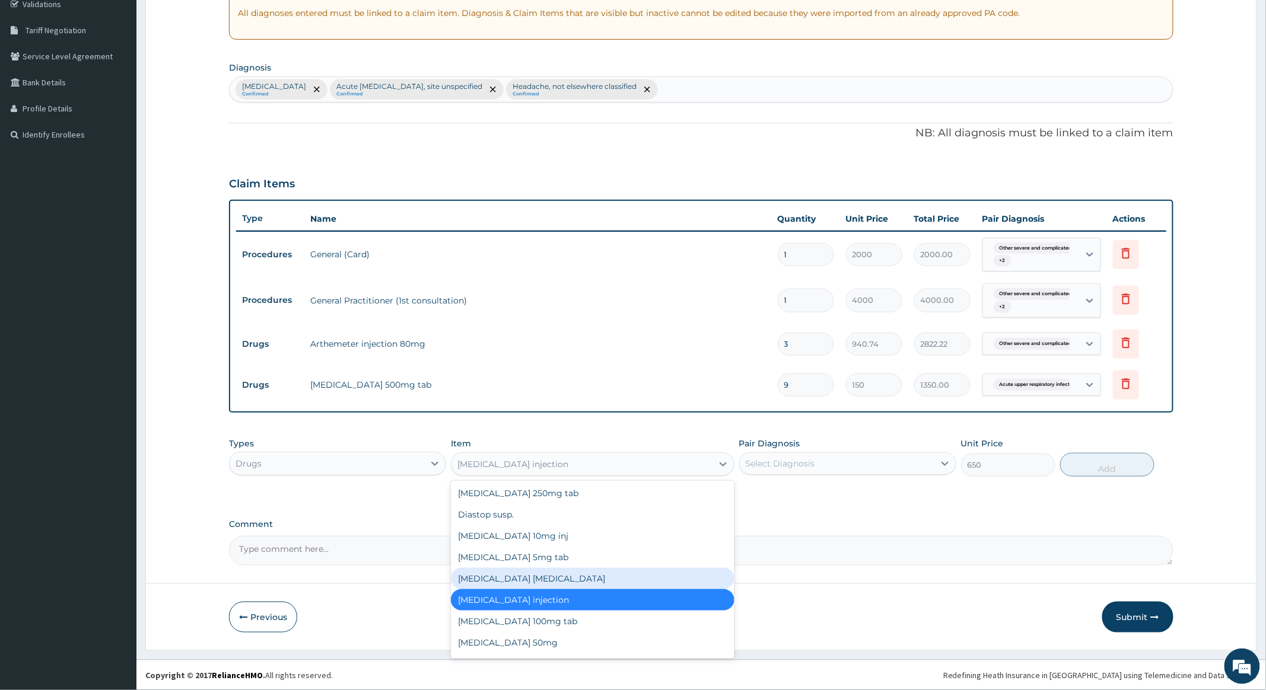
scroll to position [8675, 0]
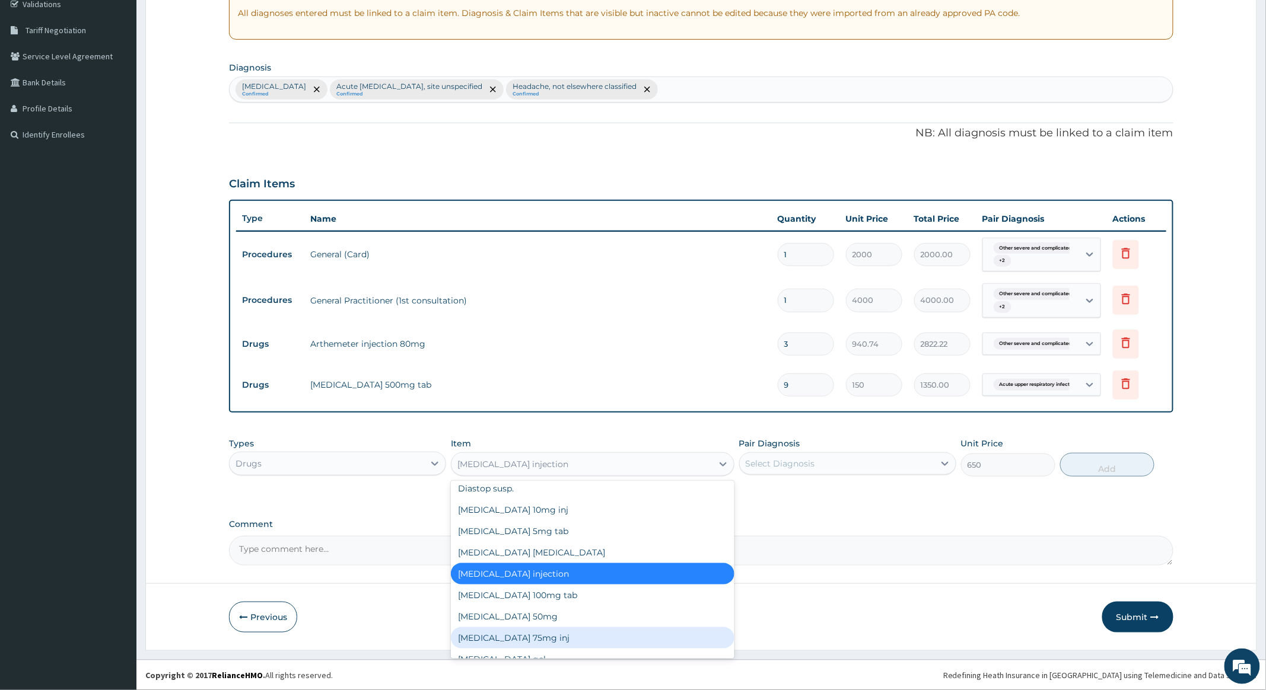
click at [556, 628] on div "[MEDICAL_DATA] 75mg inj" at bounding box center [592, 638] width 283 height 21
type input "640"
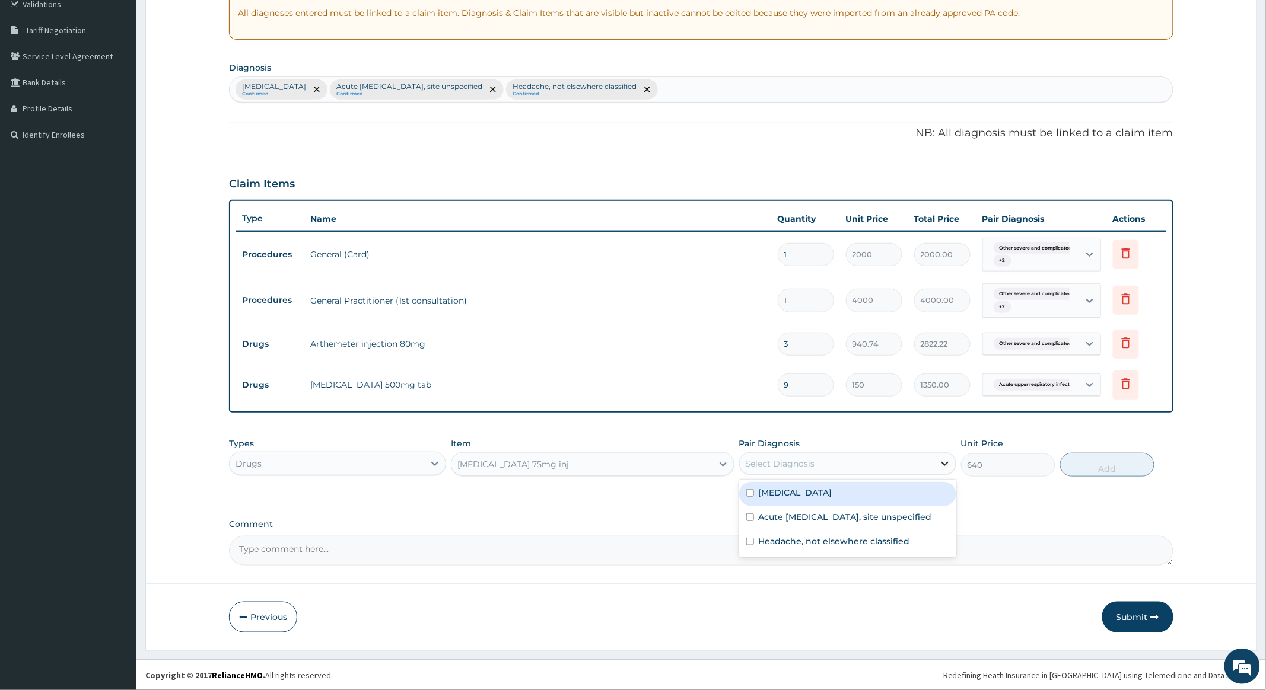
click at [943, 461] on icon at bounding box center [945, 464] width 12 height 12
click at [748, 546] on input "checkbox" at bounding box center [750, 542] width 8 height 8
checkbox input "true"
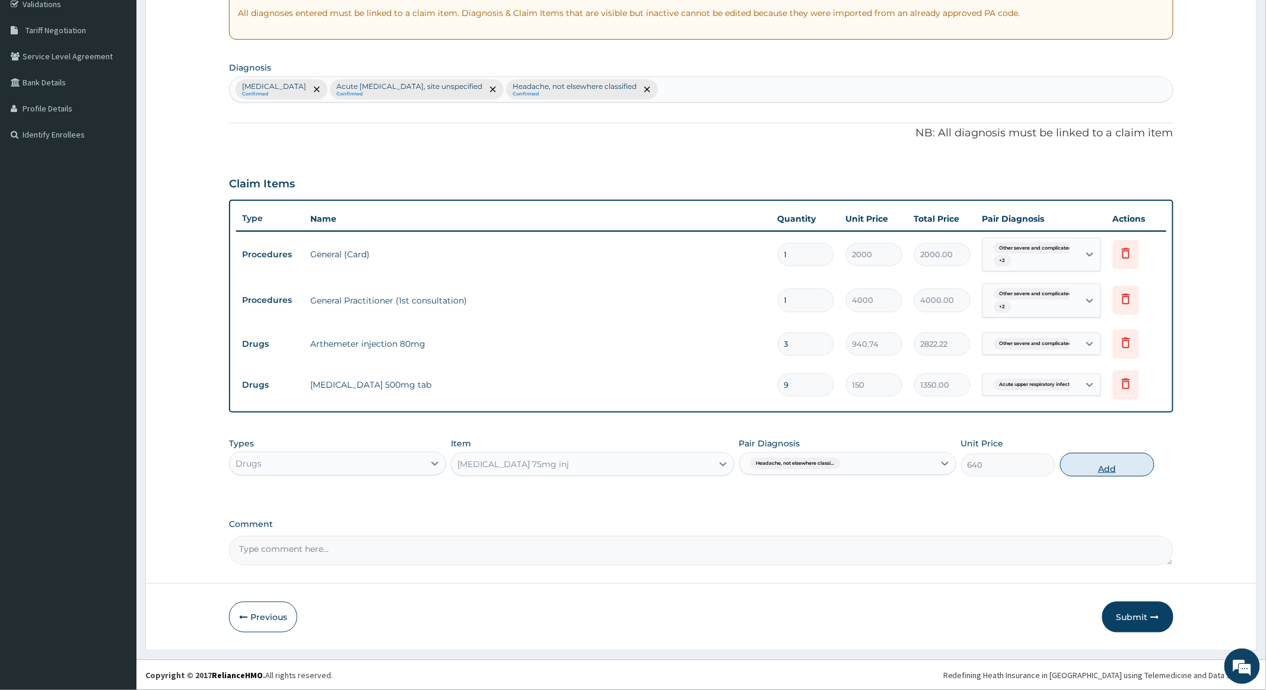
click at [1097, 465] on button "Add" at bounding box center [1107, 465] width 94 height 24
type input "0"
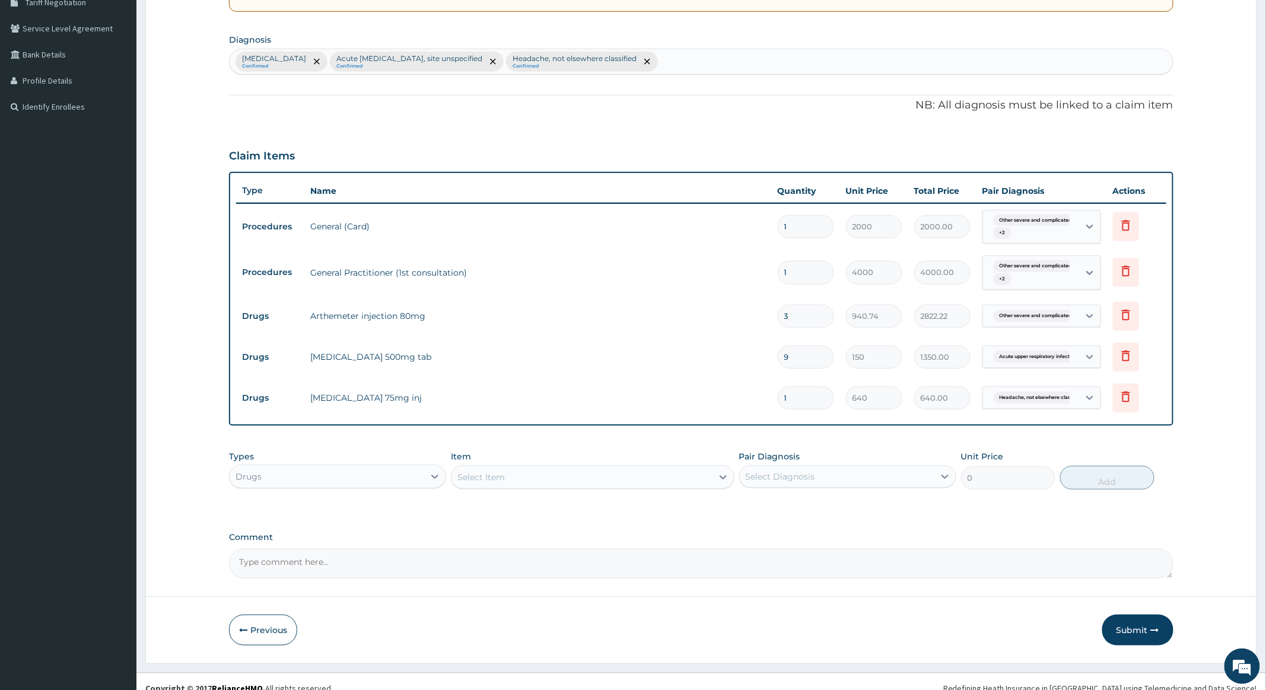
scroll to position [272, 0]
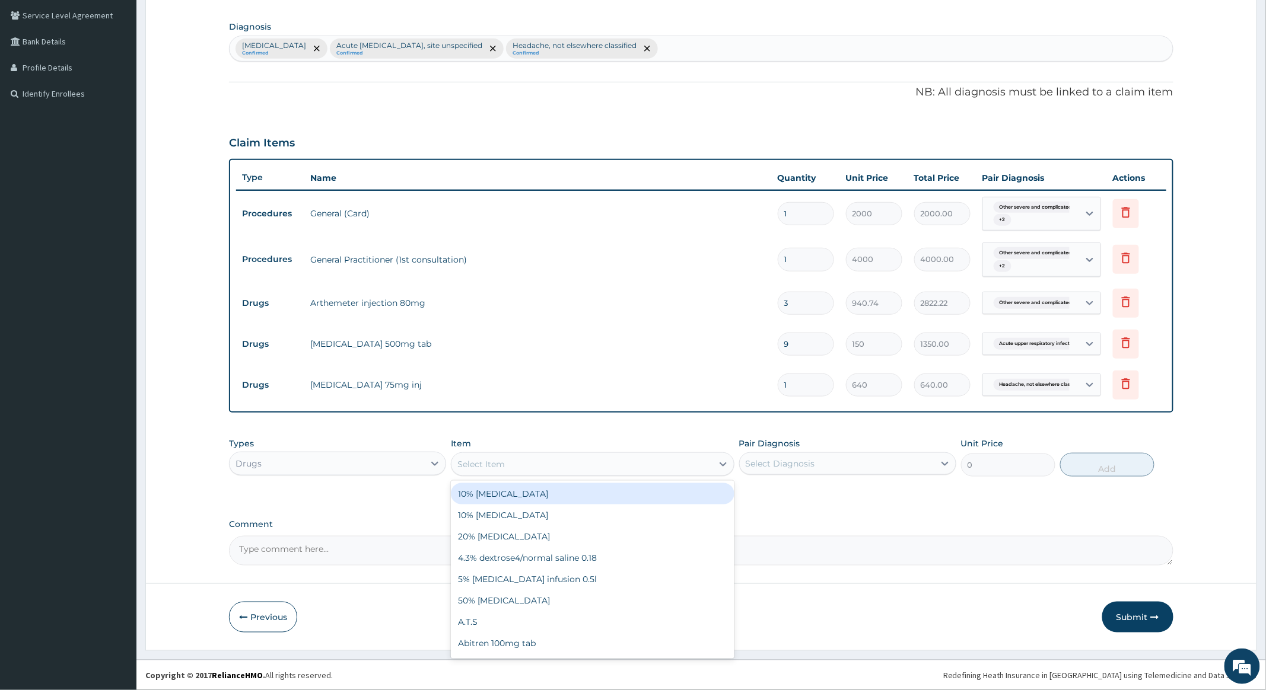
click at [509, 463] on div "Select Item" at bounding box center [581, 464] width 260 height 19
type input "IBP"
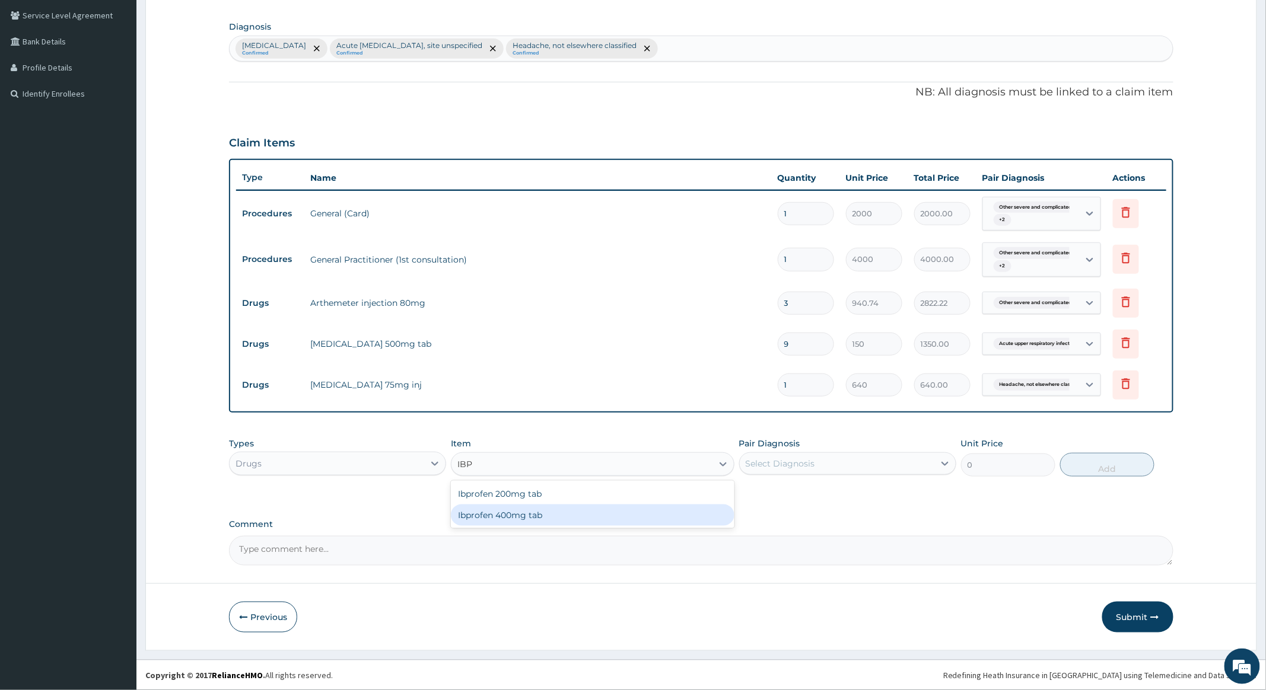
click at [489, 517] on div "Ibprofen 400mg tab" at bounding box center [592, 515] width 283 height 21
type input "200"
click at [909, 464] on div "Select Diagnosis" at bounding box center [837, 463] width 195 height 19
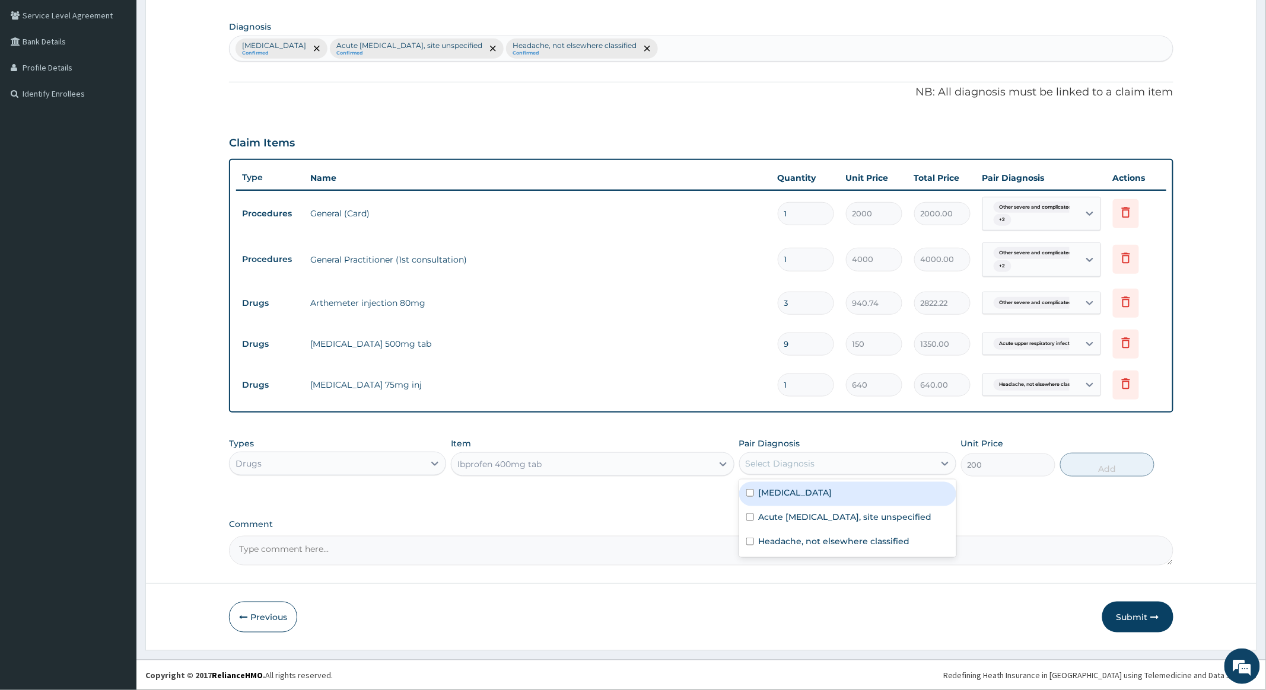
click at [748, 497] on input "checkbox" at bounding box center [750, 493] width 8 height 8
checkbox input "true"
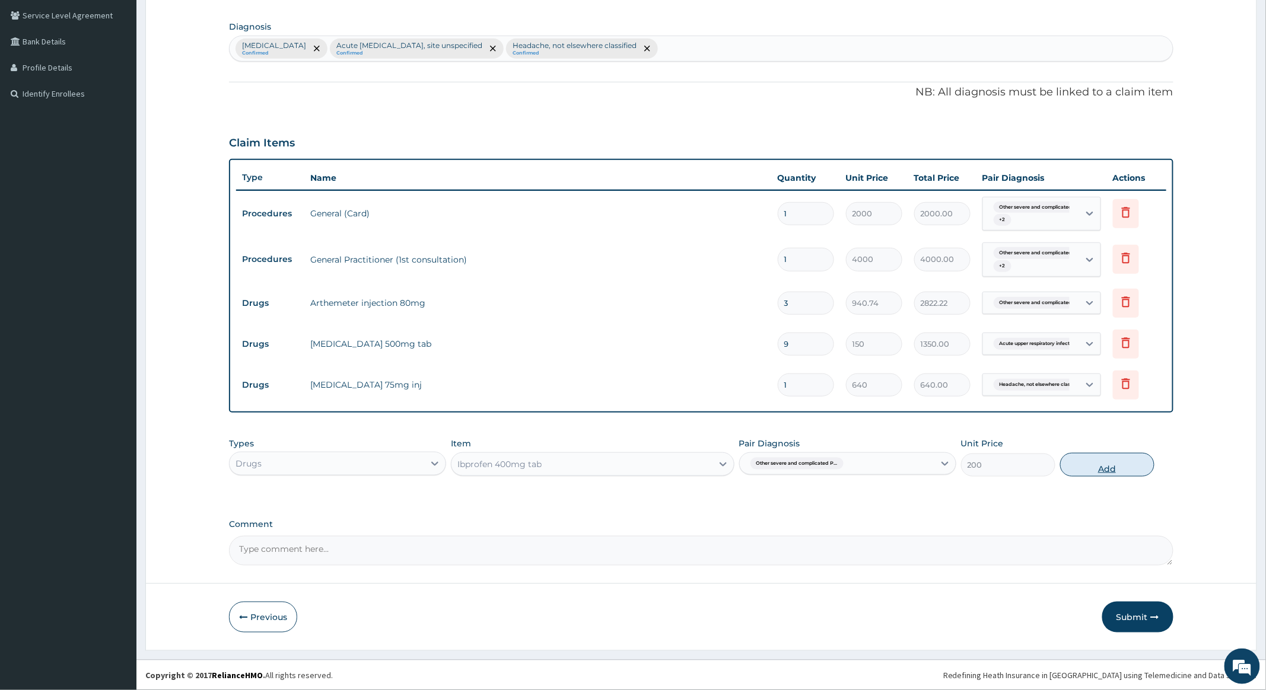
click at [1104, 467] on button "Add" at bounding box center [1107, 465] width 94 height 24
type input "0"
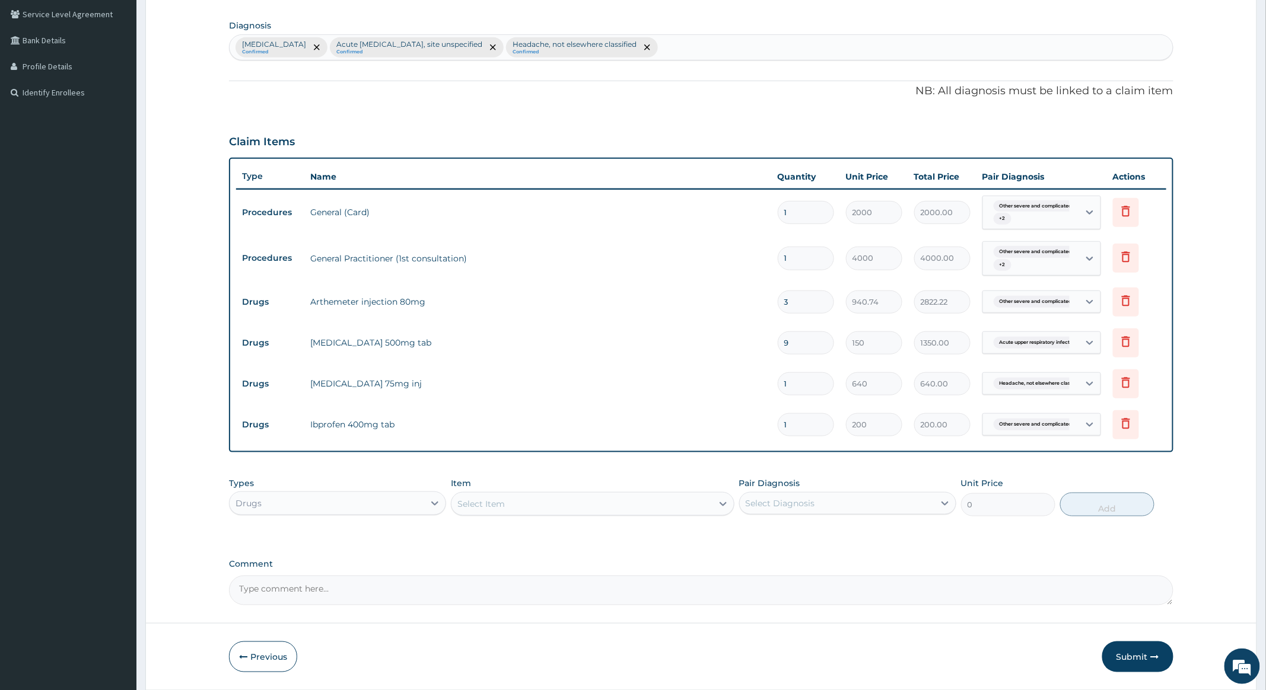
type input "0.00"
type input "6"
type input "1200.00"
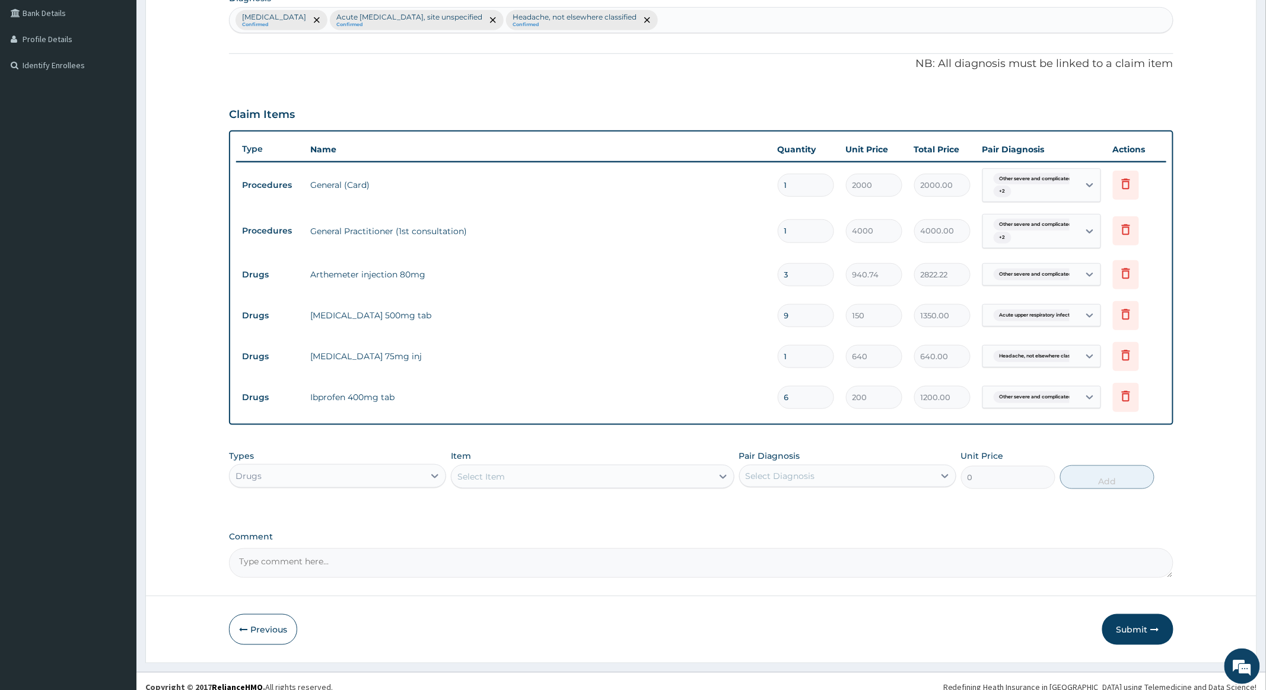
scroll to position [313, 0]
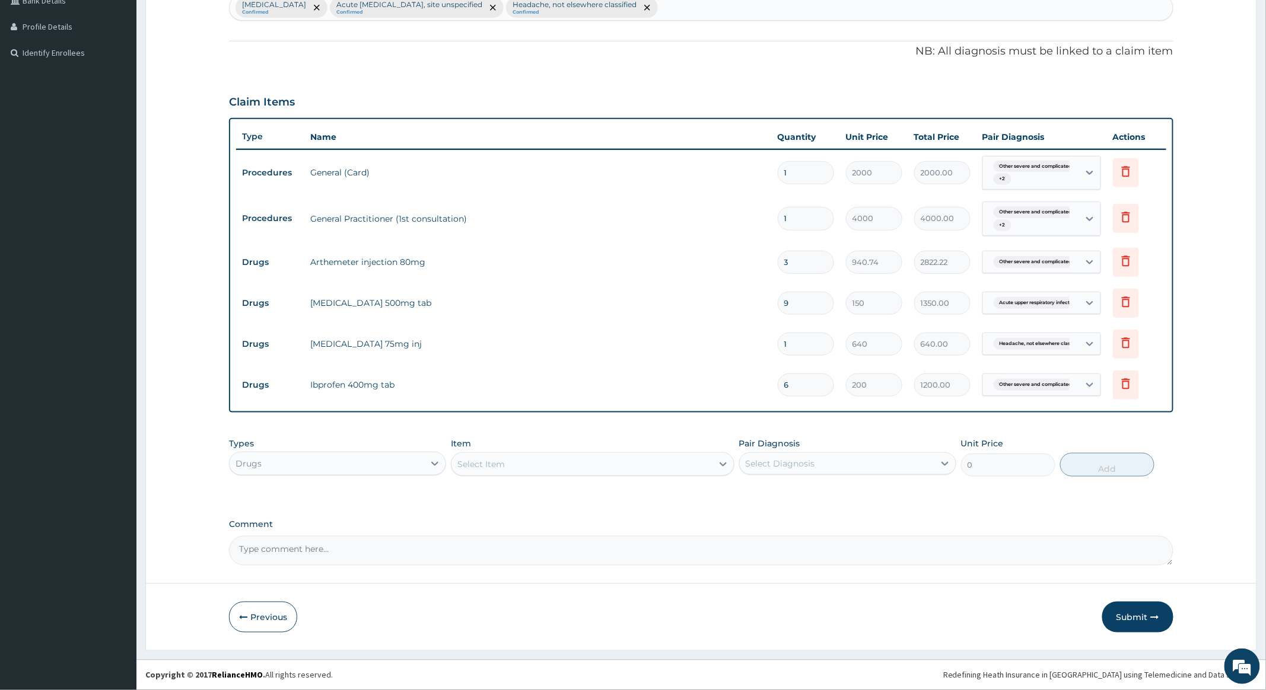
type input "6"
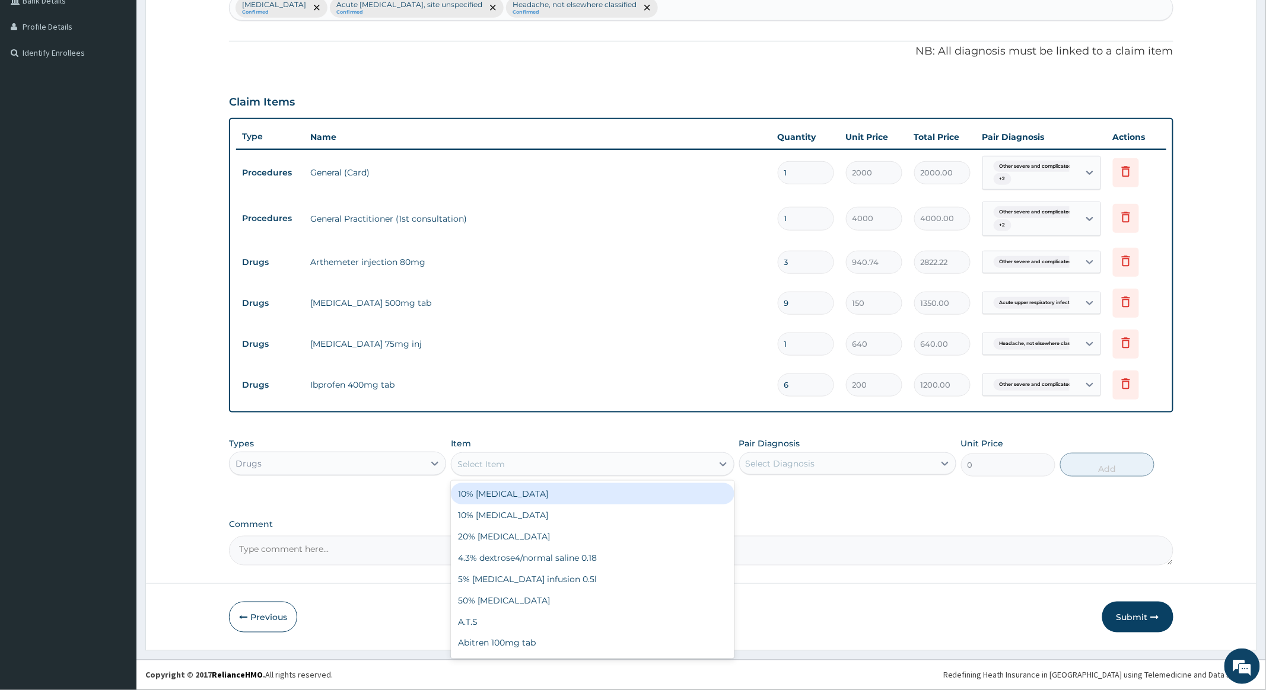
click at [561, 466] on div "Select Item" at bounding box center [581, 464] width 260 height 19
type input "PIRIT"
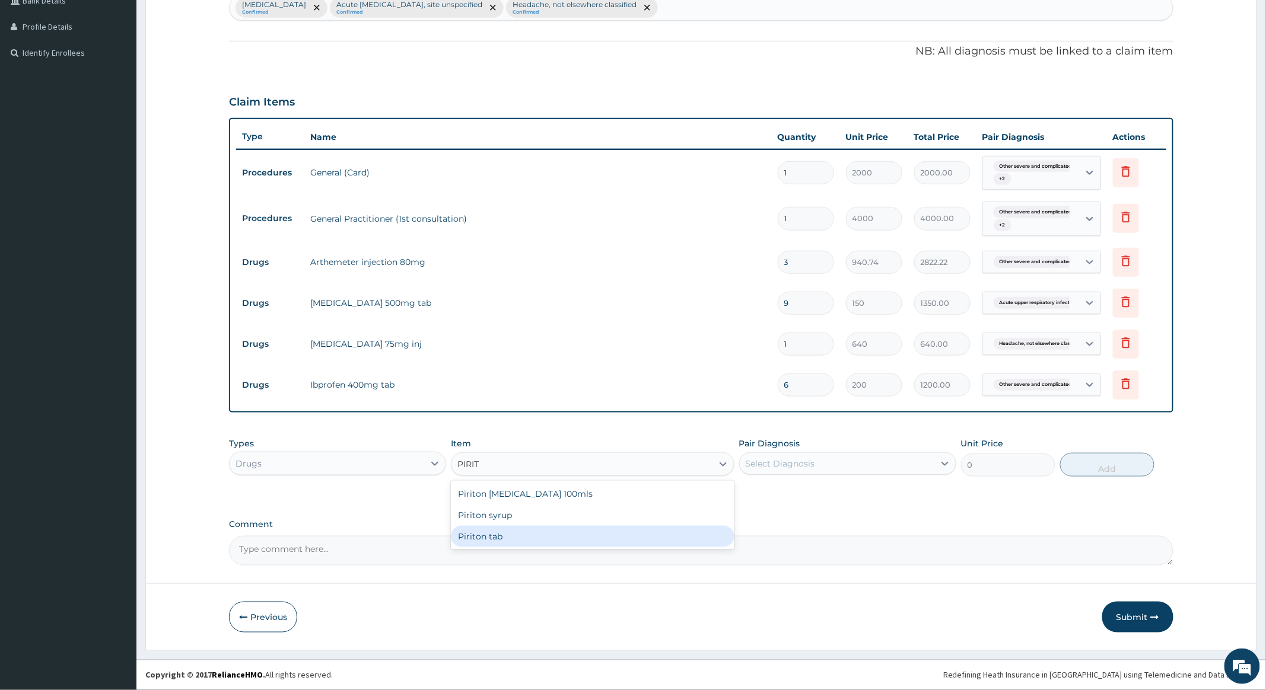
click at [485, 534] on div "Piriton tab" at bounding box center [592, 536] width 283 height 21
type input "50"
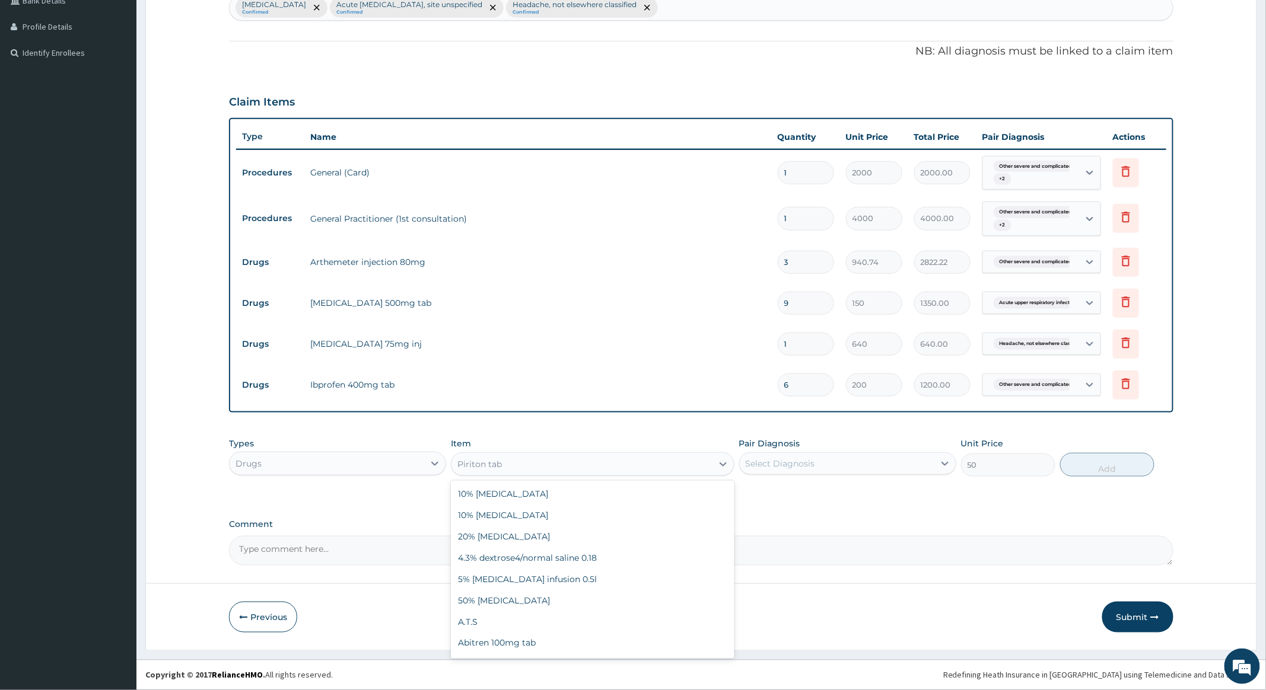
click at [650, 465] on div "Piriton tab" at bounding box center [581, 464] width 260 height 19
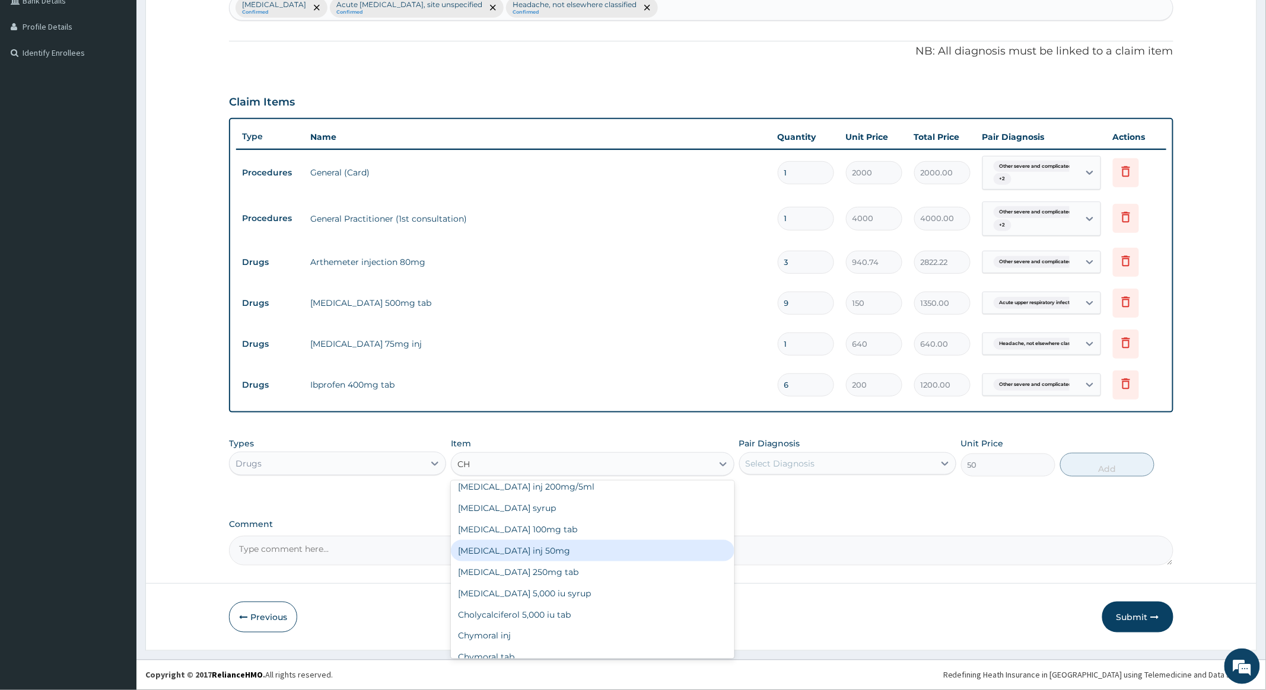
type input "C"
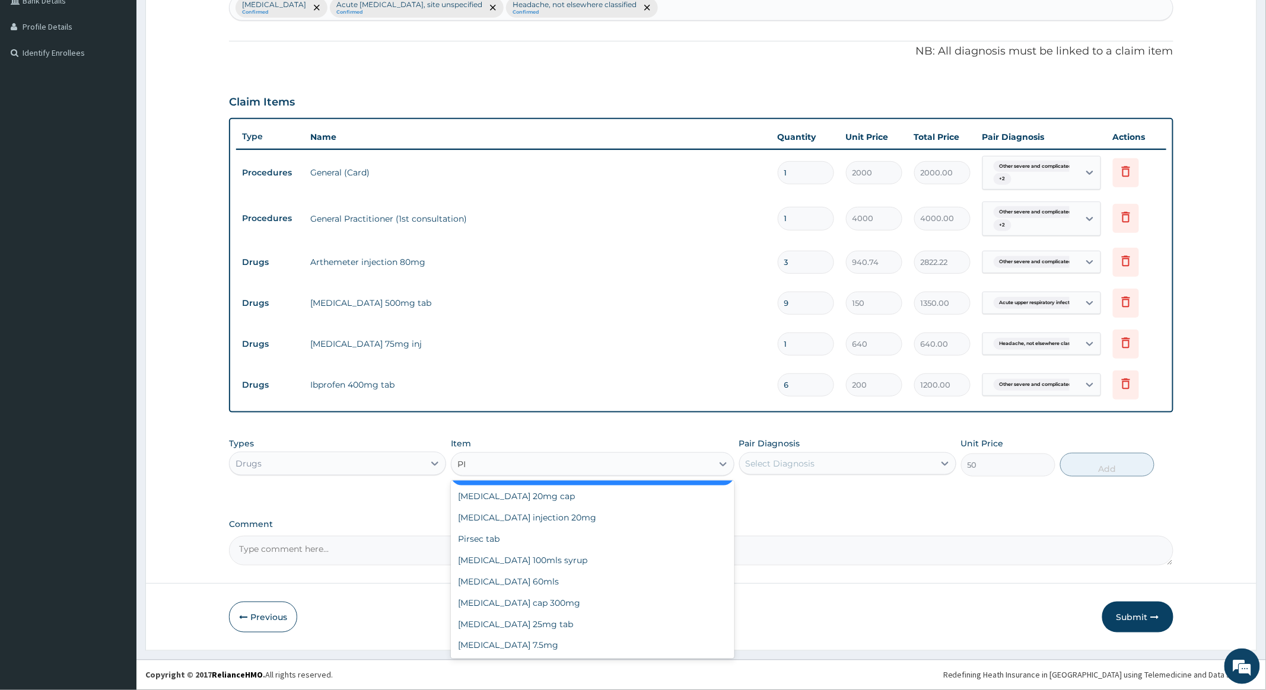
scroll to position [1364, 0]
type input "PIR"
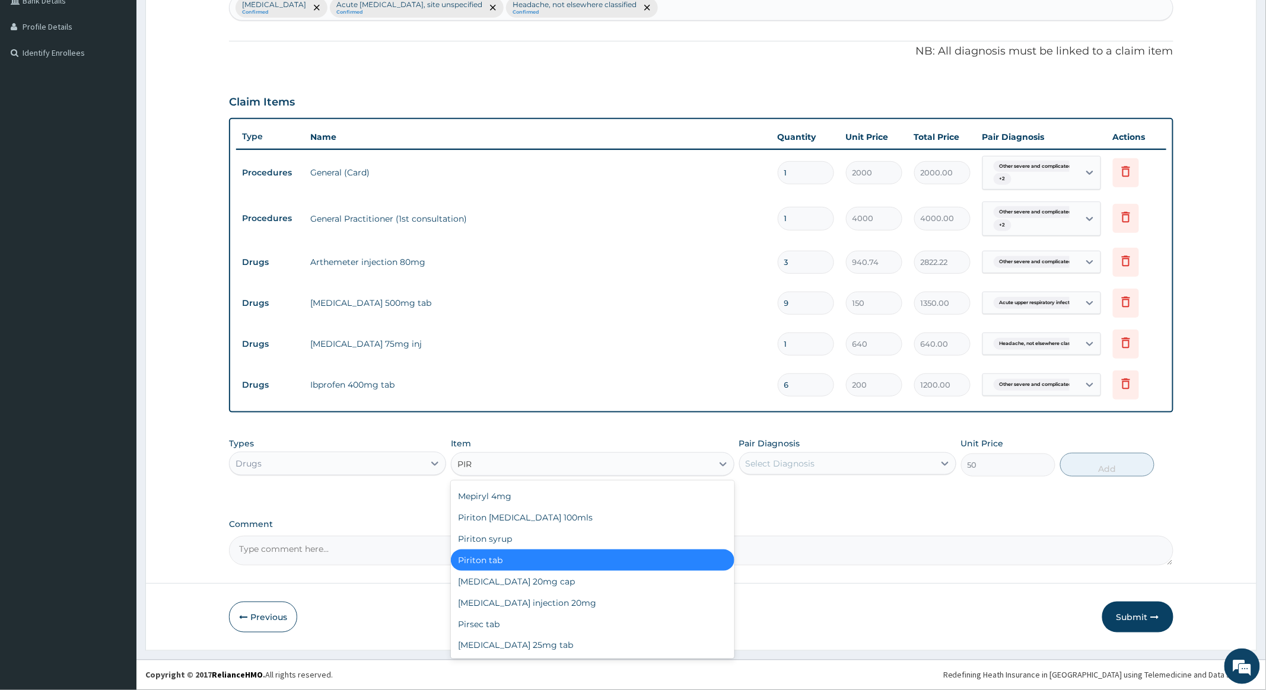
scroll to position [168, 0]
click at [562, 558] on div "Piriton tab" at bounding box center [592, 560] width 283 height 21
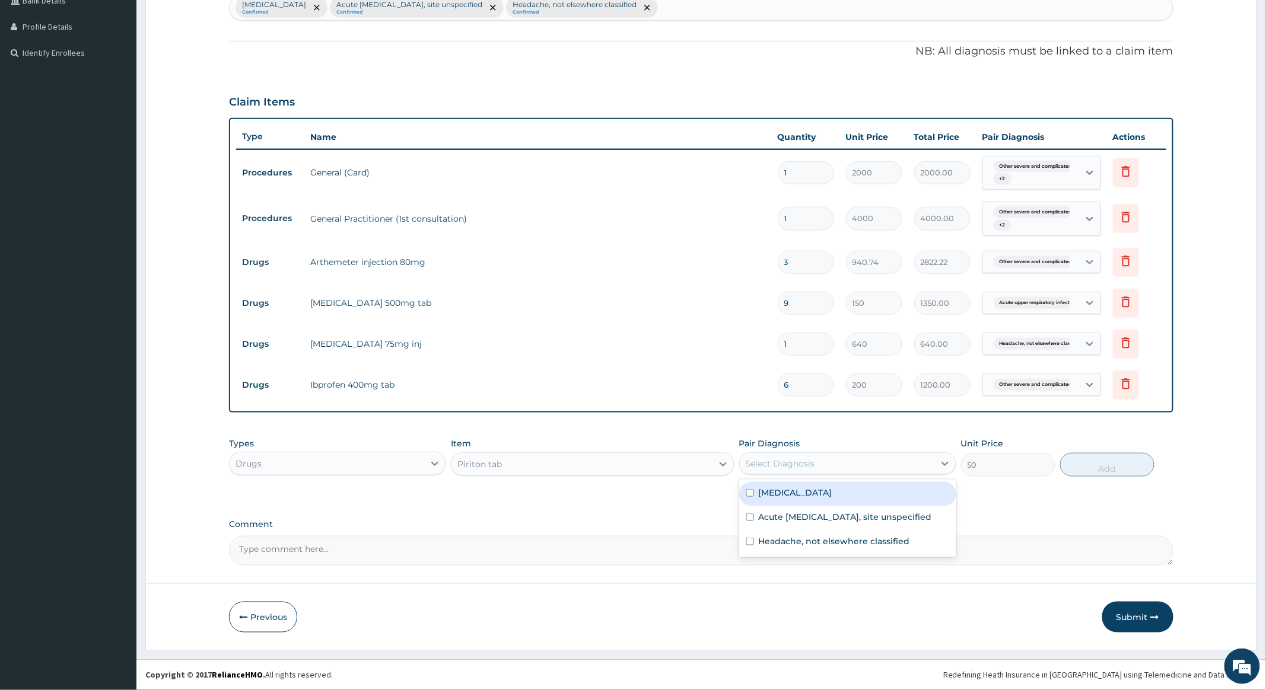
click at [931, 462] on div "Select Diagnosis" at bounding box center [837, 463] width 195 height 19
click at [746, 521] on input "checkbox" at bounding box center [750, 518] width 8 height 8
checkbox input "true"
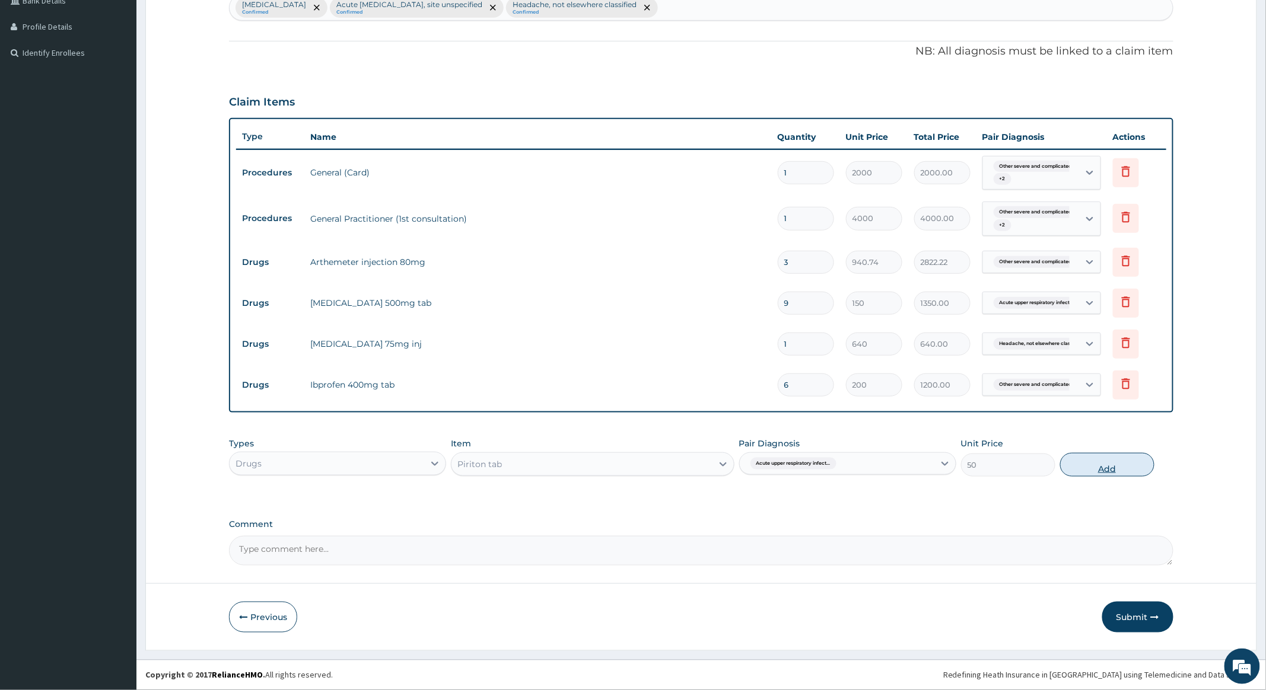
click at [1112, 462] on button "Add" at bounding box center [1107, 465] width 94 height 24
type input "0"
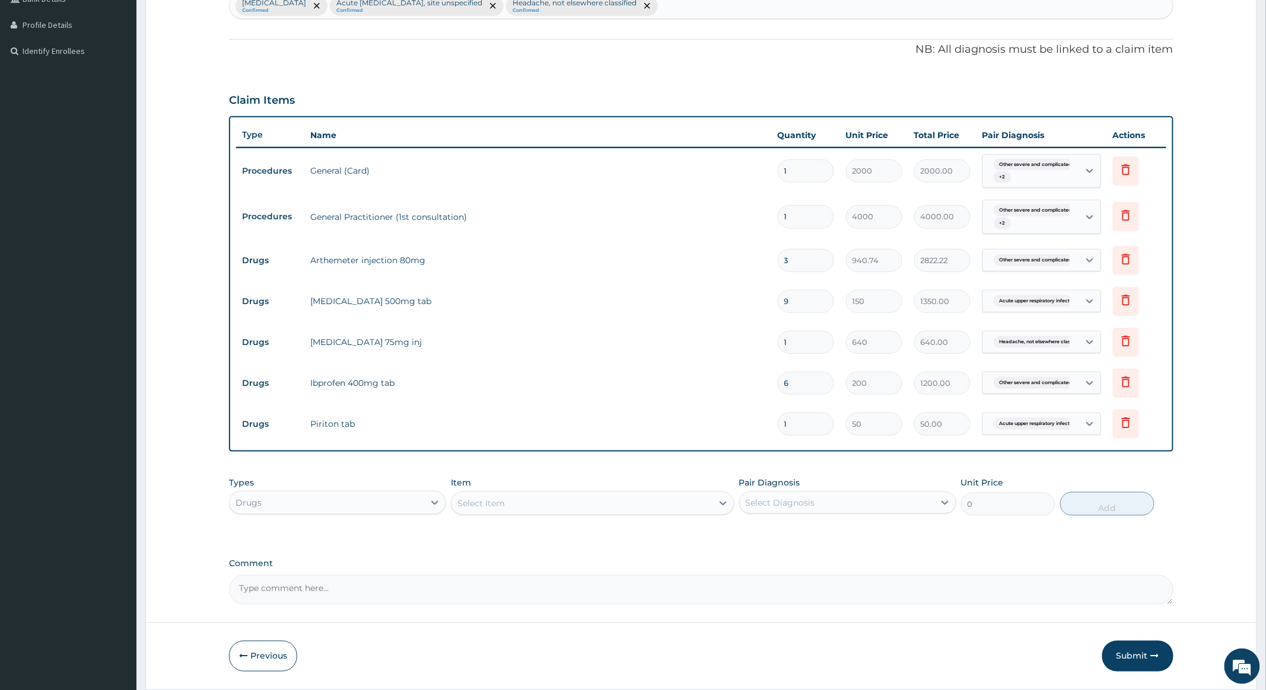
type input "0.00"
type input "6"
type input "300.00"
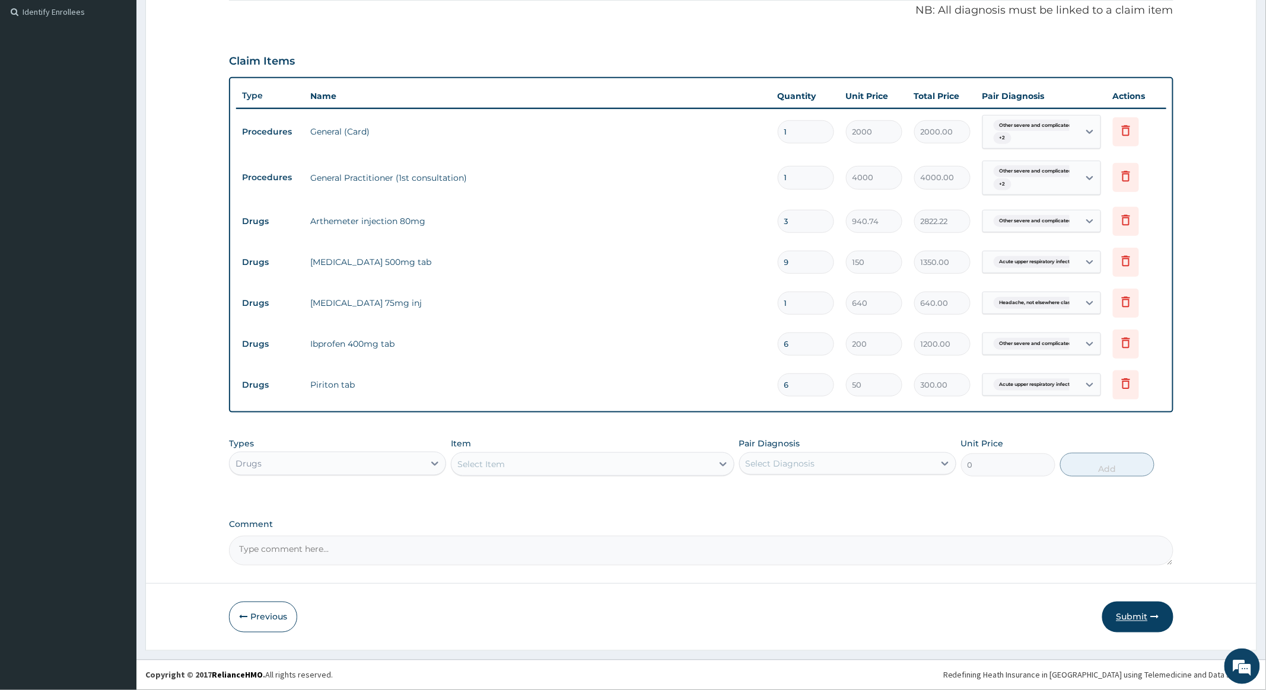
type input "6"
click at [1130, 618] on button "Submit" at bounding box center [1137, 617] width 71 height 31
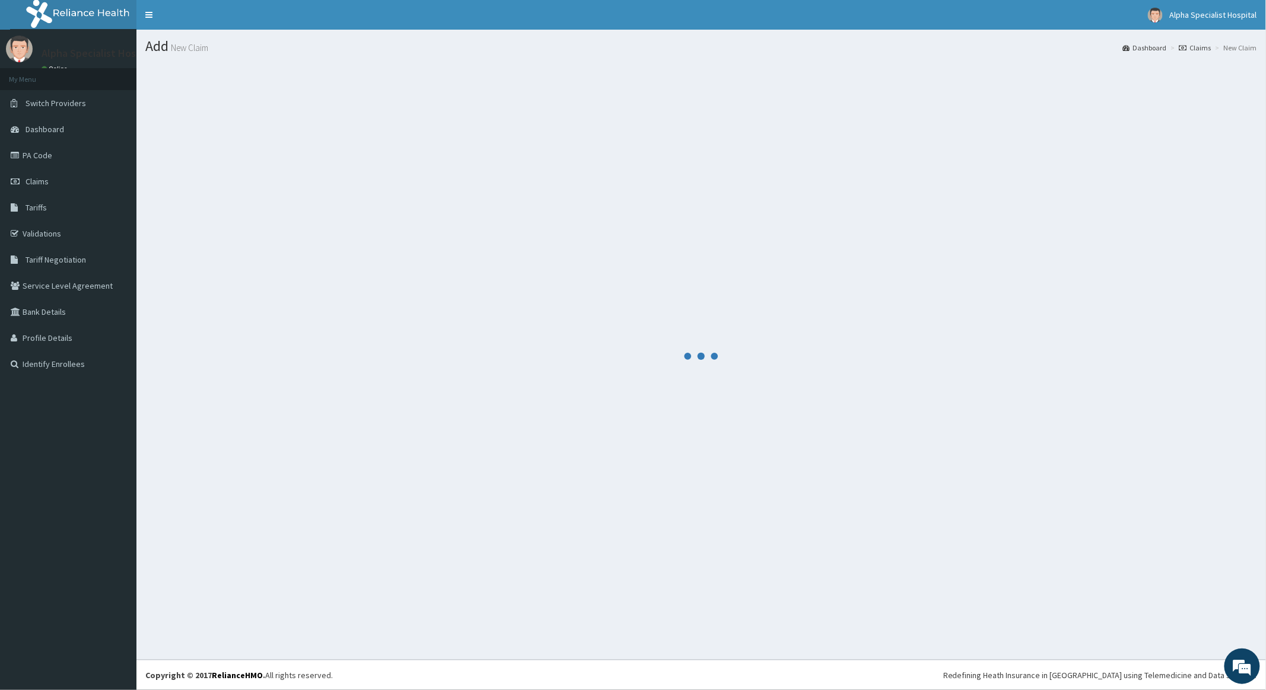
scroll to position [0, 0]
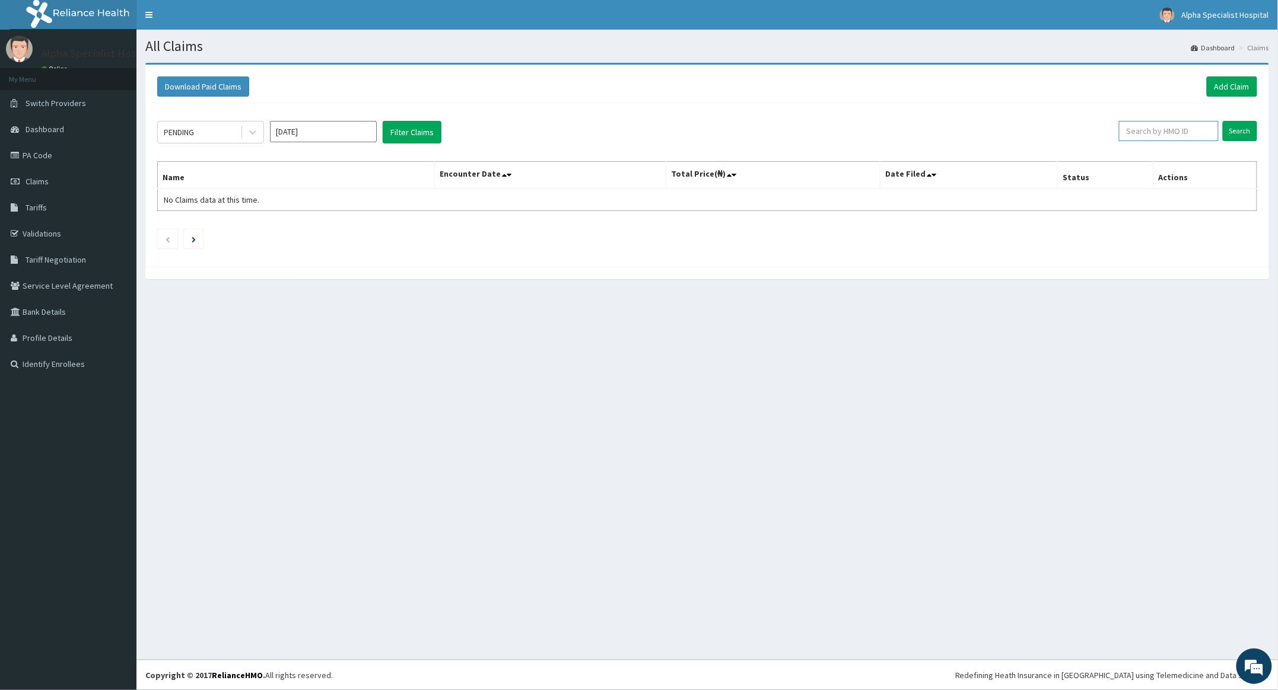
click at [1149, 131] on input "text" at bounding box center [1169, 131] width 100 height 20
type input "FRC/10016/E"
click at [352, 134] on input "Oct 2025" at bounding box center [323, 131] width 107 height 21
click at [359, 231] on div "Sep" at bounding box center [358, 231] width 24 height 22
type input "Sep 2025"
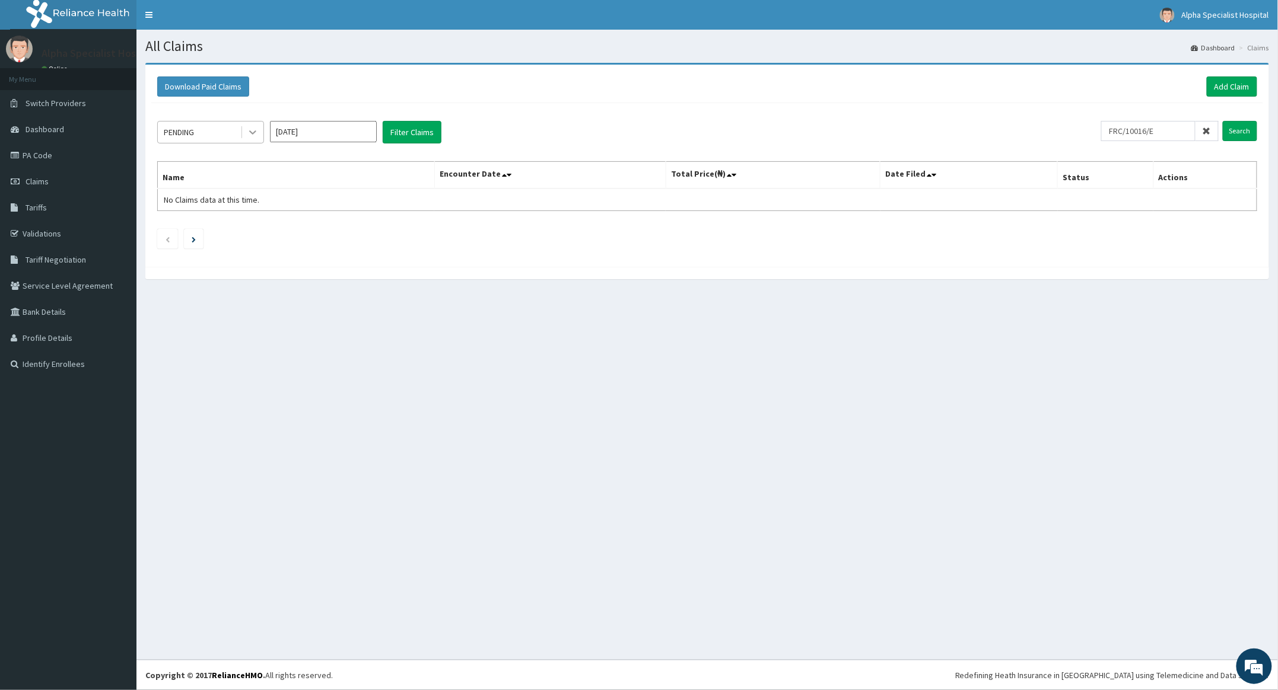
click at [250, 129] on icon at bounding box center [253, 132] width 12 height 12
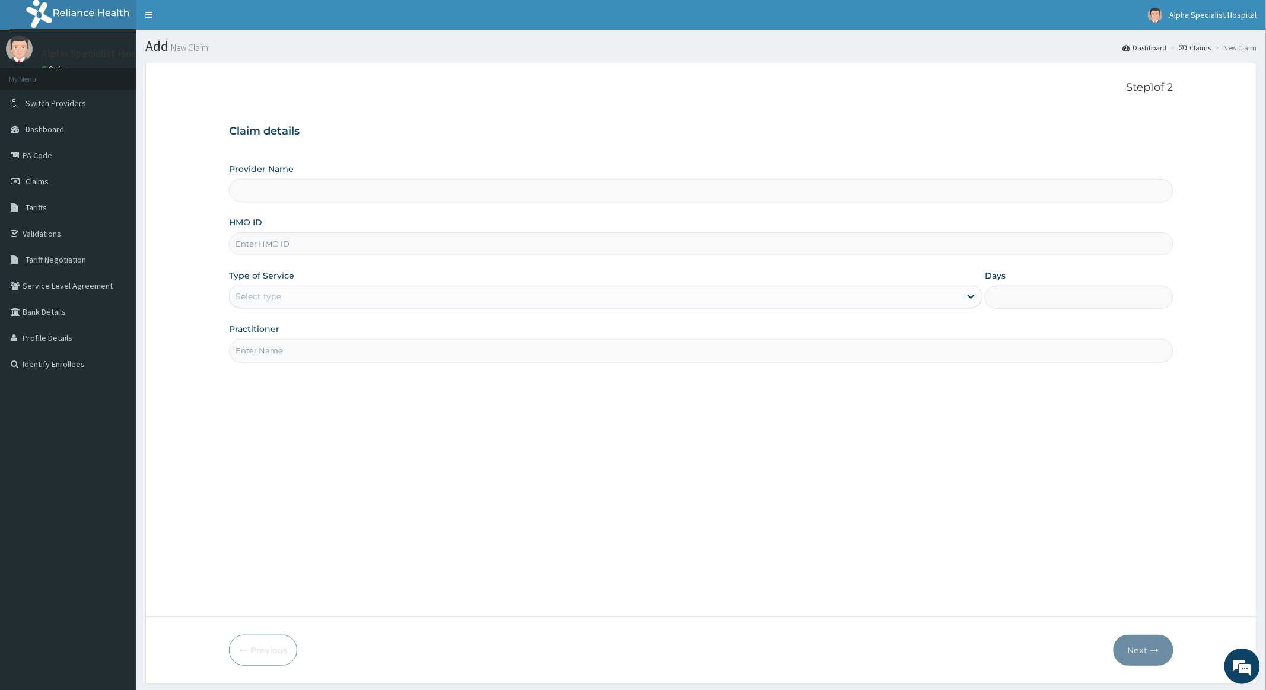
type input "Alpha Specialist Hospital, [GEOGRAPHIC_DATA]"
click at [307, 244] on input "HMO ID" at bounding box center [701, 244] width 944 height 23
type input "FRC/10016/A"
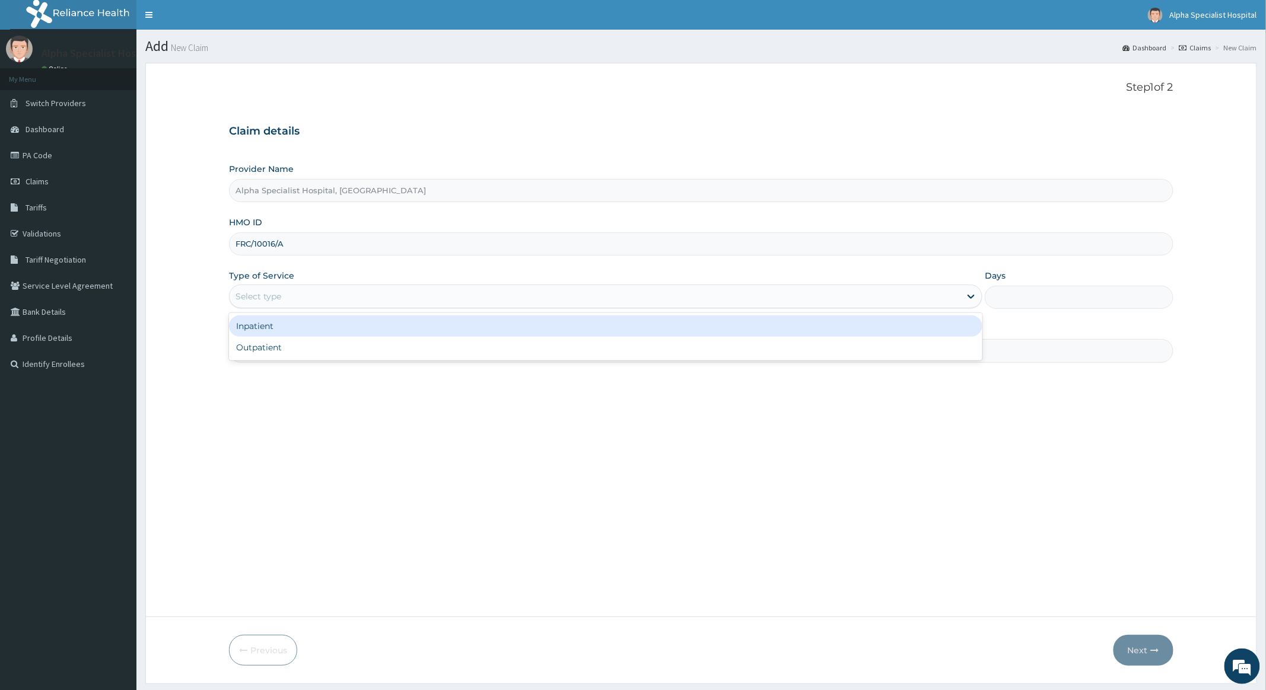
click at [333, 300] on div "Select type" at bounding box center [595, 296] width 731 height 19
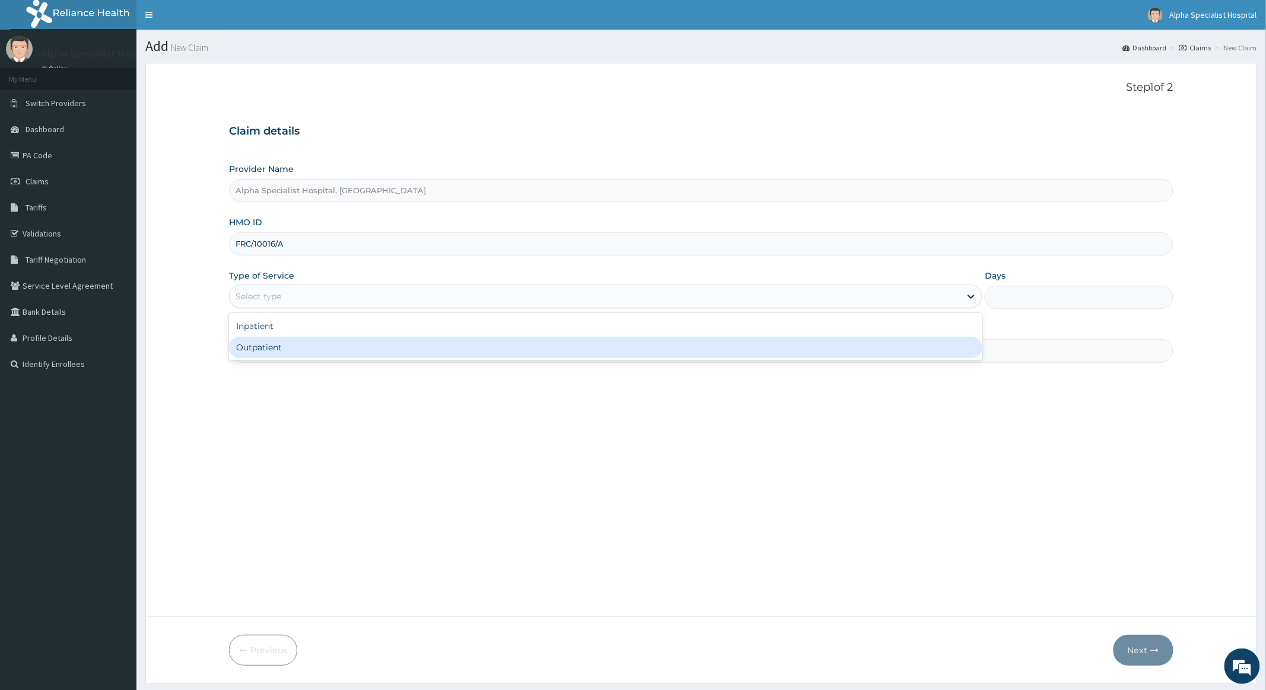
click at [248, 348] on div "Outpatient" at bounding box center [605, 347] width 753 height 21
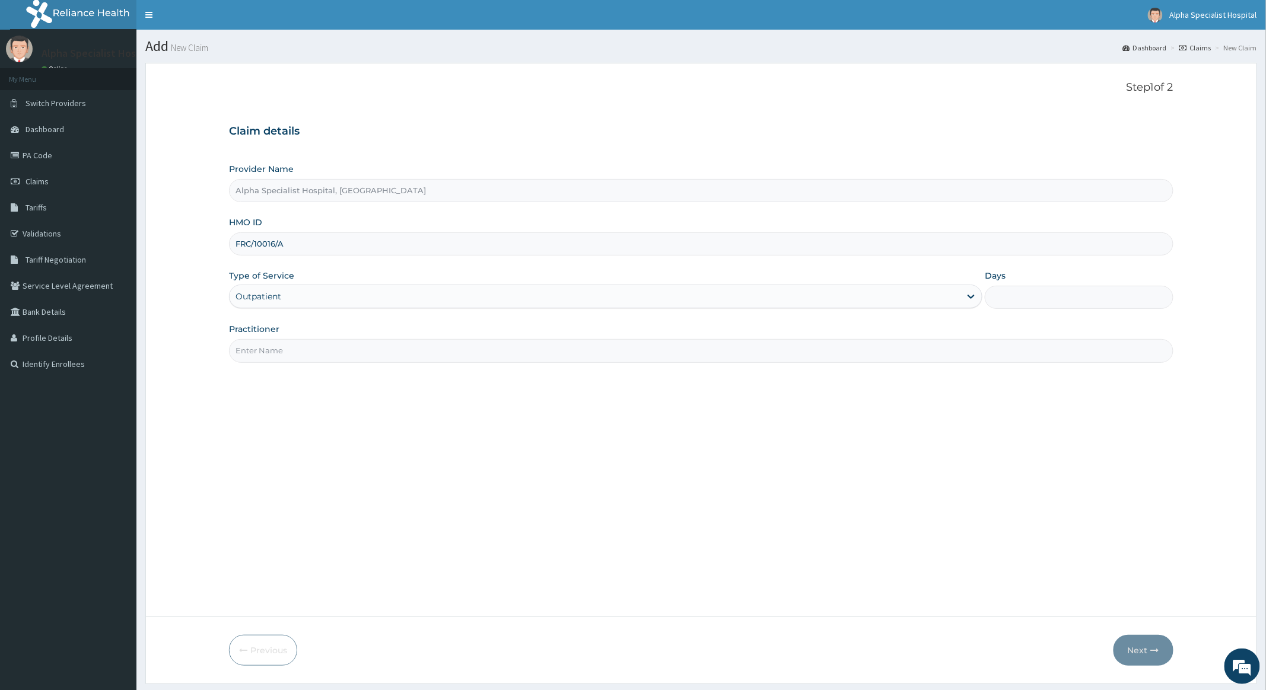
type input "1"
click at [279, 352] on input "Practitioner" at bounding box center [701, 350] width 944 height 23
type input "Dr [PERSON_NAME]"
click at [1135, 648] on button "Next" at bounding box center [1143, 650] width 60 height 31
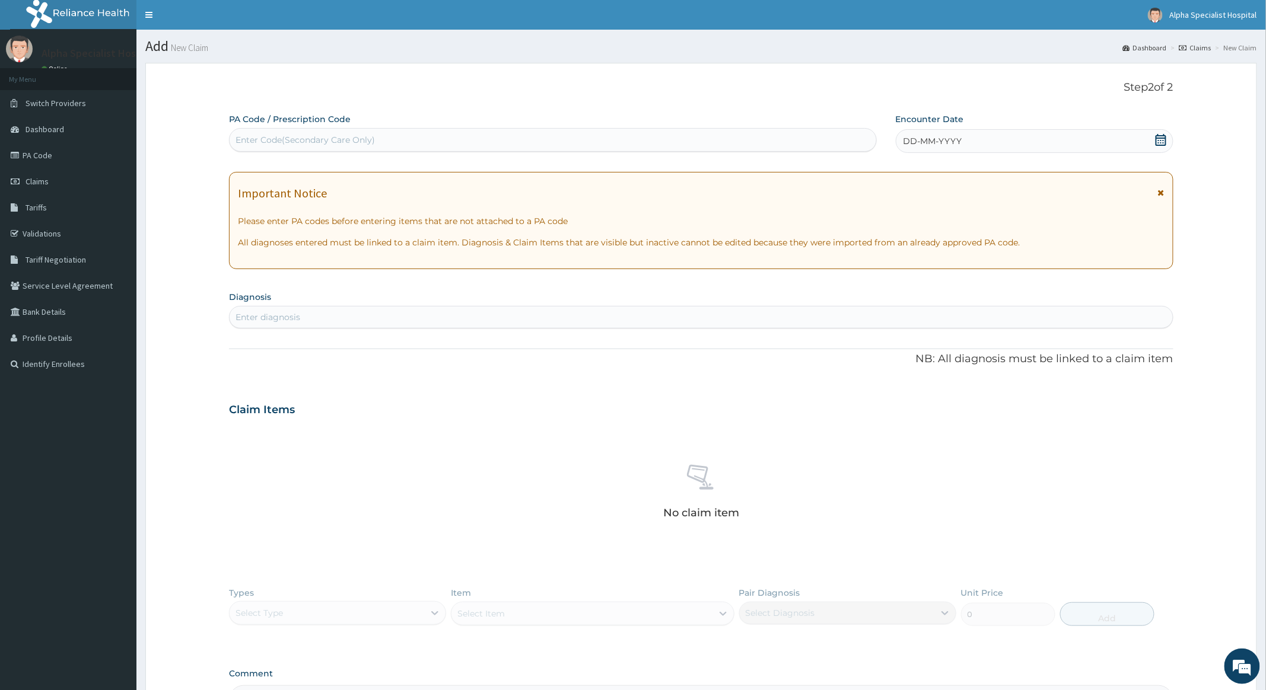
click at [1163, 140] on icon at bounding box center [1161, 140] width 11 height 12
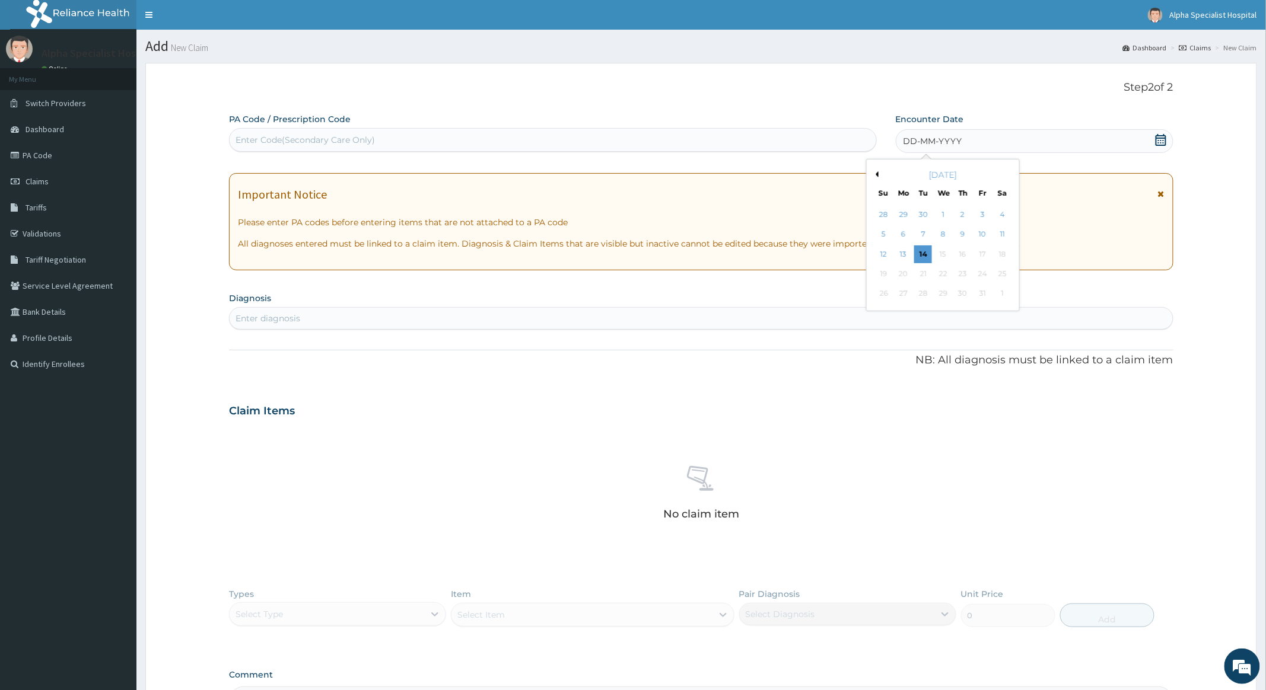
click at [874, 174] on button "Previous Month" at bounding box center [876, 174] width 6 height 6
click at [883, 231] on div "7" at bounding box center [883, 235] width 18 height 18
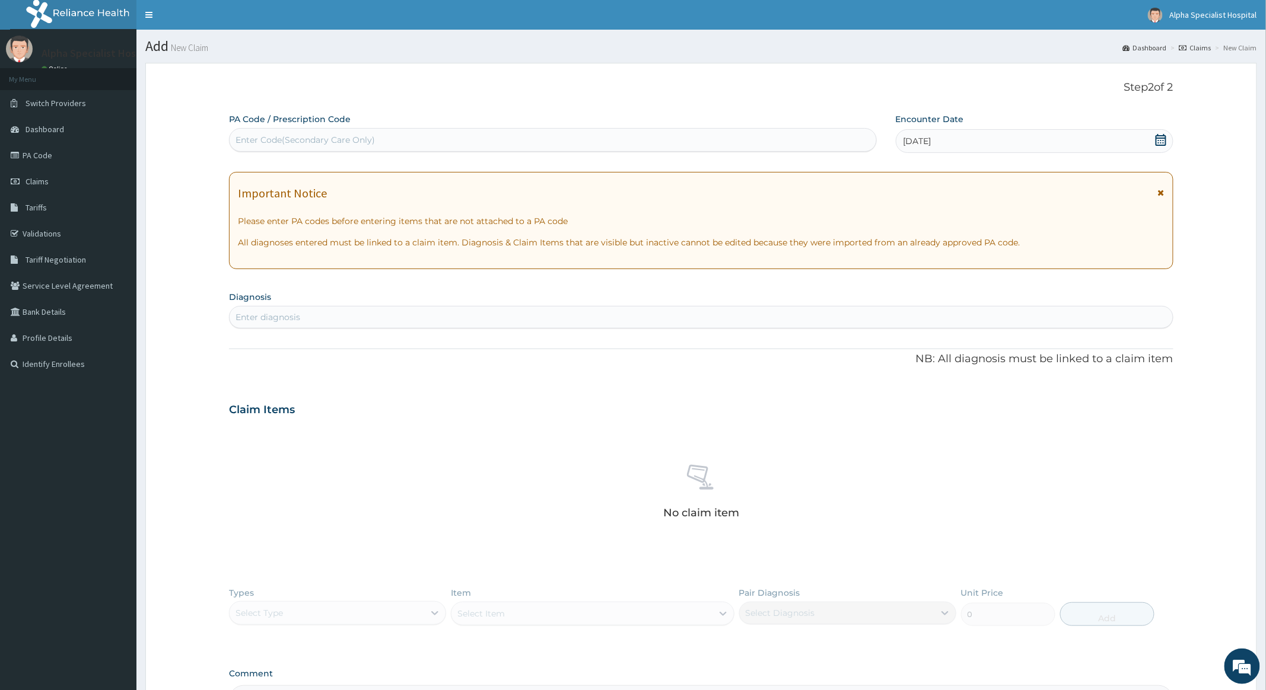
click at [304, 314] on div "Enter diagnosis" at bounding box center [701, 317] width 943 height 19
type input "[MEDICAL_DATA]"
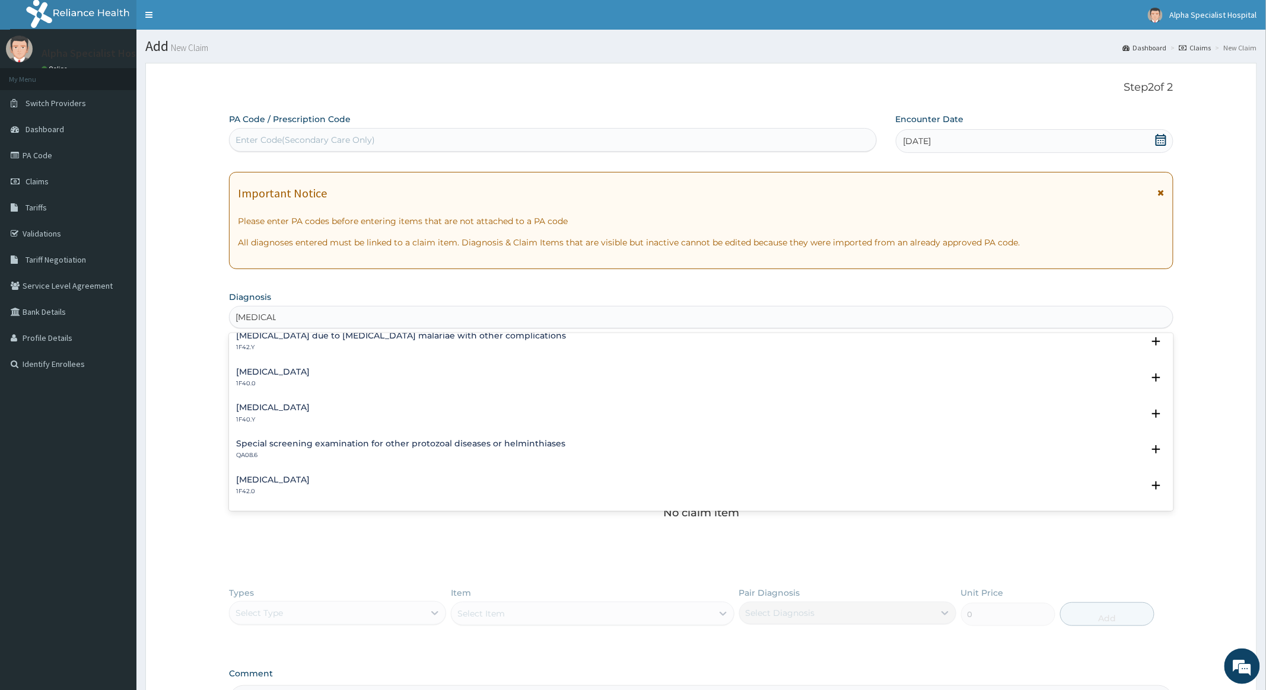
scroll to position [395, 0]
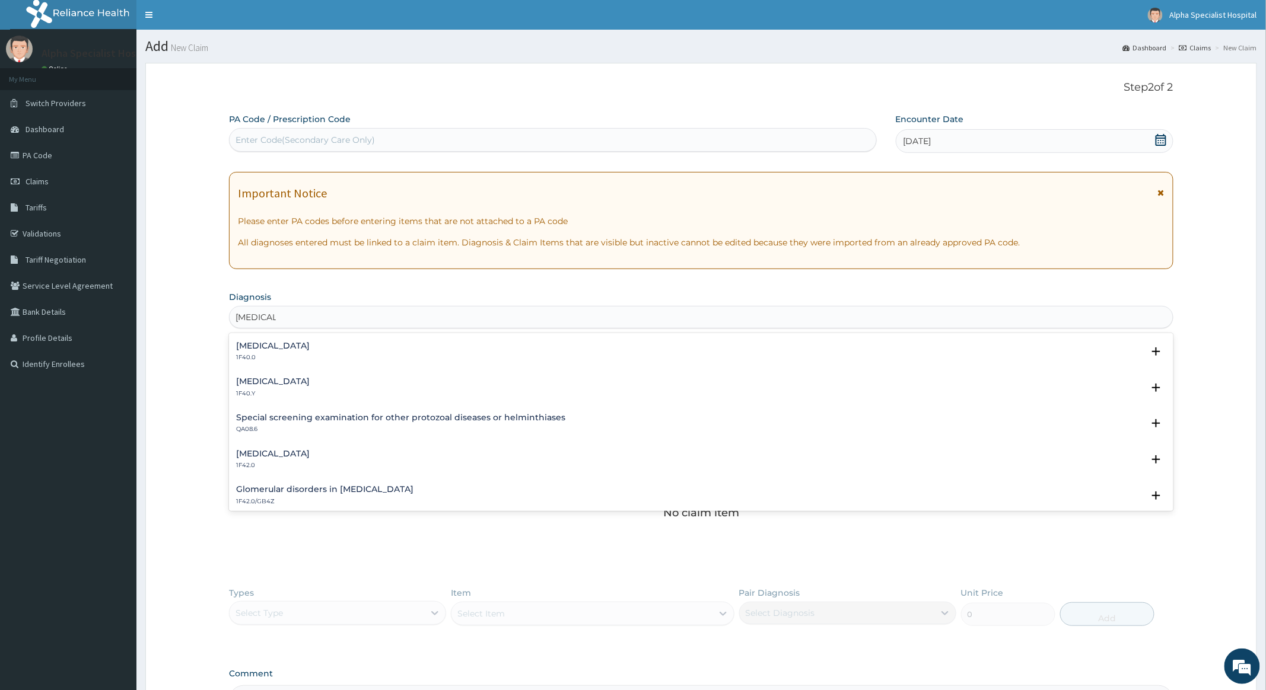
click at [310, 377] on h4 "[MEDICAL_DATA]" at bounding box center [273, 381] width 74 height 9
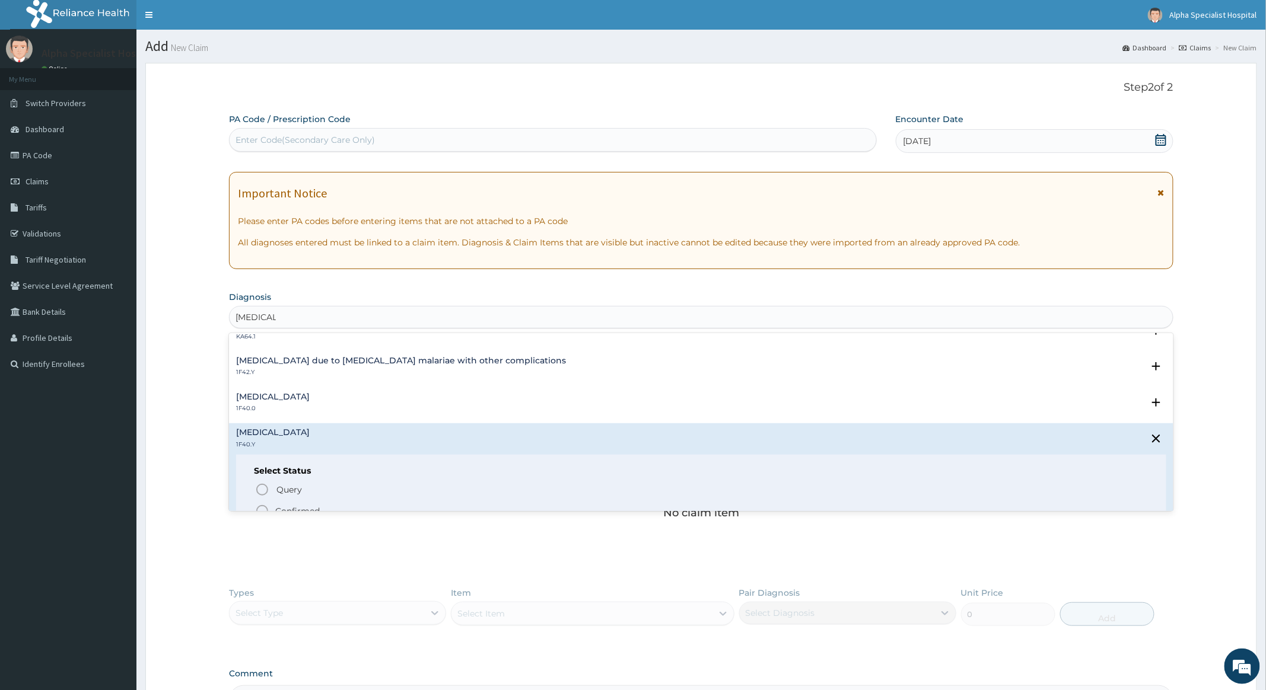
scroll to position [316, 0]
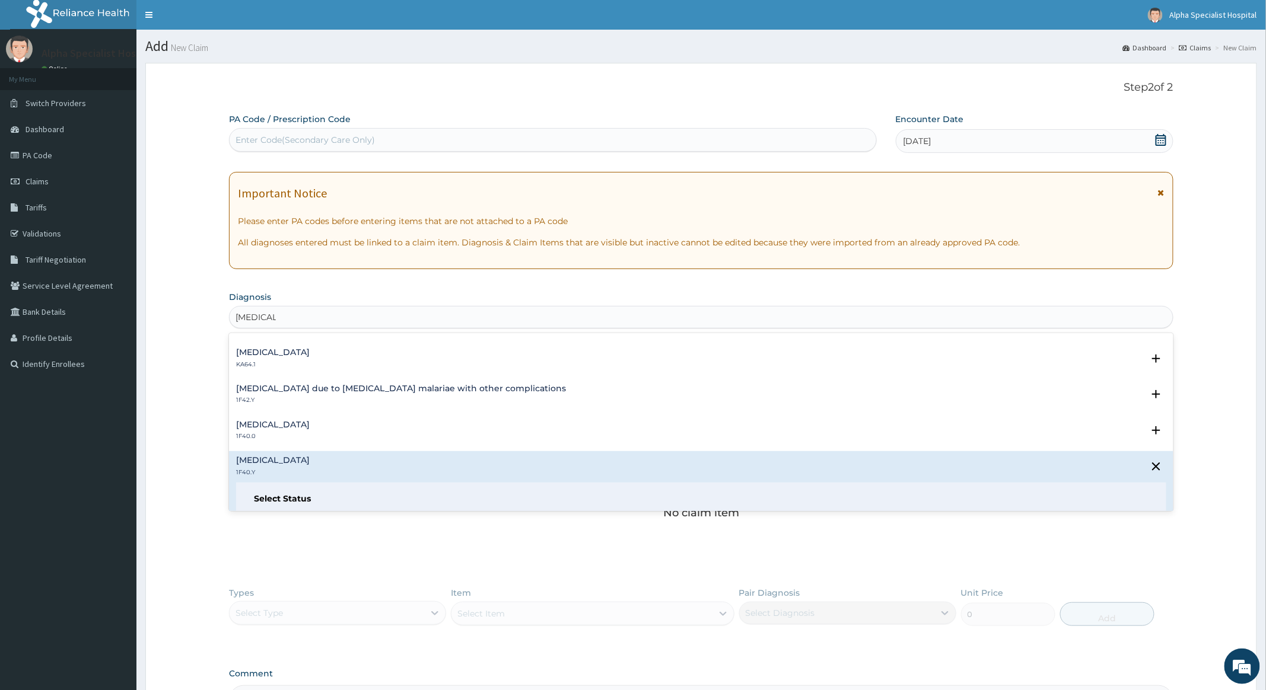
click at [609, 409] on div "[MEDICAL_DATA] due to [MEDICAL_DATA] malariae with other complications 1F42.Y S…" at bounding box center [701, 397] width 930 height 27
click at [569, 419] on div "[MEDICAL_DATA] 1F40.0 Select Status Query Query covers suspected (?), Keep in v…" at bounding box center [701, 434] width 944 height 36
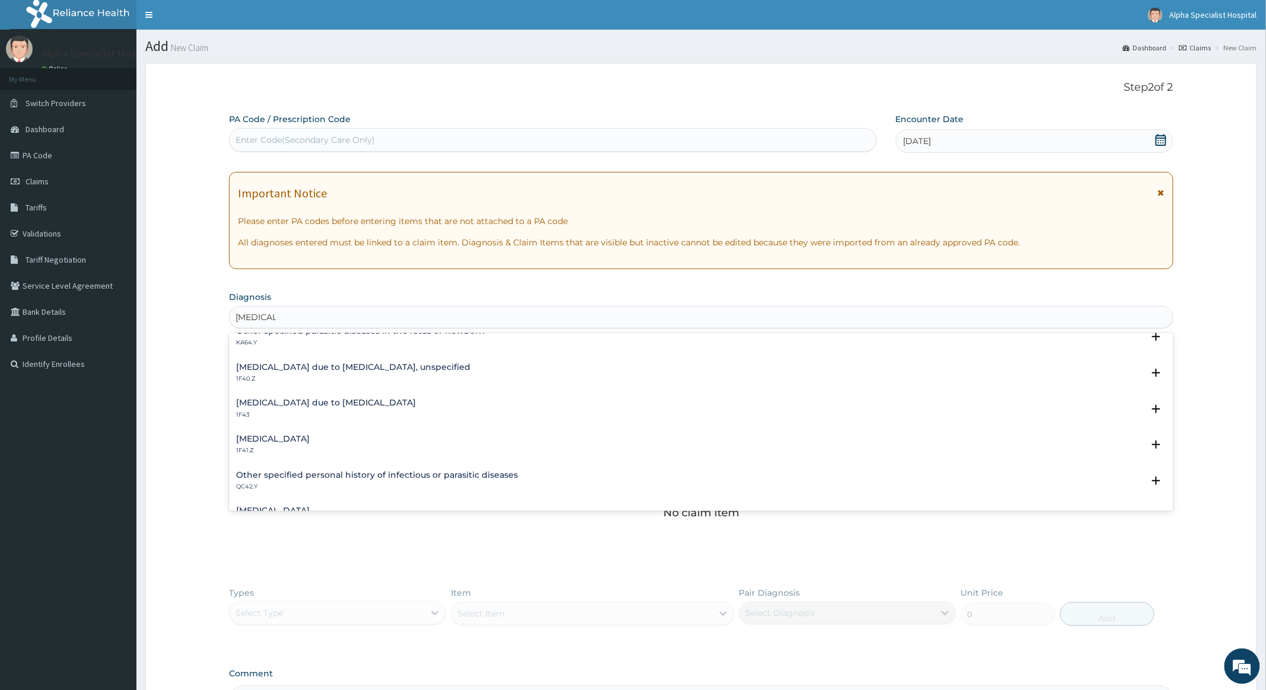
scroll to position [79, 0]
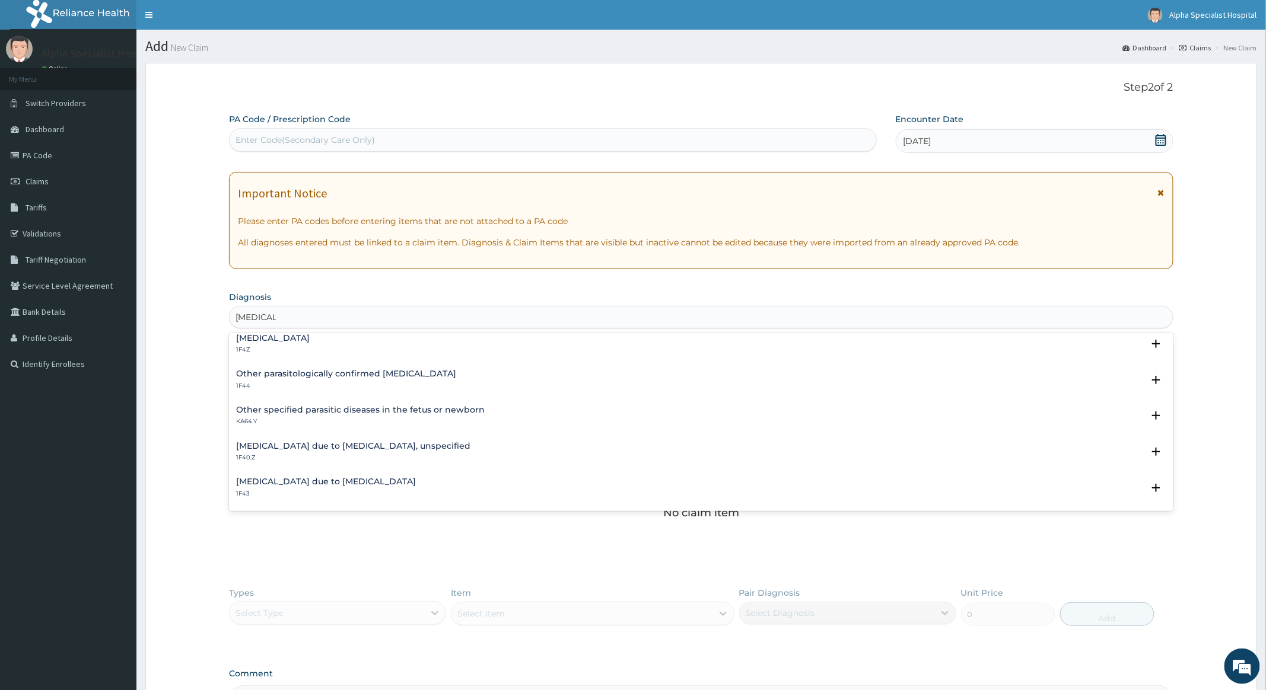
click at [335, 442] on h4 "[MEDICAL_DATA] due to [MEDICAL_DATA], unspecified" at bounding box center [353, 446] width 234 height 9
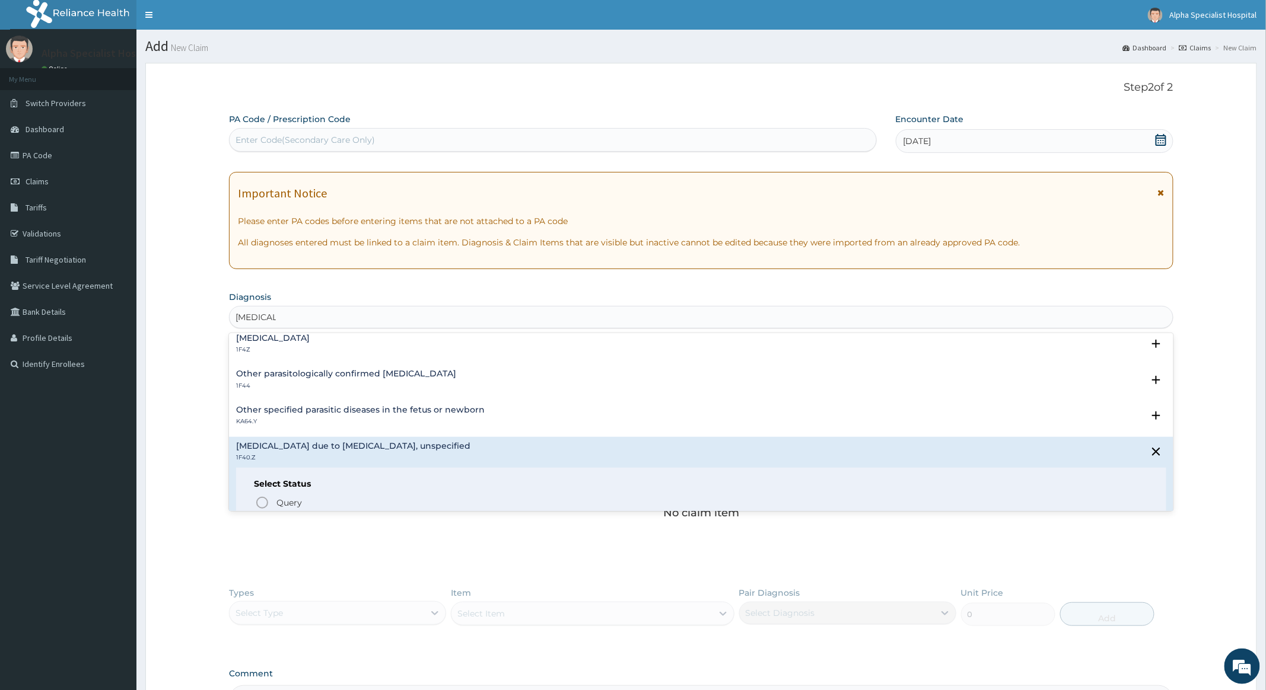
scroll to position [158, 0]
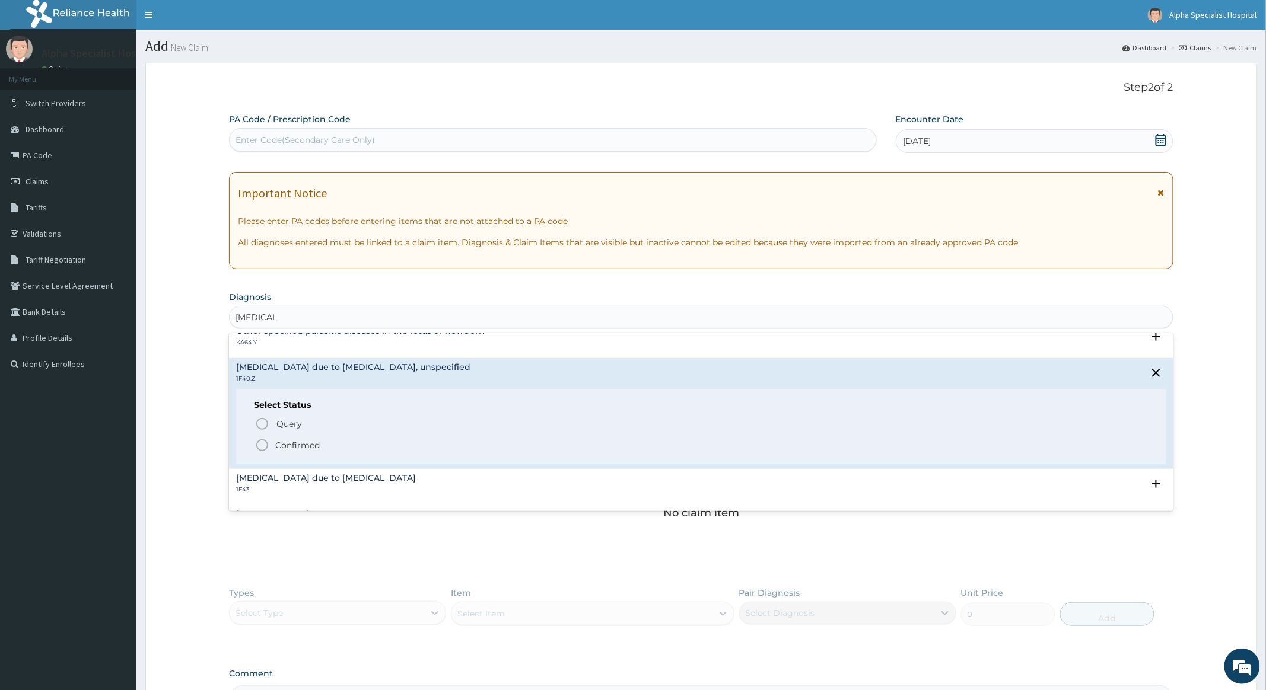
click at [262, 446] on icon "status option filled" at bounding box center [262, 445] width 14 height 14
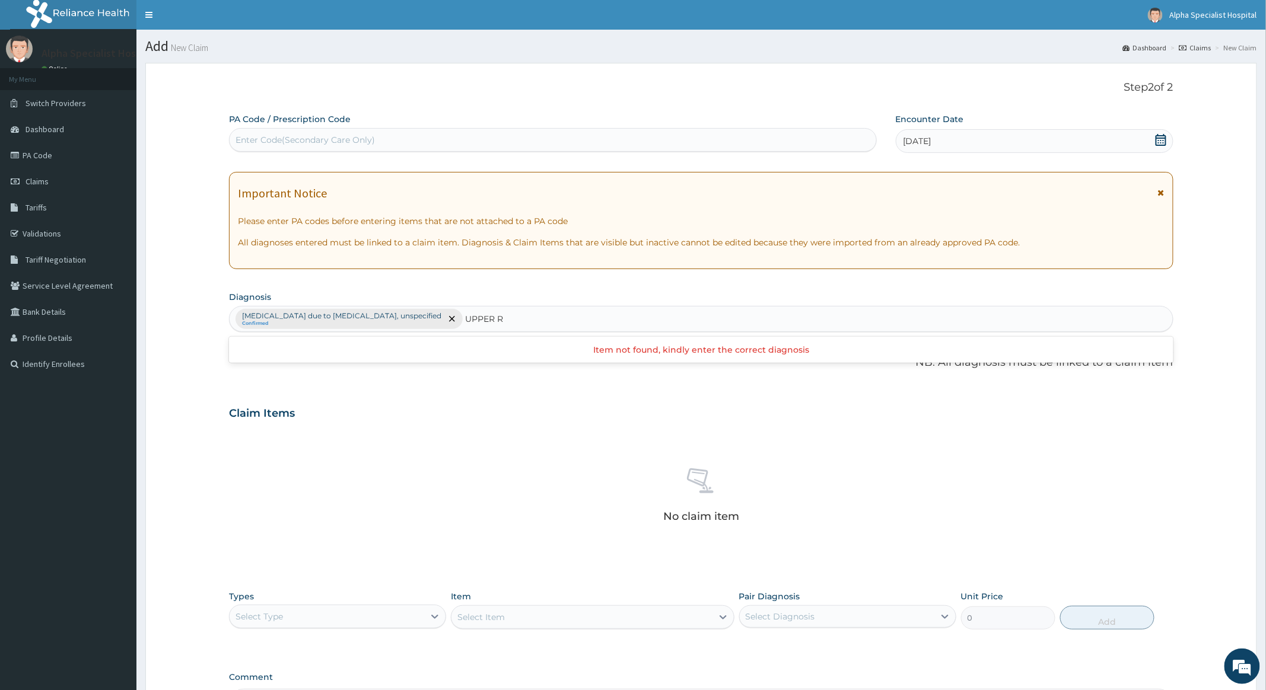
type input "UPPER"
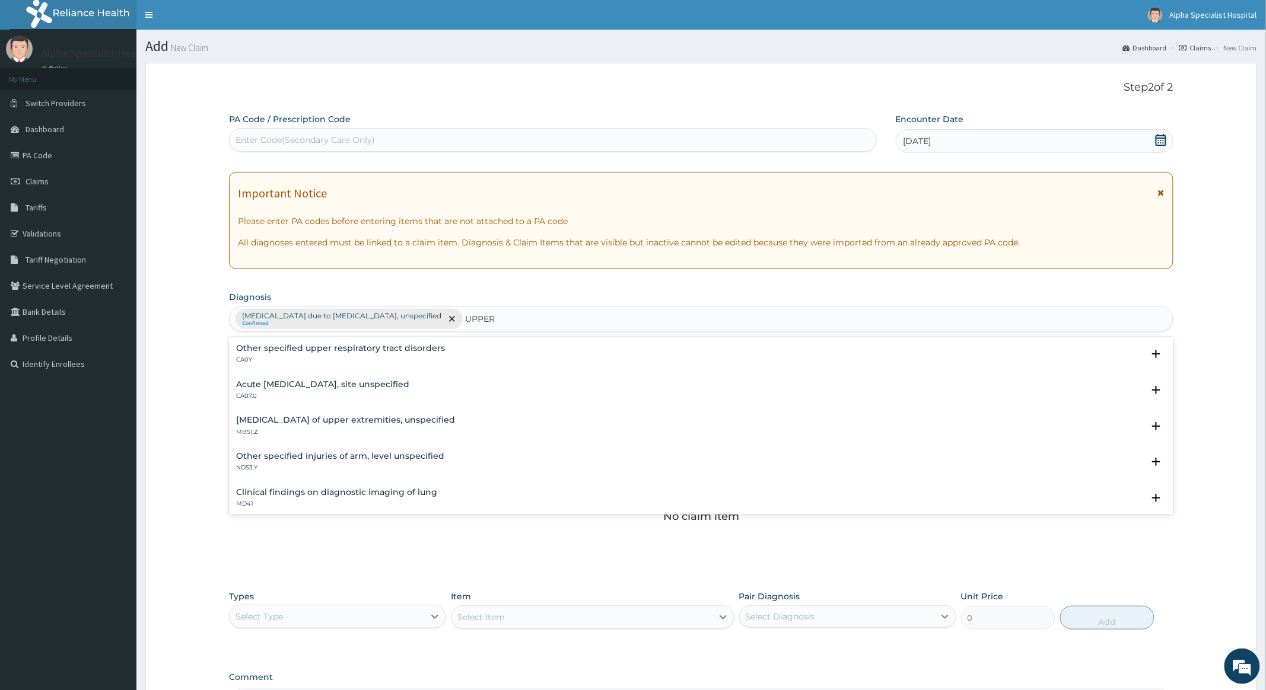
click at [409, 385] on h4 "Acute [MEDICAL_DATA], site unspecified" at bounding box center [322, 384] width 173 height 9
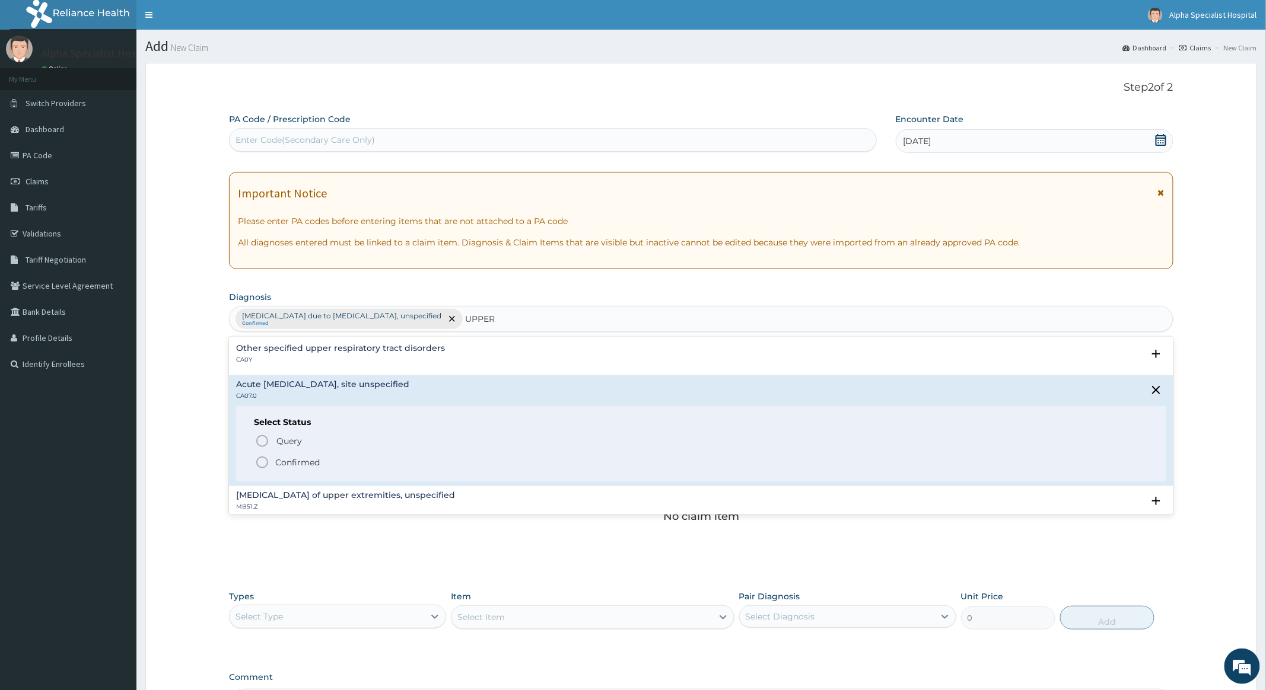
click at [262, 460] on icon "status option filled" at bounding box center [262, 463] width 14 height 14
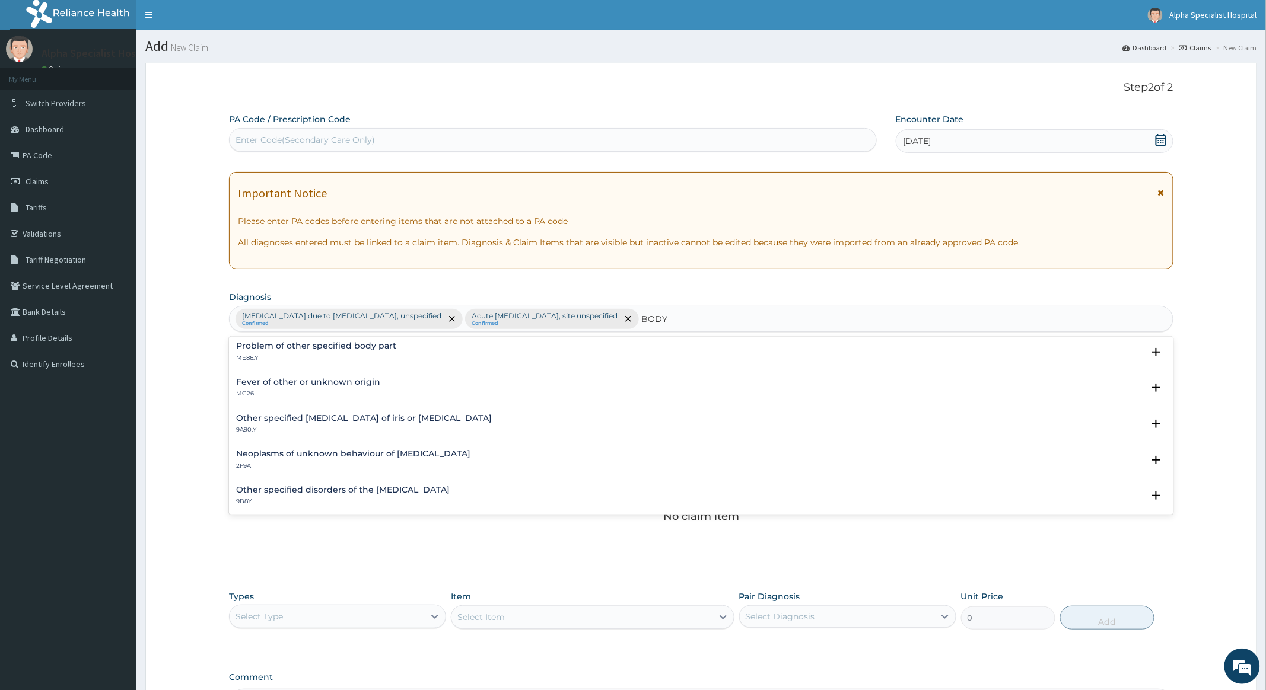
scroll to position [632, 0]
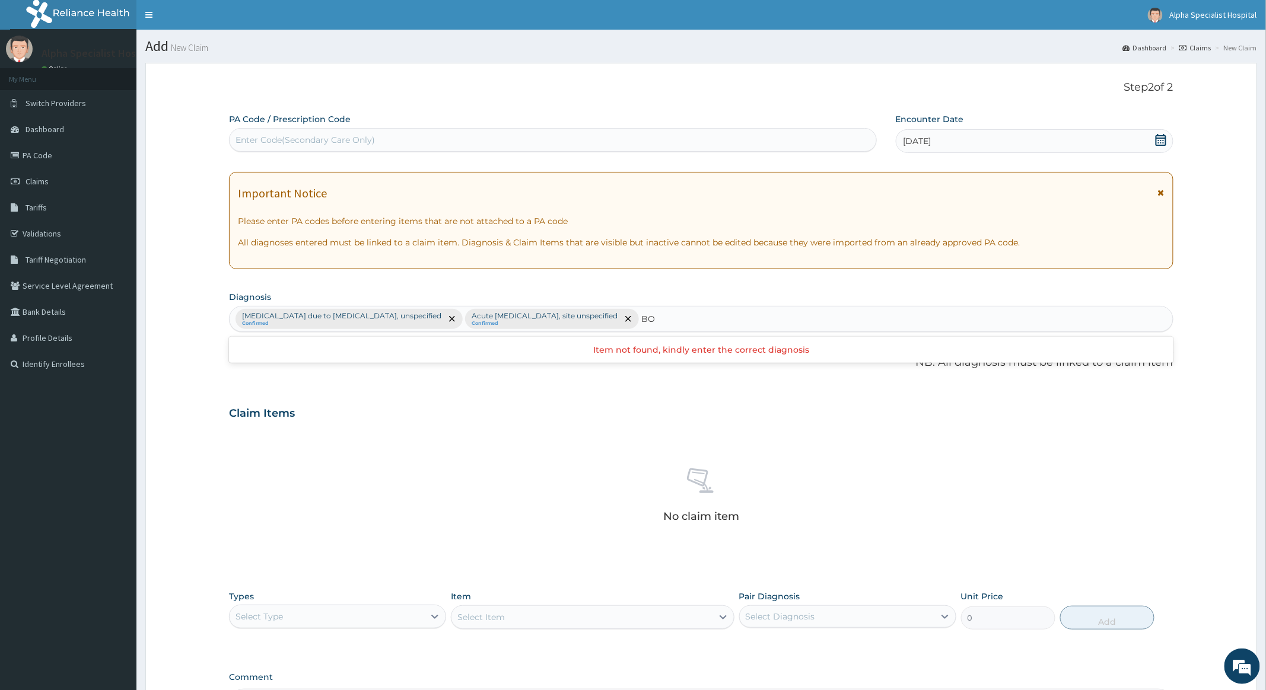
type input "B"
type input "HEAD"
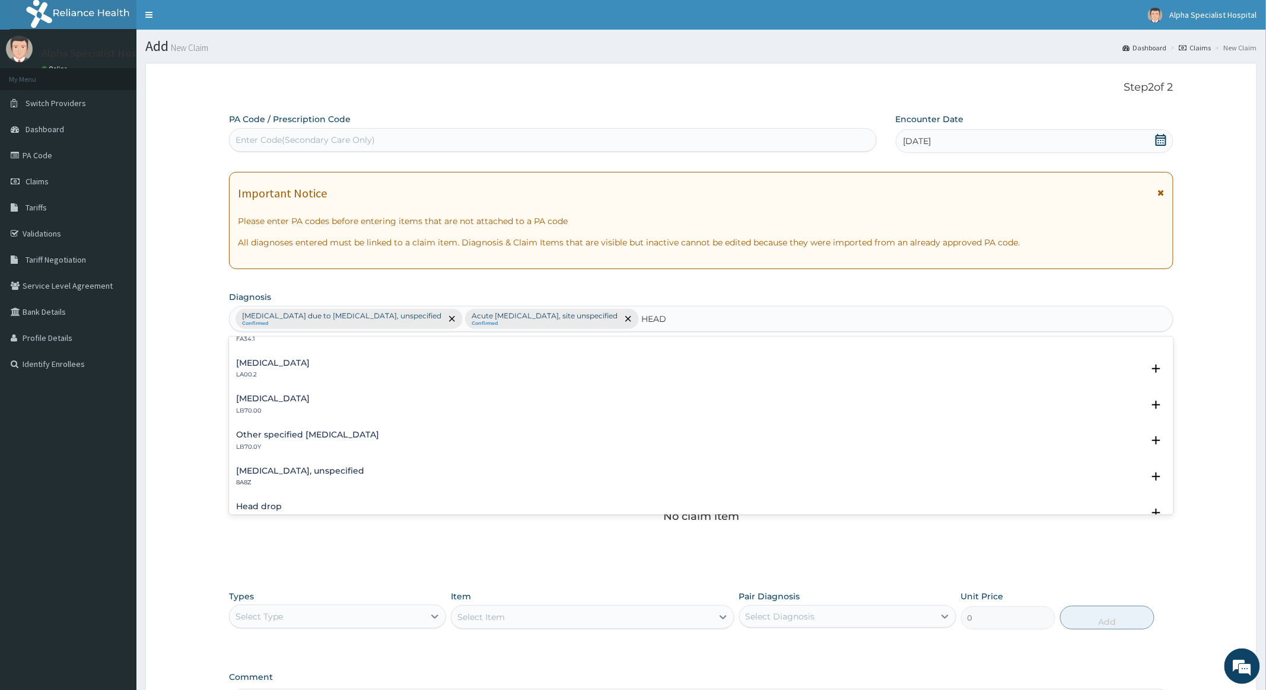
scroll to position [316, 0]
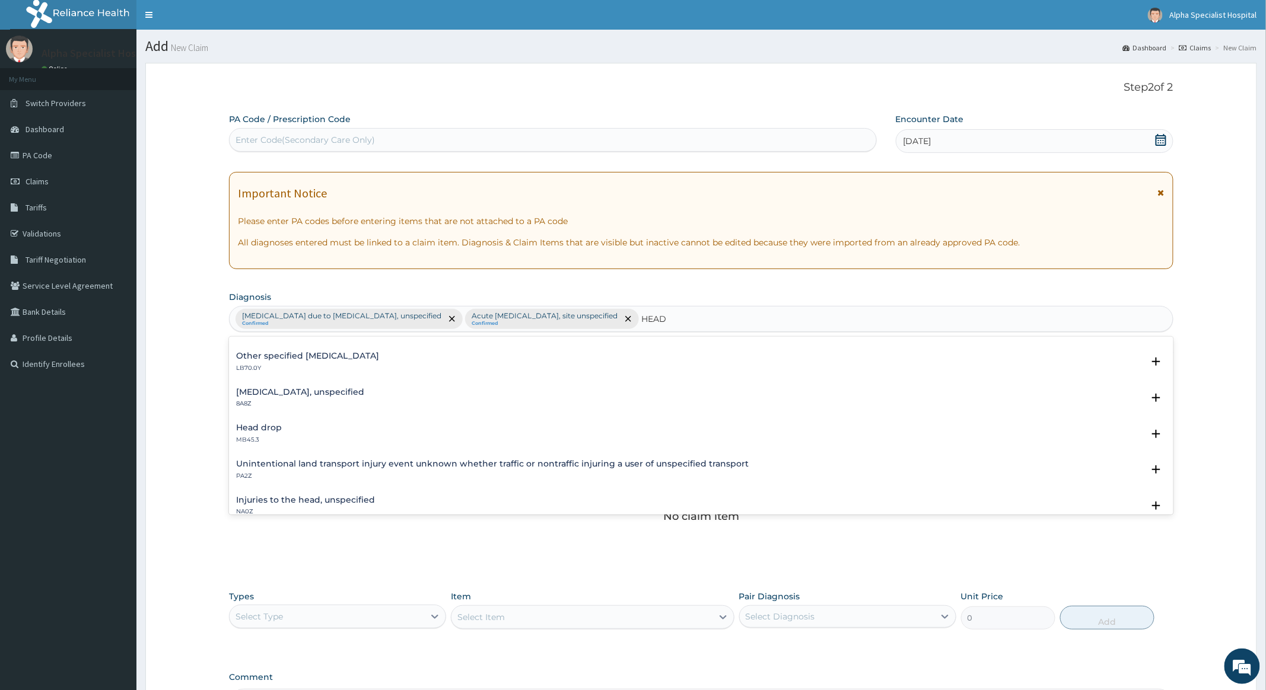
click at [332, 389] on h4 "[MEDICAL_DATA], unspecified" at bounding box center [300, 392] width 128 height 9
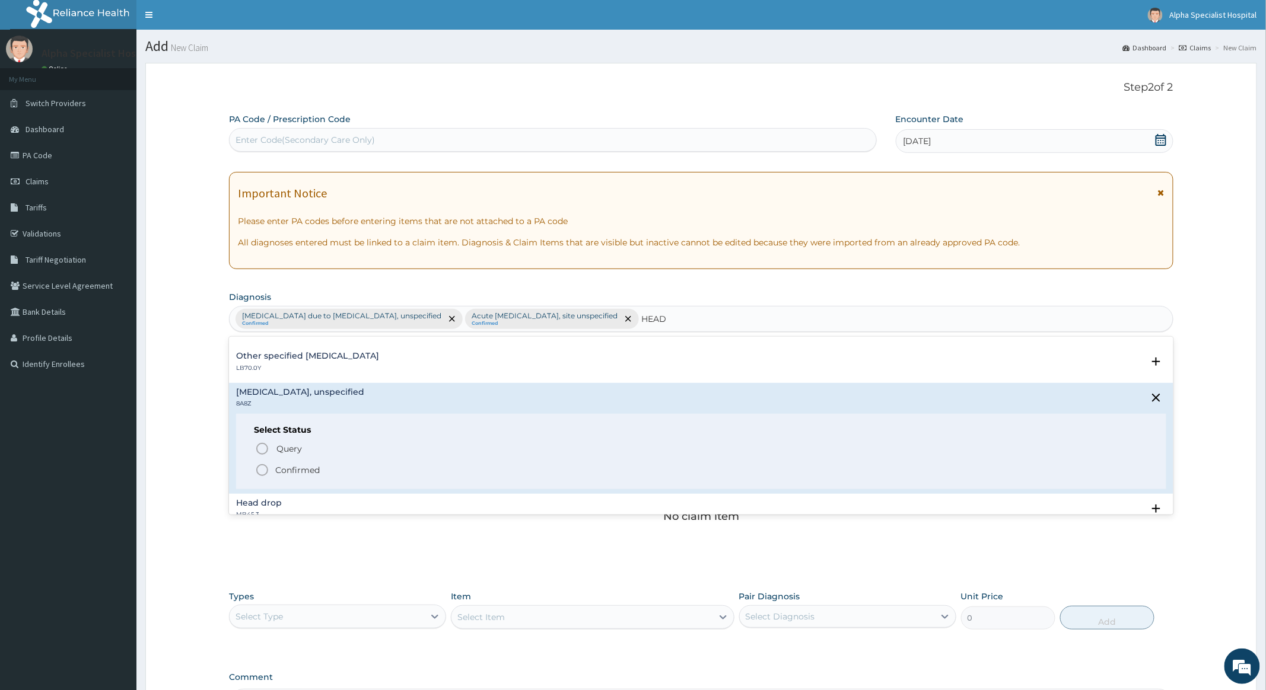
click at [264, 467] on icon "status option filled" at bounding box center [262, 470] width 14 height 14
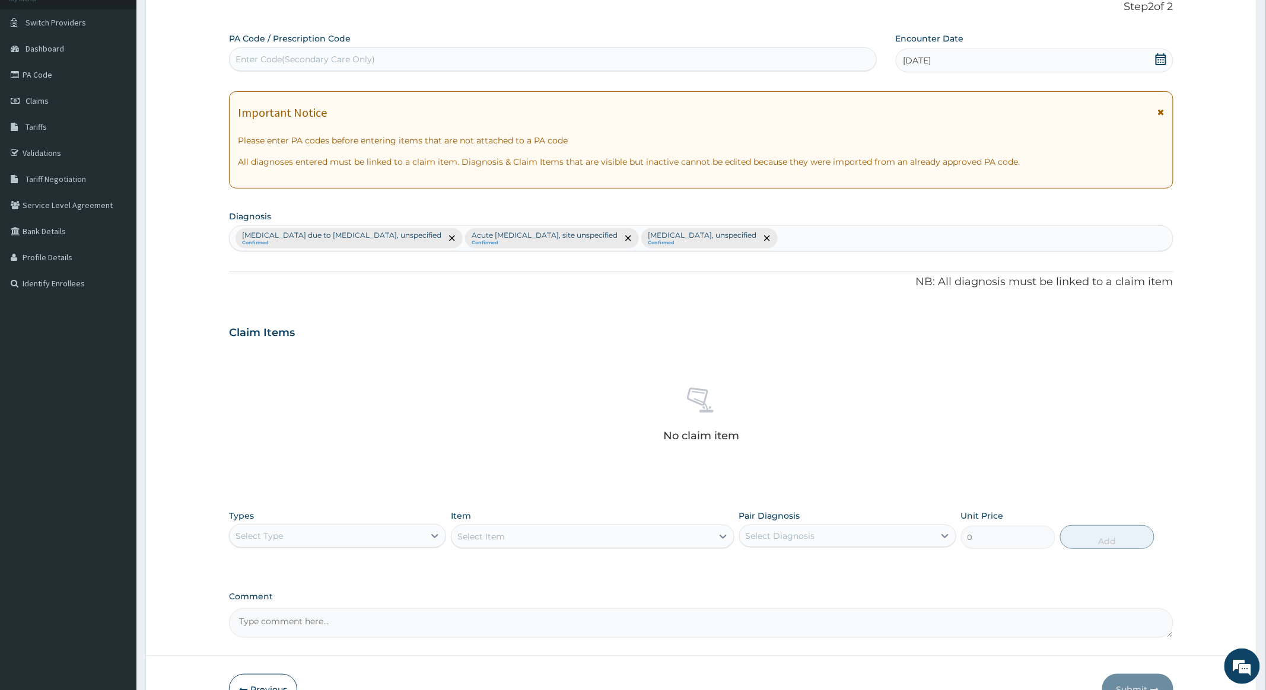
scroll to position [155, 0]
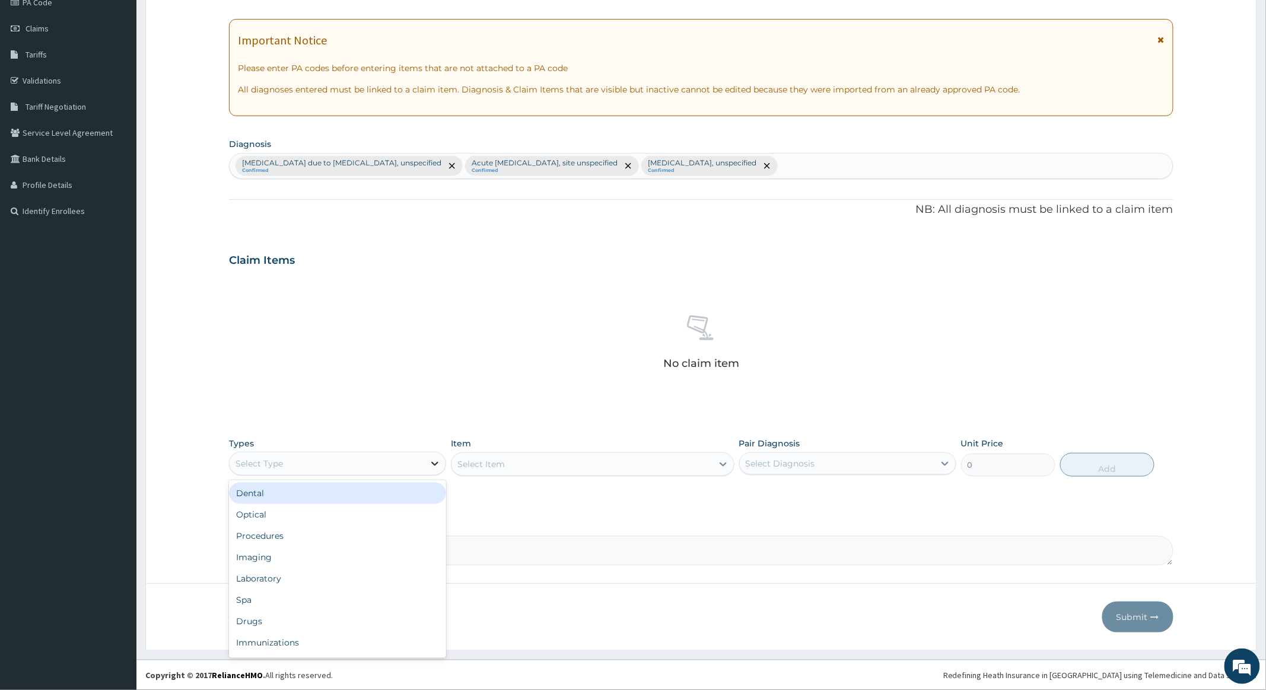
click at [433, 464] on icon at bounding box center [435, 464] width 12 height 12
click at [262, 537] on div "Procedures" at bounding box center [337, 536] width 217 height 21
click at [699, 459] on div "Select Item" at bounding box center [592, 465] width 283 height 24
click at [704, 459] on div "Select Item" at bounding box center [581, 464] width 260 height 19
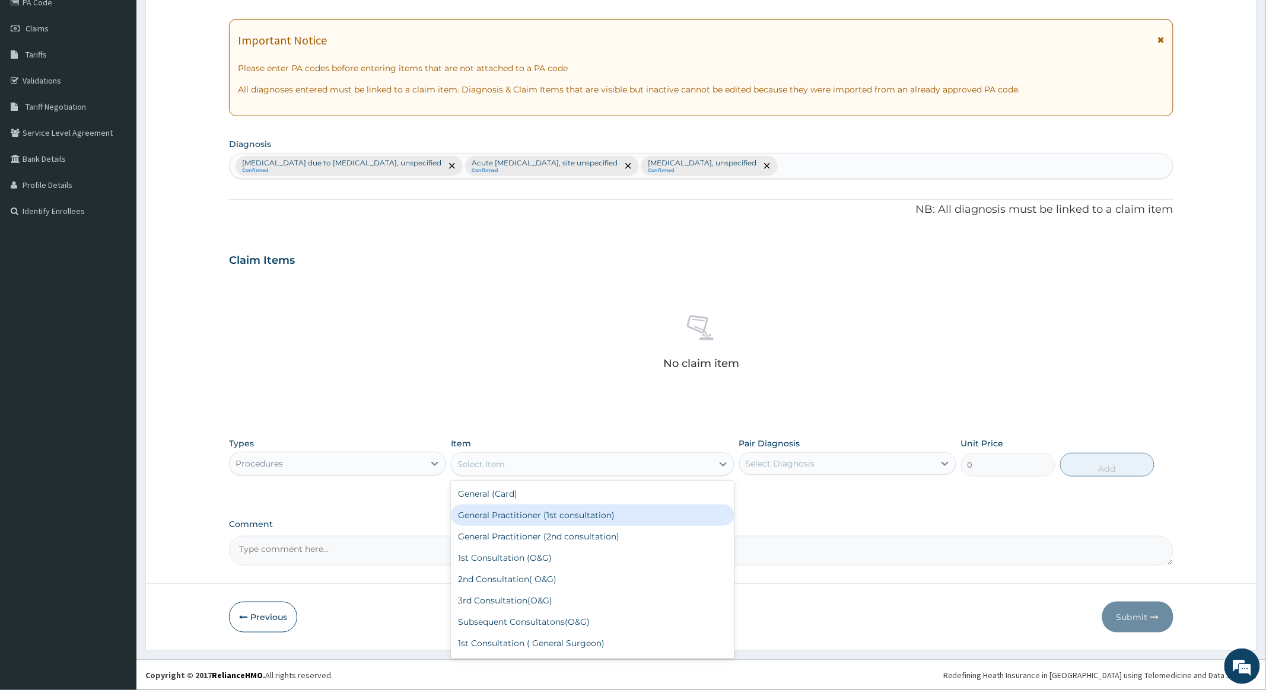
click at [547, 511] on div "General Practitioner (1st consultation)" at bounding box center [592, 515] width 283 height 21
type input "4000"
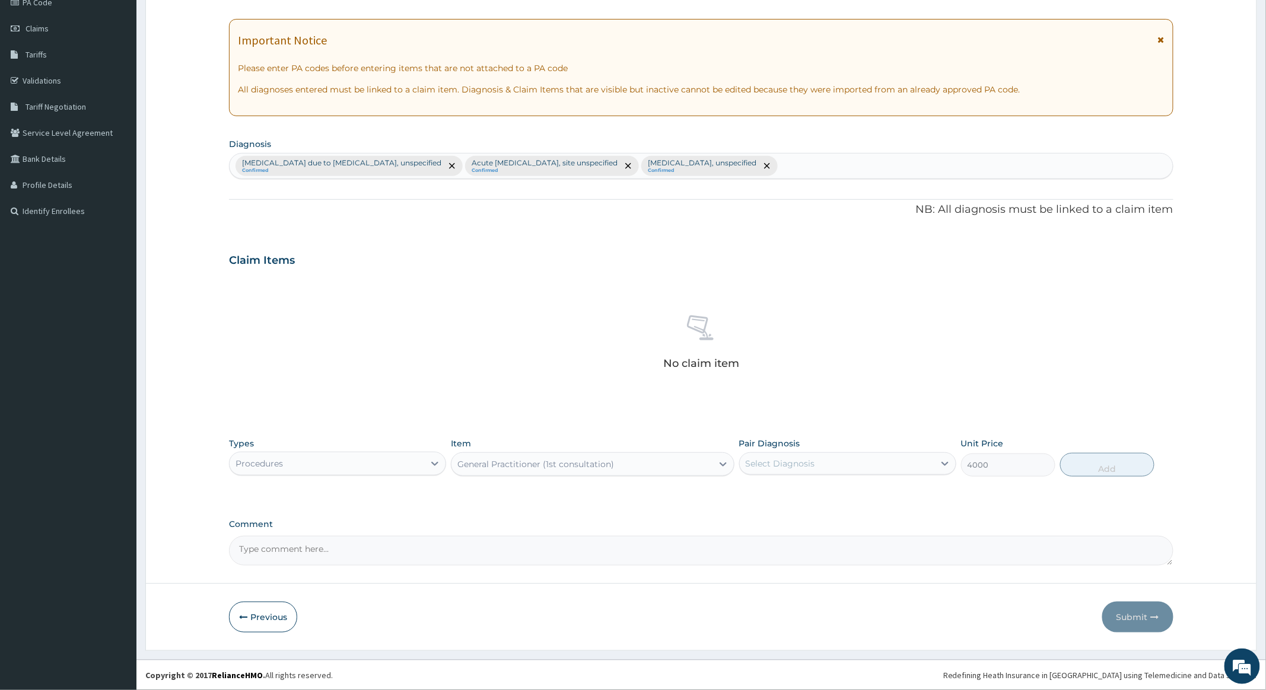
click at [905, 461] on div "Select Diagnosis" at bounding box center [837, 463] width 195 height 19
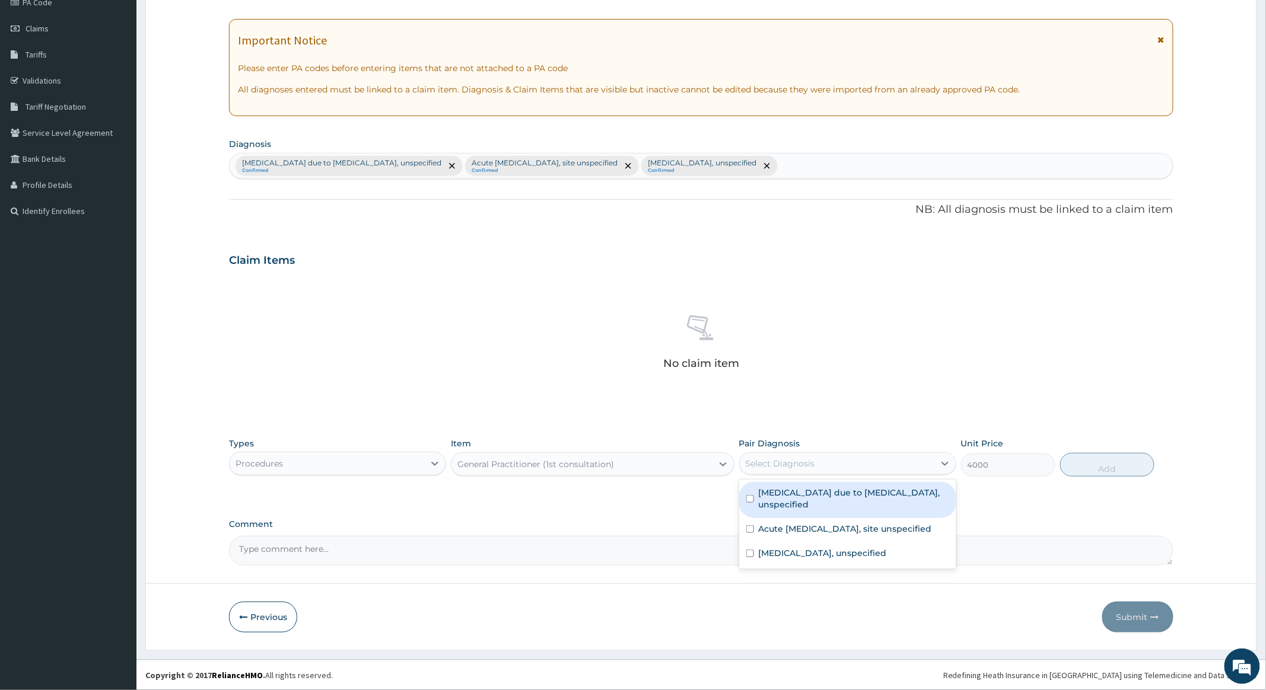
click at [750, 496] on input "checkbox" at bounding box center [750, 499] width 8 height 8
checkbox input "true"
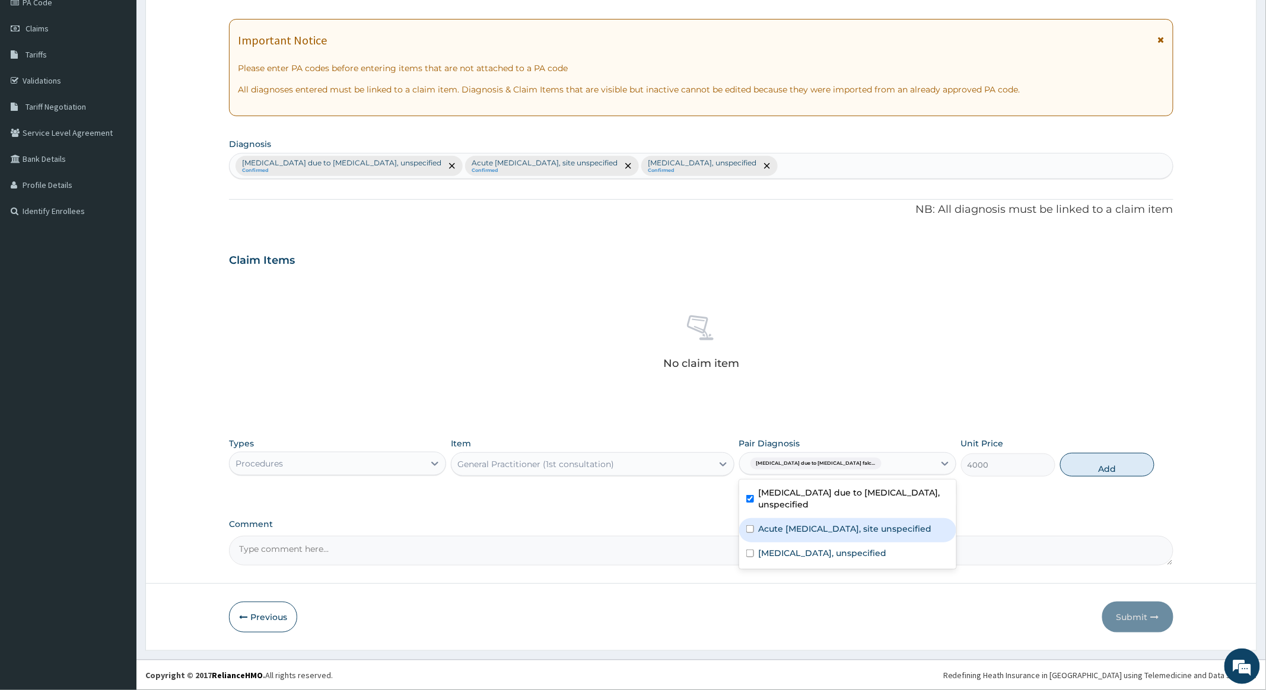
click at [749, 533] on input "checkbox" at bounding box center [750, 530] width 8 height 8
checkbox input "true"
click at [750, 558] on input "checkbox" at bounding box center [750, 554] width 8 height 8
checkbox input "true"
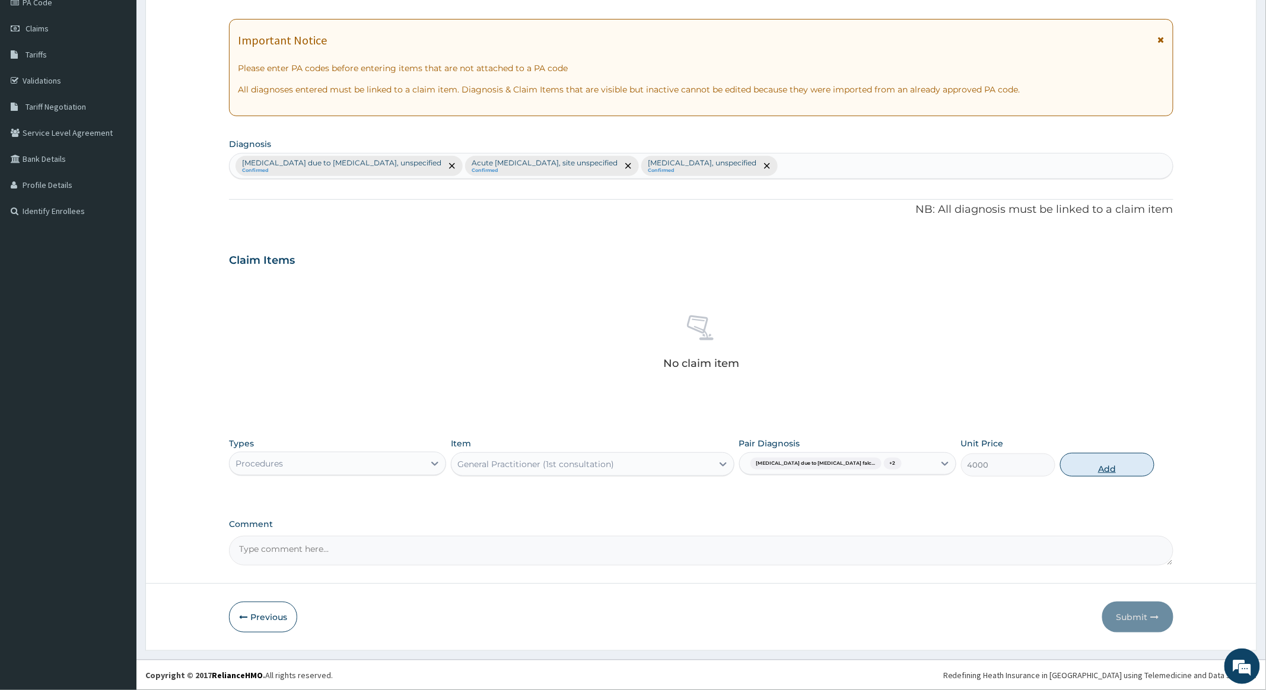
click at [1090, 463] on button "Add" at bounding box center [1107, 465] width 94 height 24
type input "0"
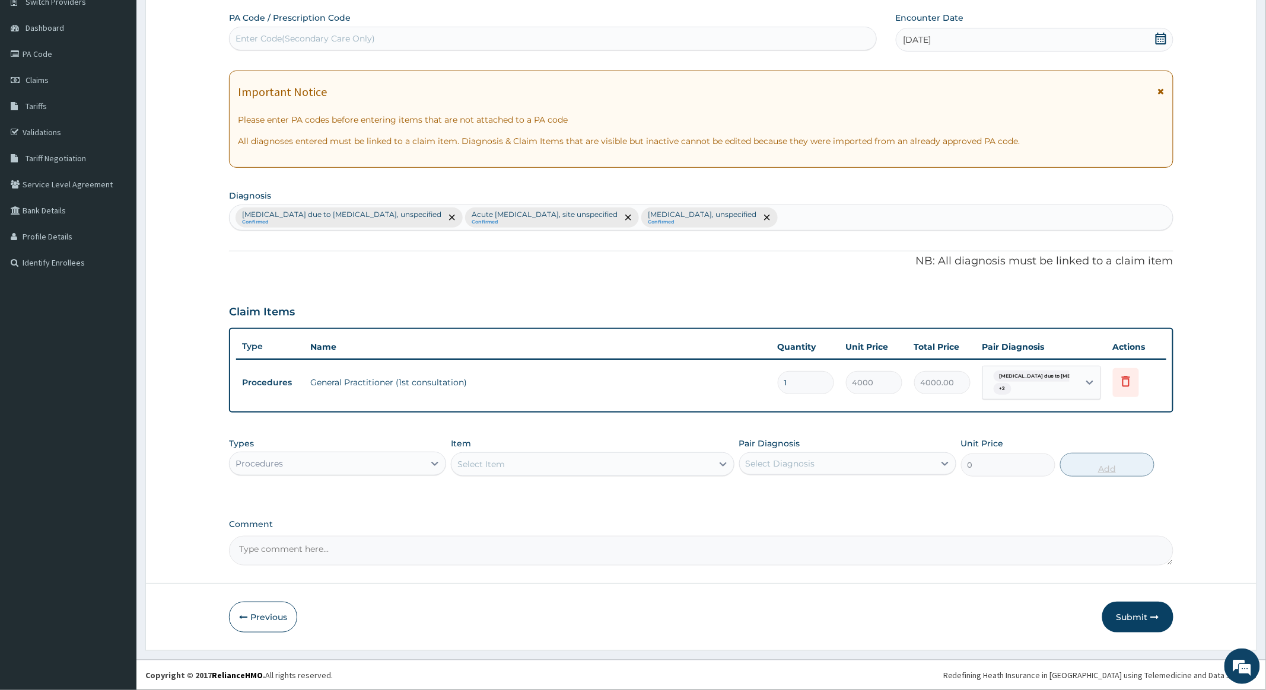
scroll to position [103, 0]
click at [414, 463] on div "Procedures" at bounding box center [327, 463] width 195 height 19
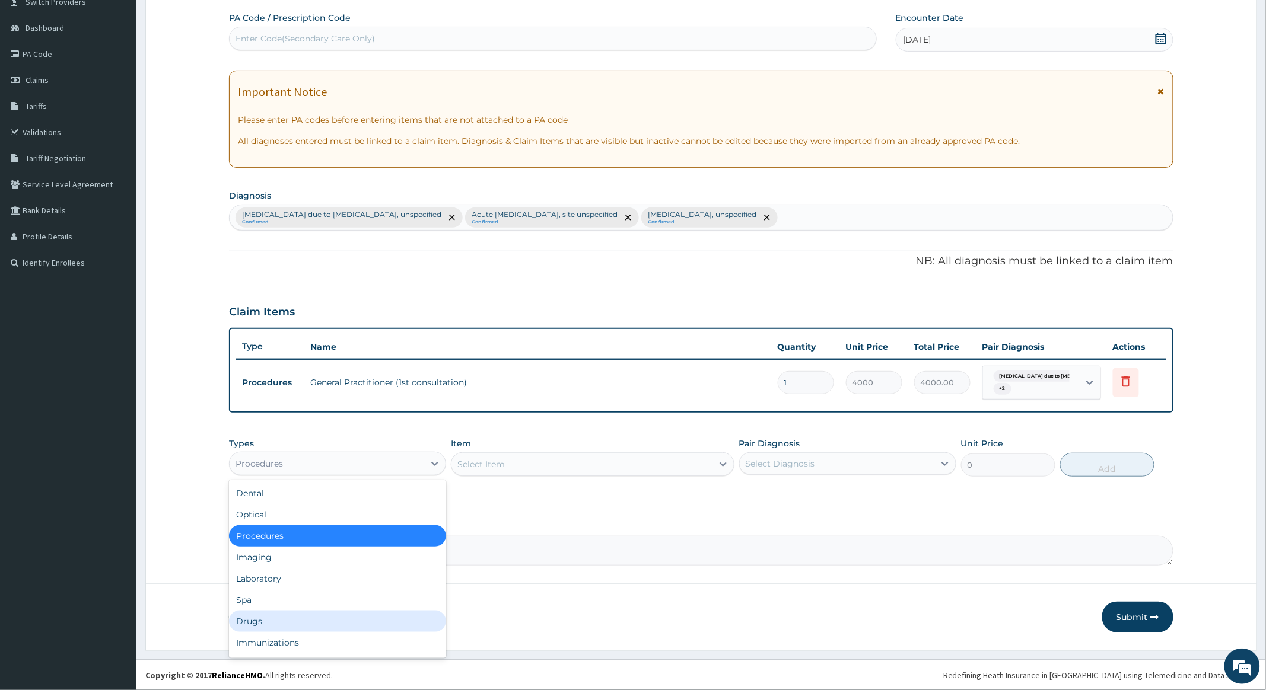
click at [259, 622] on div "Drugs" at bounding box center [337, 621] width 217 height 21
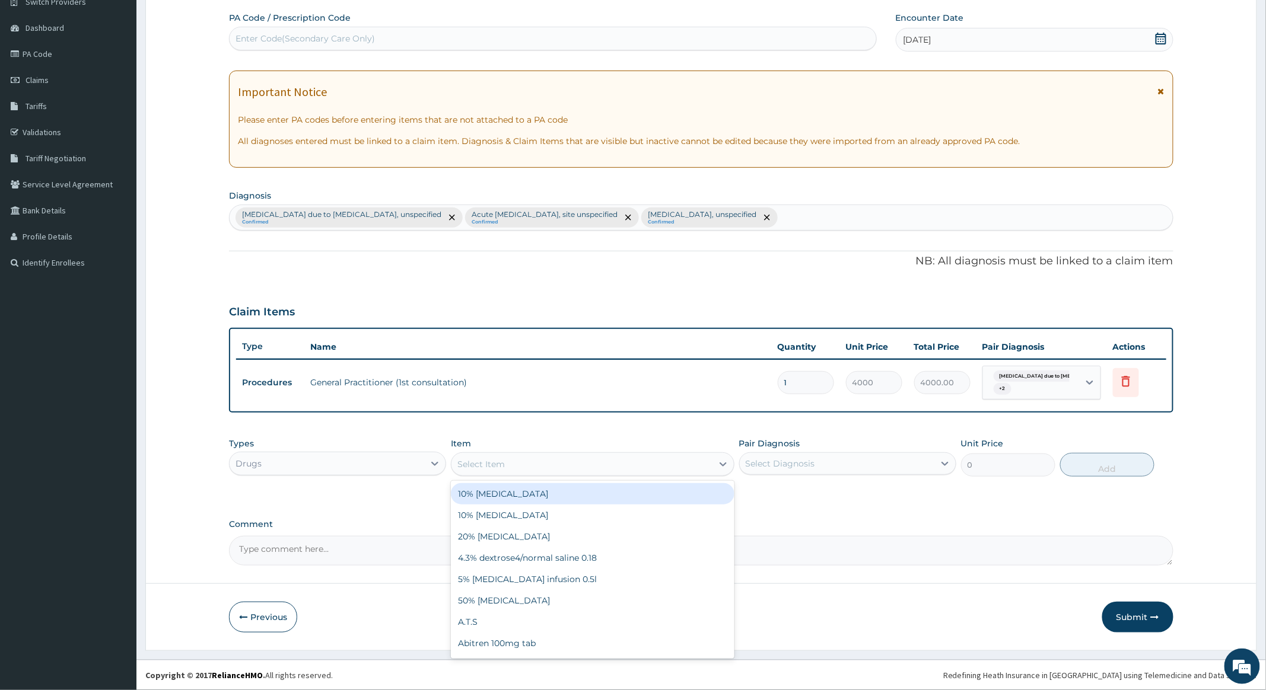
click at [656, 461] on div "Select Item" at bounding box center [581, 464] width 260 height 19
type input "INJ"
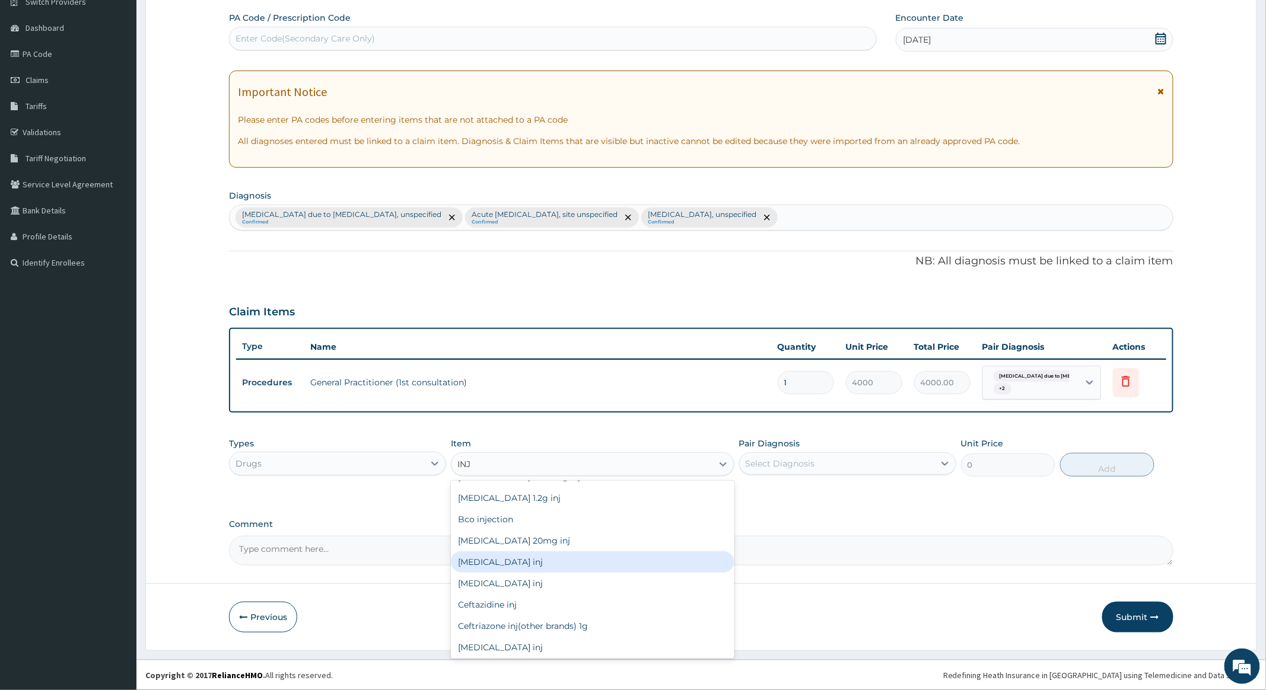
scroll to position [237, 0]
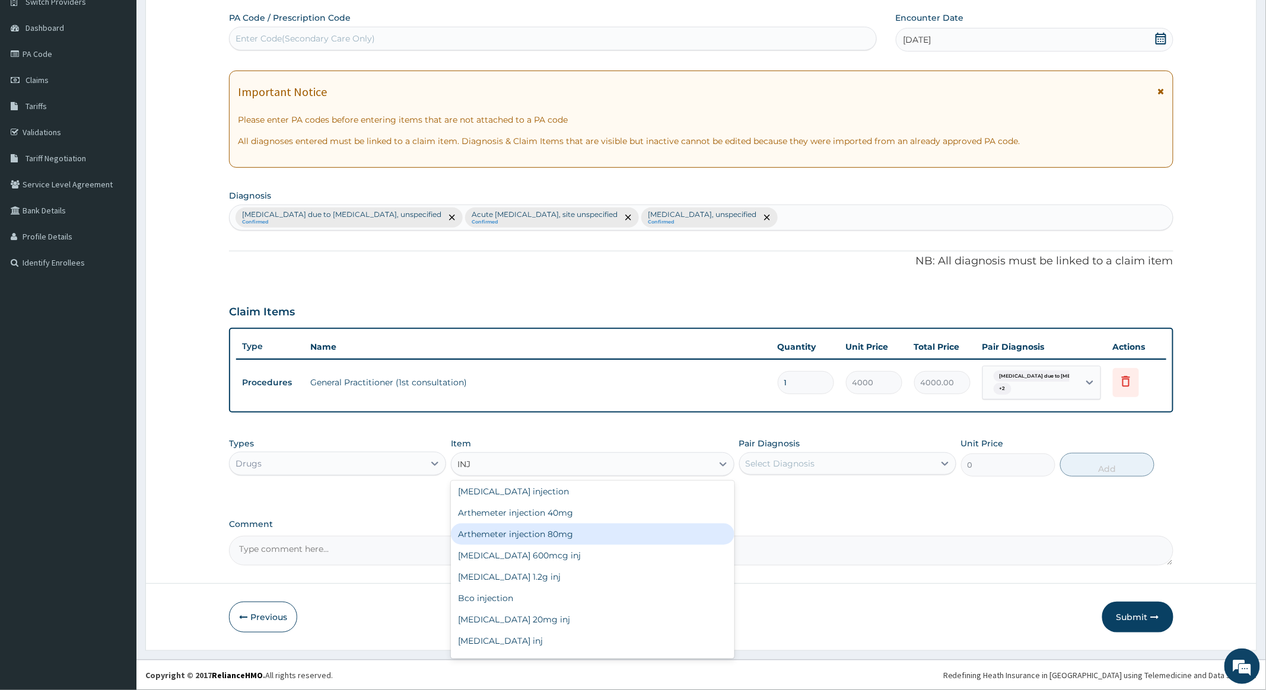
click at [520, 532] on div "Arthemeter injection 80mg" at bounding box center [592, 534] width 283 height 21
type input "940.74"
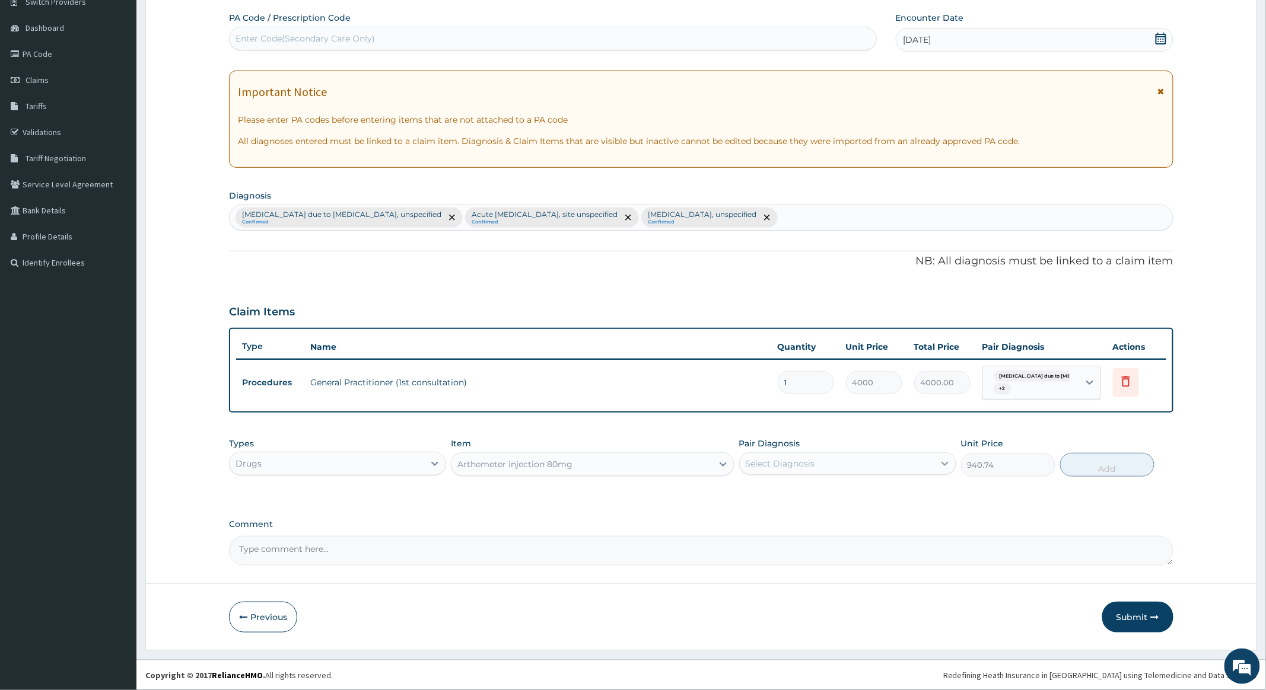
click at [945, 459] on icon at bounding box center [945, 464] width 12 height 12
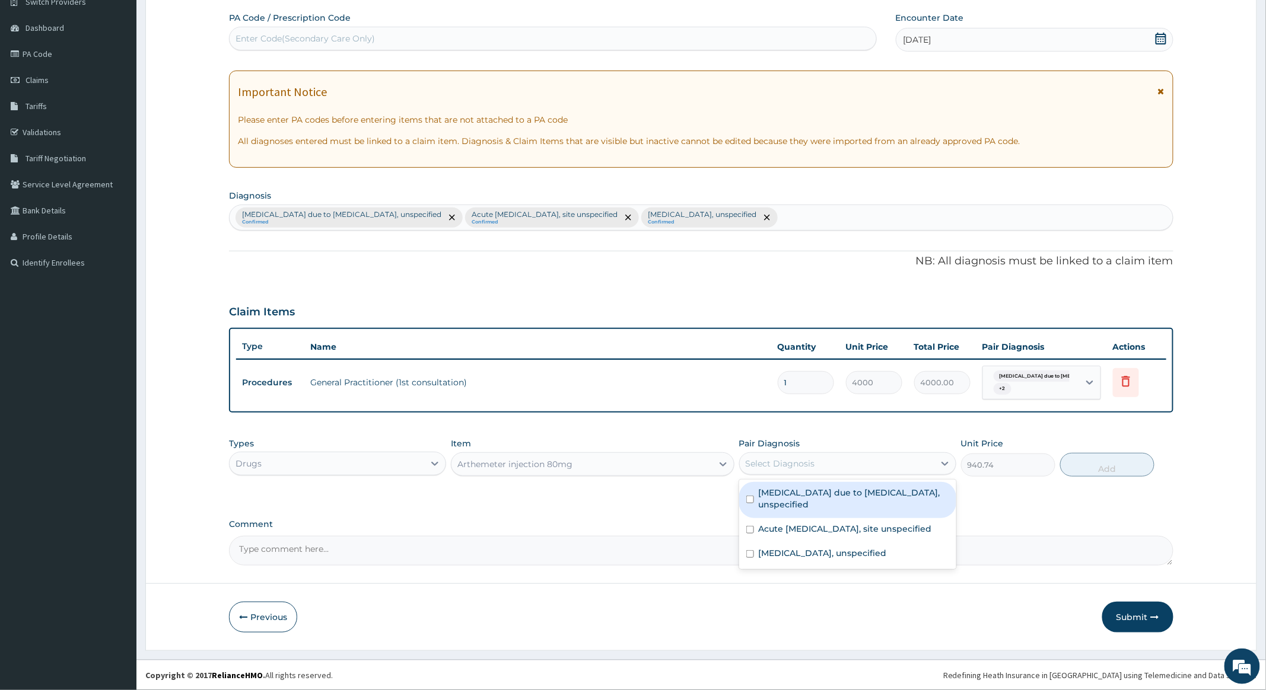
click at [749, 498] on input "checkbox" at bounding box center [750, 500] width 8 height 8
checkbox input "true"
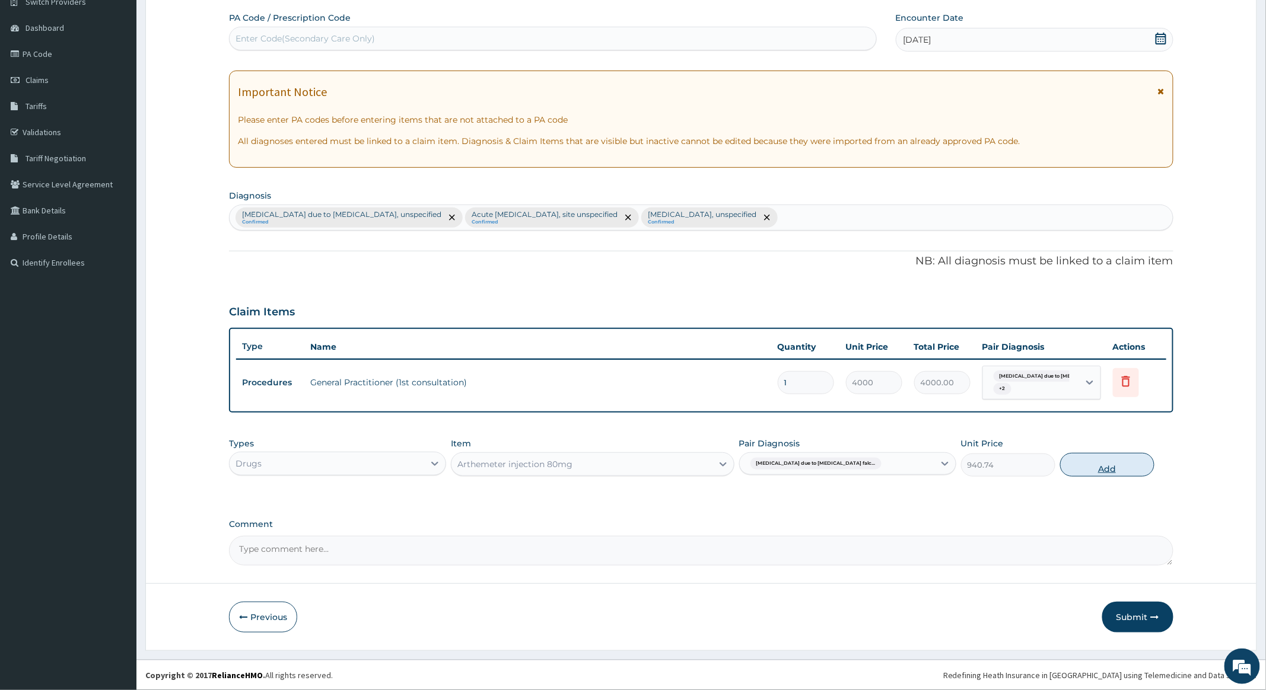
click at [1107, 463] on button "Add" at bounding box center [1107, 465] width 94 height 24
type input "0"
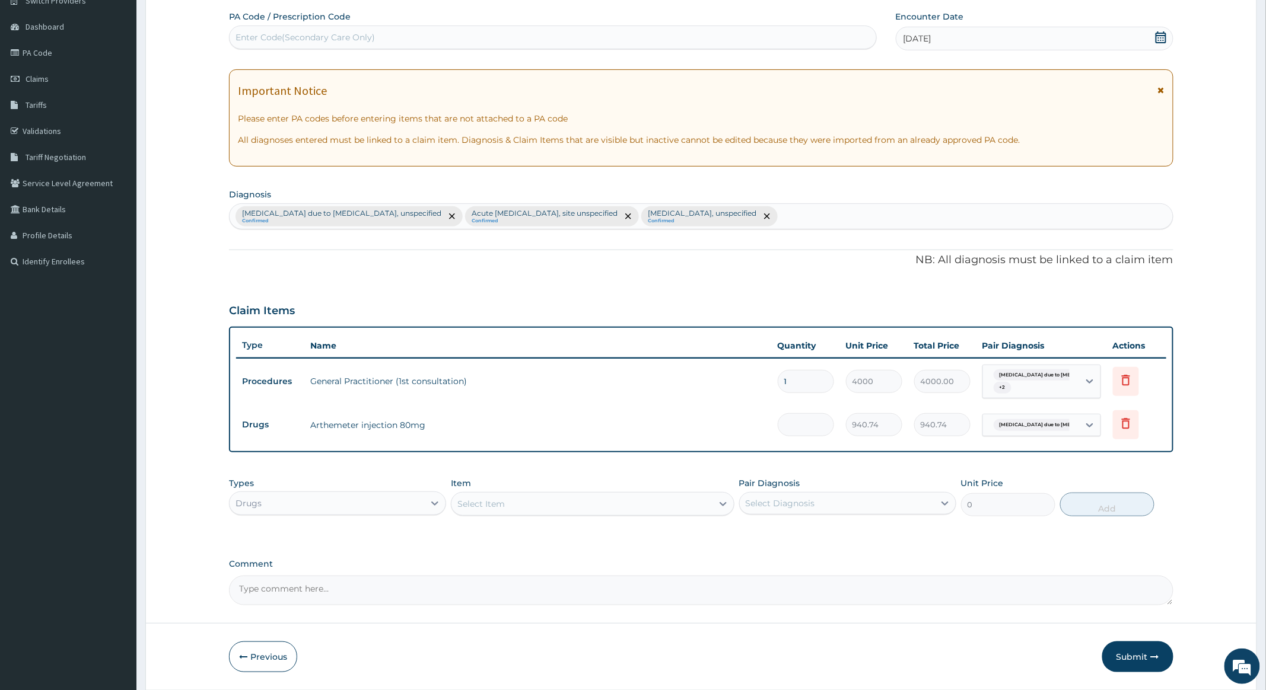
type input "0.00"
type input "6"
type input "5644.44"
